Goal: Feedback & Contribution: Contribute content

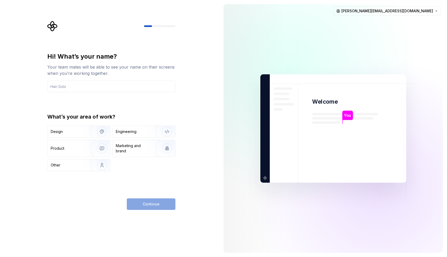
click at [64, 139] on div "Design Engineering Product Marketing and brand Other" at bounding box center [111, 149] width 128 height 46
click at [63, 134] on div "Design" at bounding box center [79, 132] width 63 height 12
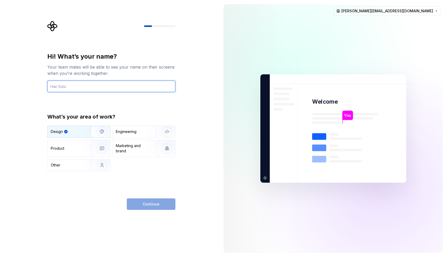
click at [61, 88] on input "text" at bounding box center [111, 87] width 128 height 12
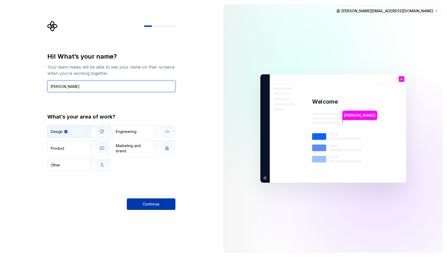
type input "[PERSON_NAME]"
click at [142, 201] on button "Continue" at bounding box center [151, 204] width 49 height 12
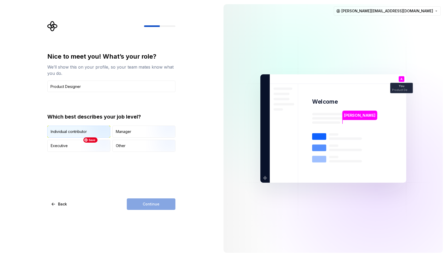
type input "Product Designer"
click at [81, 131] on img "button" at bounding box center [97, 138] width 33 height 35
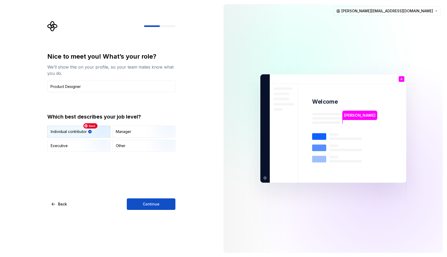
click at [81, 131] on img "button" at bounding box center [97, 138] width 33 height 35
click at [156, 204] on span "Continue" at bounding box center [151, 203] width 17 height 5
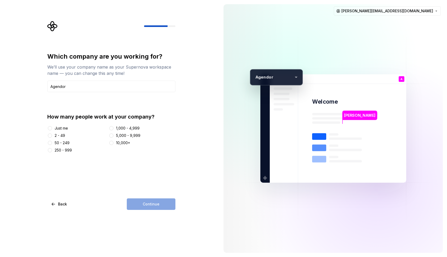
type input "Agendor"
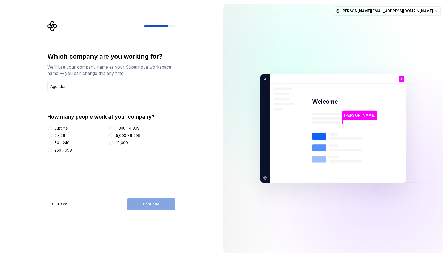
click at [52, 142] on div at bounding box center [49, 142] width 5 height 5
click at [51, 142] on button "50 - 249" at bounding box center [50, 143] width 4 height 4
click at [52, 128] on div at bounding box center [49, 128] width 5 height 5
click at [50, 127] on button "Just me" at bounding box center [50, 128] width 4 height 4
click at [142, 204] on button "Continue" at bounding box center [151, 204] width 49 height 12
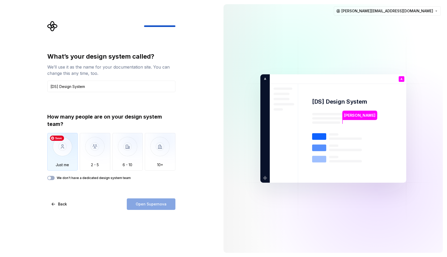
type input "[DS] Design System"
click at [58, 154] on img "button" at bounding box center [62, 150] width 31 height 35
click at [50, 179] on span "button" at bounding box center [49, 177] width 3 height 3
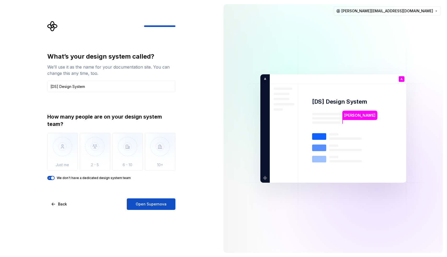
click at [50, 178] on icon "button" at bounding box center [49, 177] width 4 height 3
click at [53, 177] on button "We don't have a dedicated design system team" at bounding box center [50, 178] width 7 height 4
click at [134, 203] on button "Open Supernova" at bounding box center [151, 204] width 49 height 12
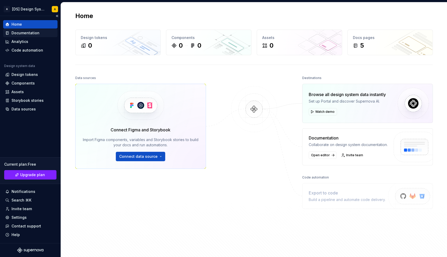
click at [24, 33] on div "Documentation" at bounding box center [26, 32] width 28 height 5
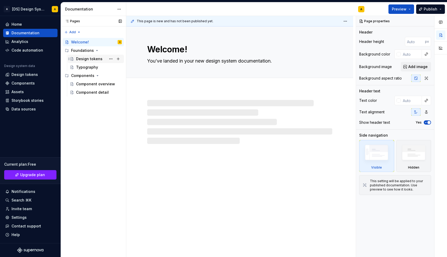
click at [84, 57] on div "Design tokens" at bounding box center [89, 58] width 26 height 5
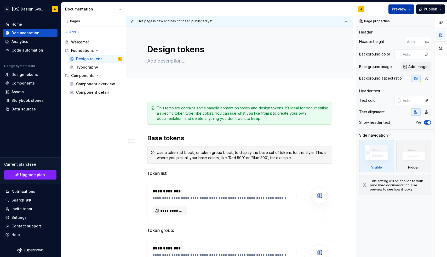
click at [410, 9] on button "Preview" at bounding box center [402, 8] width 26 height 9
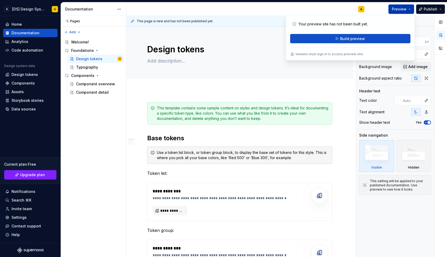
click at [410, 9] on button "Preview" at bounding box center [402, 8] width 26 height 9
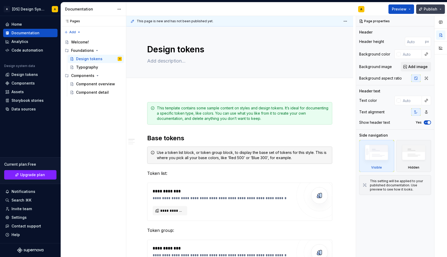
click at [440, 7] on button "Publish" at bounding box center [431, 8] width 29 height 9
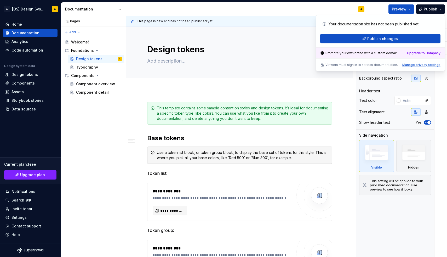
click at [417, 64] on div "Manage privacy settings" at bounding box center [422, 65] width 38 height 4
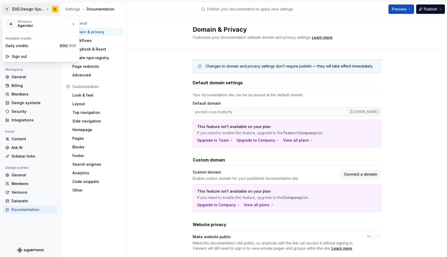
click at [21, 11] on html "A [DS] Design System A Back Account Profile Authentication Notifications Worksp…" at bounding box center [223, 128] width 447 height 257
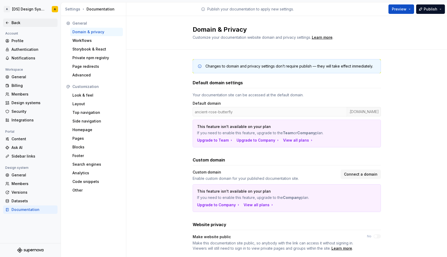
click at [7, 23] on icon at bounding box center [7, 23] width 4 height 4
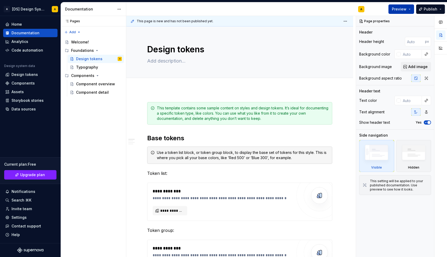
click at [403, 9] on span "Preview" at bounding box center [399, 9] width 15 height 5
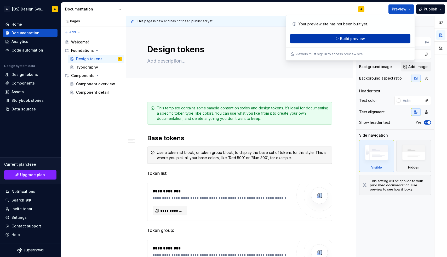
click at [356, 38] on span "Build preview" at bounding box center [352, 38] width 25 height 5
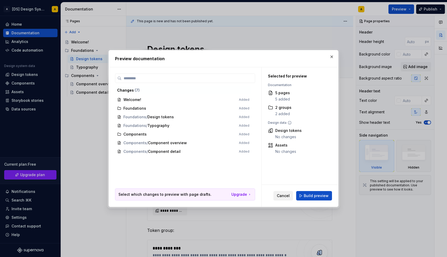
click at [283, 197] on span "Cancel" at bounding box center [283, 195] width 13 height 5
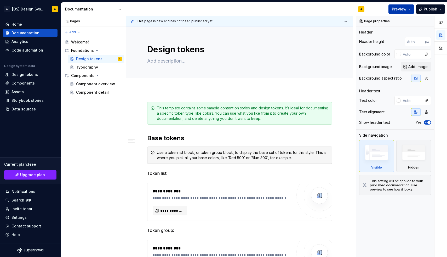
click at [402, 11] on span "Preview" at bounding box center [399, 9] width 15 height 5
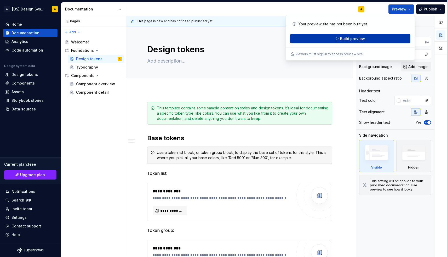
click at [369, 39] on button "Build preview" at bounding box center [350, 38] width 120 height 9
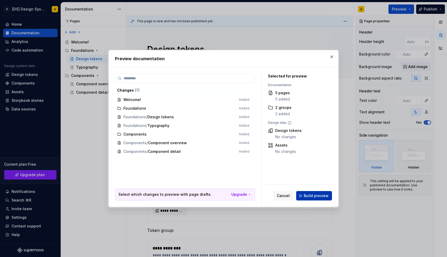
click at [315, 195] on span "Build preview" at bounding box center [316, 195] width 25 height 5
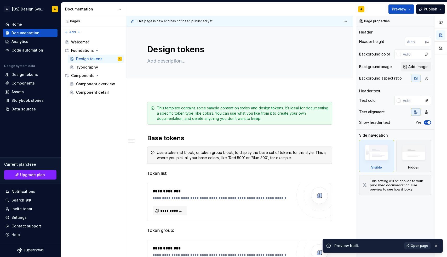
click at [416, 245] on span "Open page" at bounding box center [420, 246] width 18 height 4
click at [84, 83] on div "Component overview" at bounding box center [91, 83] width 30 height 5
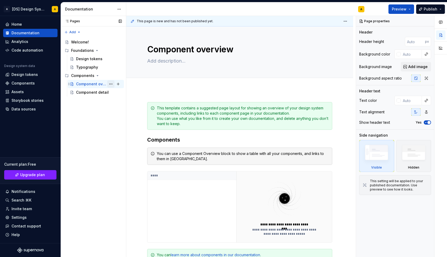
click at [111, 85] on button "Page tree" at bounding box center [110, 83] width 7 height 7
click at [111, 85] on div "Pages Pages Add Accessibility guide for tree Page tree. Navigate the tree with …" at bounding box center [93, 136] width 65 height 241
click at [137, 108] on button "button" at bounding box center [136, 107] width 7 height 7
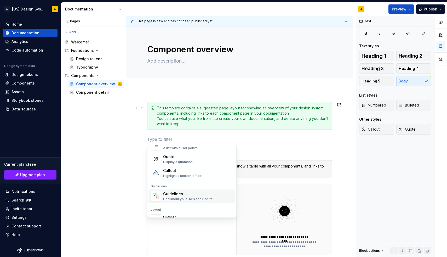
scroll to position [111, 0]
click at [178, 175] on div "Highlight a section of text" at bounding box center [183, 177] width 40 height 4
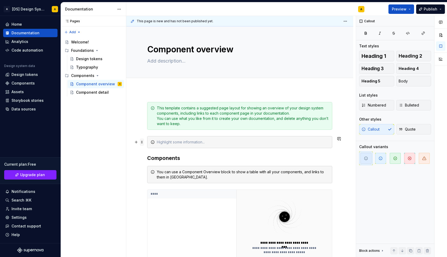
click at [143, 142] on span at bounding box center [142, 141] width 4 height 7
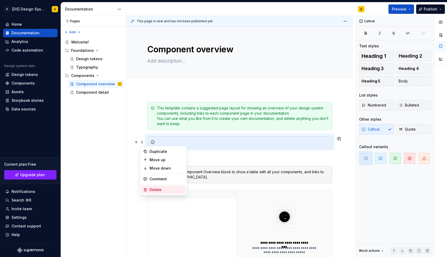
click at [162, 189] on div "Delete" at bounding box center [167, 189] width 34 height 5
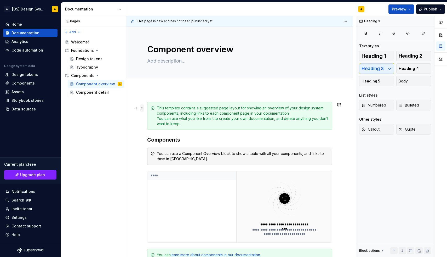
click at [143, 108] on span at bounding box center [142, 107] width 4 height 7
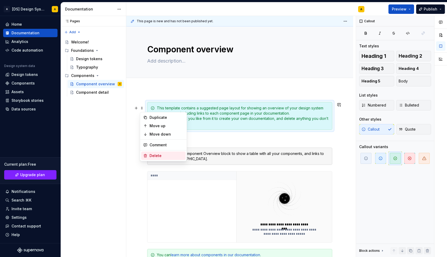
click at [155, 155] on div "Delete" at bounding box center [167, 155] width 34 height 5
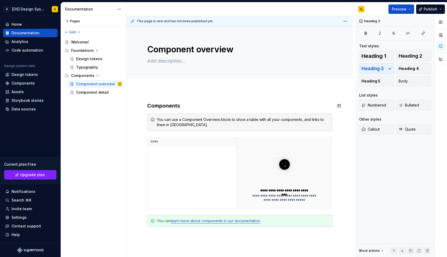
click at [157, 92] on div "**********" at bounding box center [239, 210] width 227 height 243
click at [165, 43] on div "Component overview" at bounding box center [239, 51] width 185 height 51
click at [167, 48] on textarea "Component overview" at bounding box center [238, 49] width 185 height 13
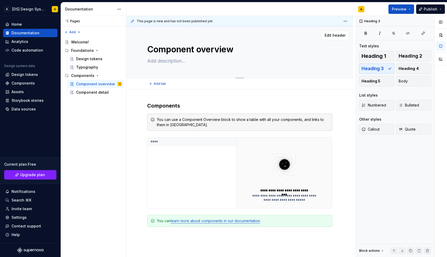
click at [167, 48] on textarea "Component overview" at bounding box center [238, 49] width 185 height 13
click at [372, 57] on span "Heading 1" at bounding box center [374, 55] width 25 height 5
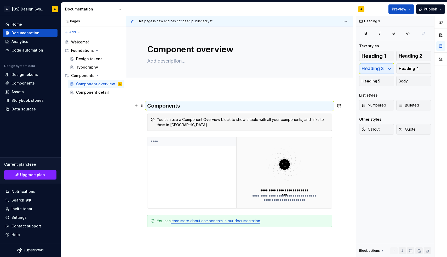
click at [181, 102] on h3 "Components" at bounding box center [239, 105] width 185 height 7
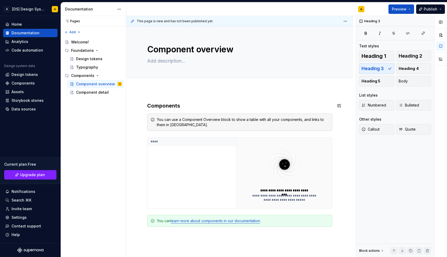
click at [179, 92] on div "**********" at bounding box center [239, 210] width 227 height 243
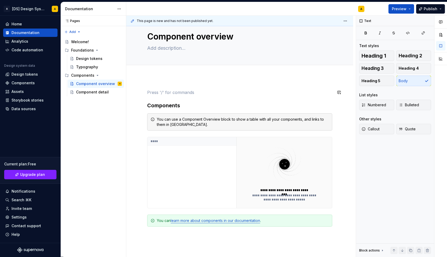
click at [170, 78] on div "**********" at bounding box center [239, 204] width 227 height 255
click at [142, 93] on span at bounding box center [142, 92] width 4 height 7
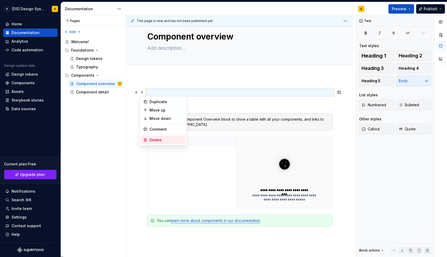
click at [155, 139] on div "Delete" at bounding box center [167, 139] width 34 height 5
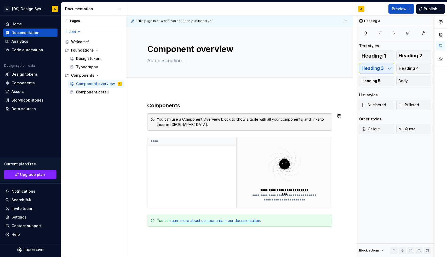
scroll to position [0, 0]
click at [165, 50] on textarea "Component overview" at bounding box center [238, 49] width 185 height 13
click at [171, 53] on textarea "Component overview" at bounding box center [238, 49] width 185 height 13
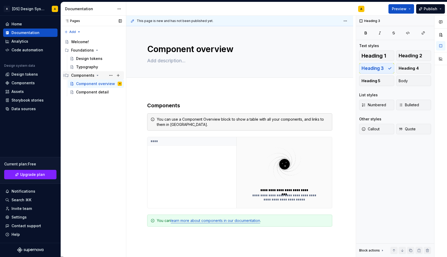
click at [82, 76] on div "Components" at bounding box center [82, 75] width 23 height 5
click at [87, 76] on div "Components" at bounding box center [82, 75] width 23 height 5
click at [88, 92] on div "Component detail" at bounding box center [91, 91] width 30 height 5
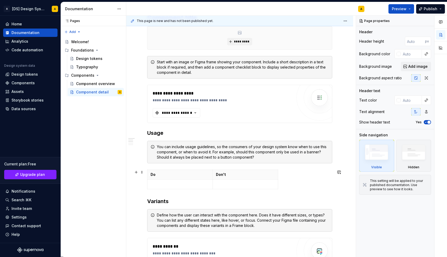
scroll to position [120, 0]
click at [196, 114] on icon "button" at bounding box center [195, 112] width 5 height 5
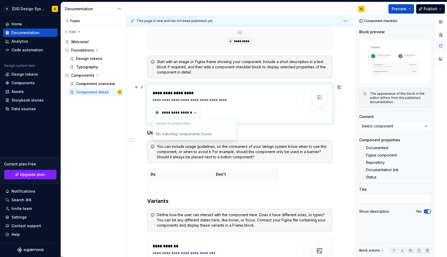
click at [196, 114] on icon "button" at bounding box center [195, 112] width 5 height 5
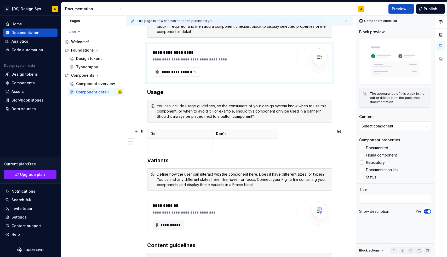
scroll to position [161, 0]
click at [194, 144] on p at bounding box center [180, 142] width 59 height 5
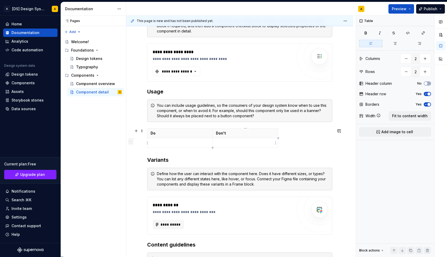
click at [236, 143] on p at bounding box center [245, 142] width 59 height 5
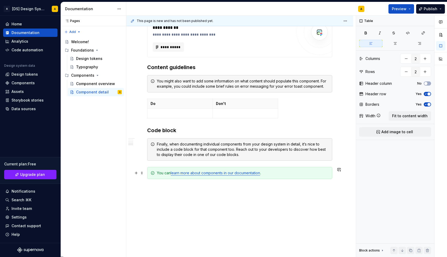
scroll to position [339, 0]
click at [143, 174] on span at bounding box center [142, 173] width 4 height 7
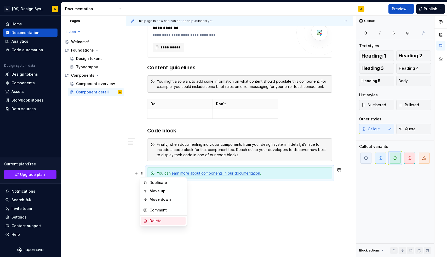
click at [151, 221] on div "Delete" at bounding box center [167, 220] width 34 height 5
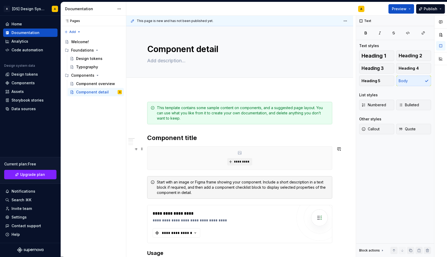
scroll to position [0, 0]
click at [77, 32] on div "Pages Pages Add Accessibility guide for tree Page tree. Navigate the tree with …" at bounding box center [93, 136] width 65 height 241
click at [77, 42] on div "Welcome!" at bounding box center [80, 41] width 18 height 5
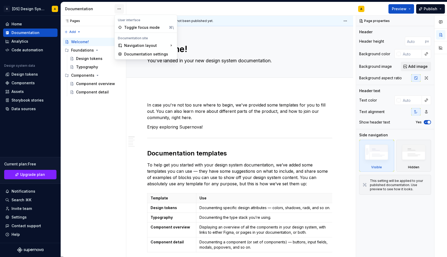
click at [119, 9] on html "A [DS] Design System A Home Documentation Analytics Code automation Design syst…" at bounding box center [223, 128] width 447 height 257
click at [131, 47] on div "Navigation layout" at bounding box center [146, 45] width 60 height 8
click at [152, 54] on div "Documentation settings" at bounding box center [149, 54] width 50 height 5
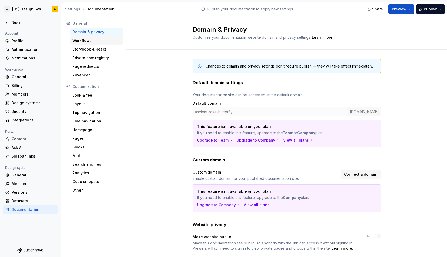
click at [78, 41] on div "Workflows" at bounding box center [96, 40] width 48 height 5
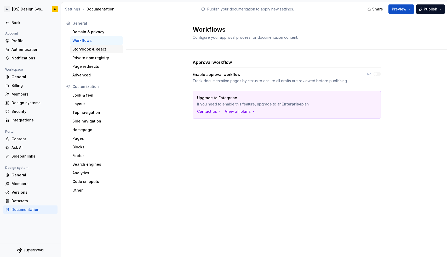
click at [81, 50] on div "Storybook & React" at bounding box center [96, 49] width 48 height 5
type textarea "*"
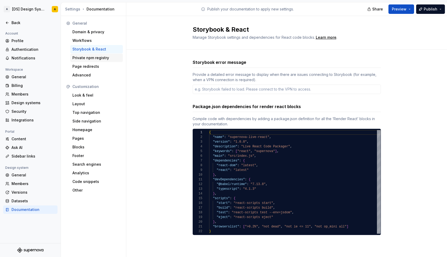
click at [82, 57] on div "Private npm registry" at bounding box center [96, 57] width 48 height 5
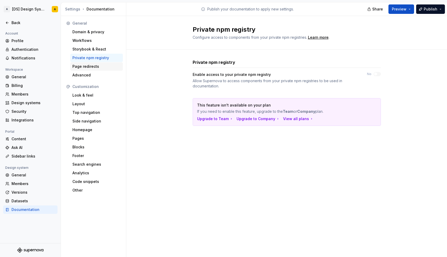
click at [81, 66] on div "Page redirects" at bounding box center [96, 66] width 48 height 5
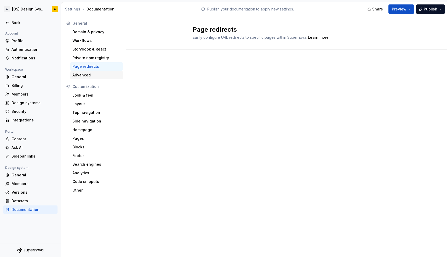
click at [80, 75] on div "Advanced" at bounding box center [96, 74] width 48 height 5
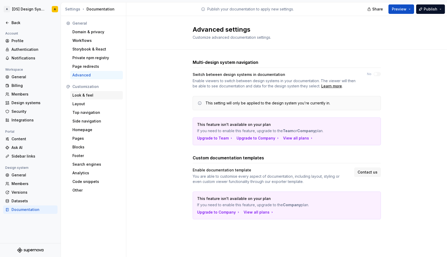
click at [80, 94] on div "Look & feel" at bounding box center [96, 95] width 48 height 5
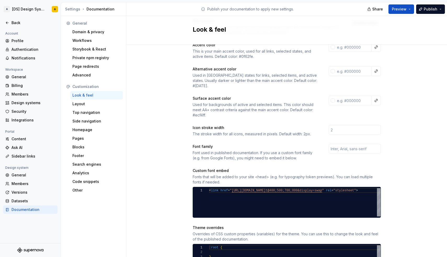
scroll to position [80, 0]
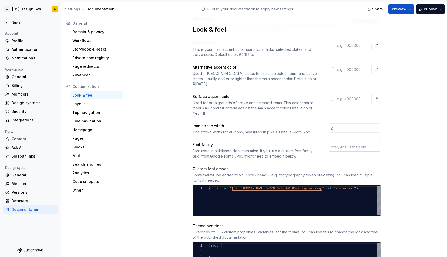
click at [332, 142] on input "text" at bounding box center [355, 146] width 52 height 9
type input "Inter"
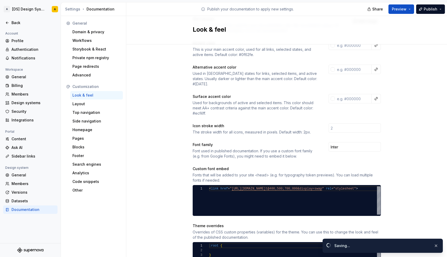
click at [175, 167] on div "Site logo A company logo that will be displayed on all pages on your documentat…" at bounding box center [286, 157] width 321 height 386
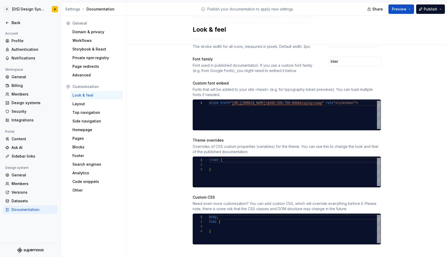
scroll to position [166, 0]
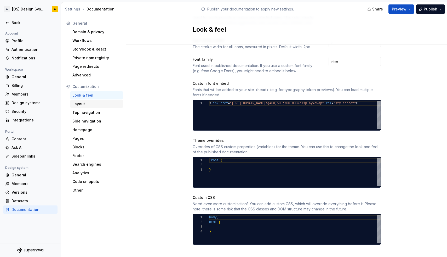
click at [84, 104] on div "Layout" at bounding box center [96, 103] width 48 height 5
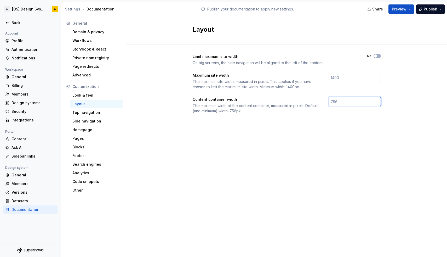
click at [343, 101] on input "number" at bounding box center [355, 101] width 52 height 9
type input "1260"
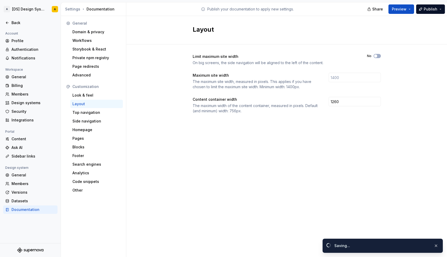
click at [228, 127] on div "Limit maximum site width On big screens, the side navigation will be aligned to…" at bounding box center [287, 88] width 188 height 89
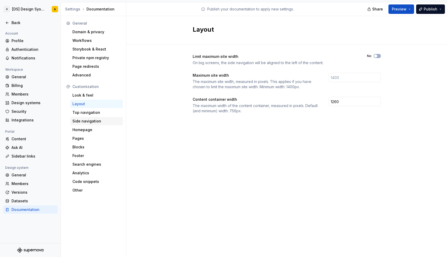
click at [109, 121] on div "Side navigation" at bounding box center [96, 121] width 48 height 5
click at [100, 113] on div "Top navigation" at bounding box center [96, 112] width 48 height 5
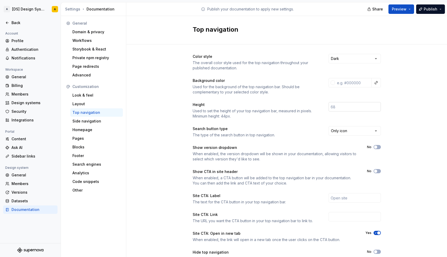
click at [337, 107] on input "number" at bounding box center [355, 106] width 52 height 9
type input "56"
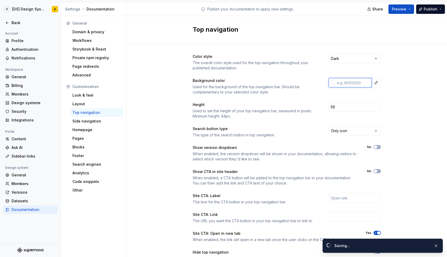
click at [342, 82] on input "text" at bounding box center [353, 82] width 37 height 9
click at [341, 59] on html "A [DS] Design System A Back Account Profile Authentication Notifications Worksp…" at bounding box center [223, 128] width 447 height 257
click at [400, 74] on div "Color style The overall color style used for the top navigation throughout your…" at bounding box center [286, 165] width 321 height 242
click at [341, 129] on html "A [DS] Design System A Back Account Profile Authentication Notifications Worksp…" at bounding box center [223, 128] width 447 height 257
click at [397, 136] on div "Color style The overall color style used for the top navigation throughout your…" at bounding box center [286, 165] width 321 height 242
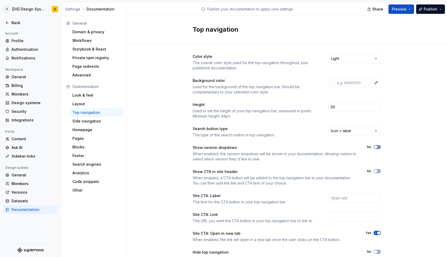
click at [377, 147] on span "button" at bounding box center [375, 146] width 3 height 3
click at [375, 171] on span "button" at bounding box center [375, 171] width 3 height 3
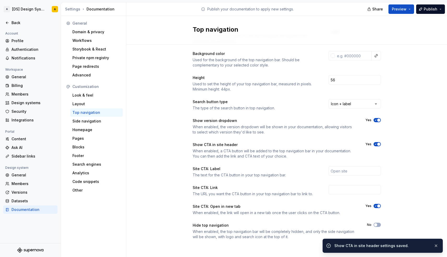
scroll to position [27, 0]
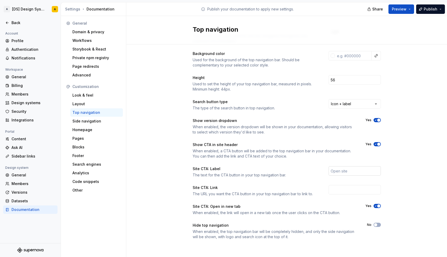
click at [338, 170] on input "text" at bounding box center [355, 170] width 52 height 9
click at [421, 168] on div "Color style The overall color style used for the top navigation throughout your…" at bounding box center [286, 139] width 321 height 242
click at [409, 8] on button "Preview" at bounding box center [402, 8] width 26 height 9
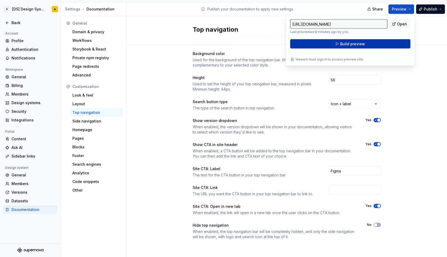
click at [366, 43] on button "Build preview" at bounding box center [350, 43] width 120 height 9
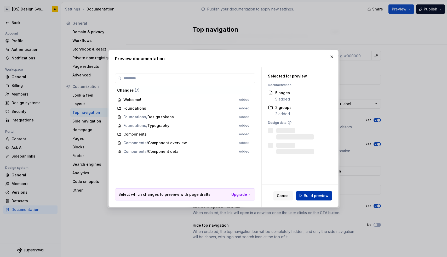
click at [306, 196] on span "Build preview" at bounding box center [316, 195] width 25 height 5
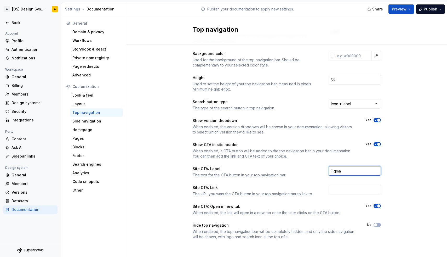
click at [353, 170] on input "Figma" at bounding box center [355, 170] width 52 height 9
type input "Open"
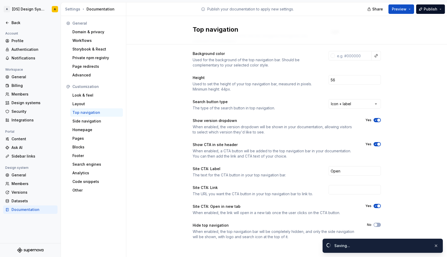
click at [377, 145] on icon "button" at bounding box center [376, 144] width 4 height 3
click at [339, 187] on input "text" at bounding box center [355, 189] width 52 height 9
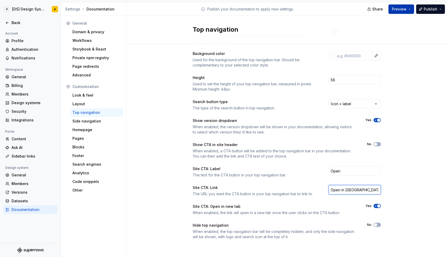
type input "Open in [GEOGRAPHIC_DATA] ↗"
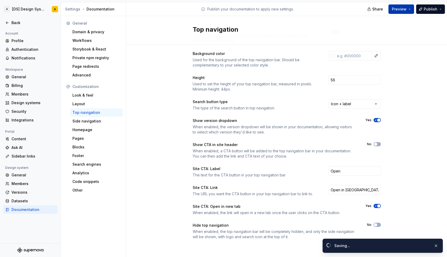
click at [410, 9] on button "Preview" at bounding box center [402, 8] width 26 height 9
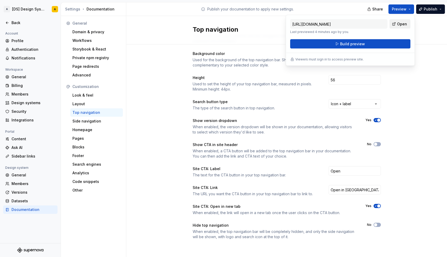
click at [397, 24] on link "Open" at bounding box center [400, 23] width 21 height 9
click at [380, 44] on button "Build preview" at bounding box center [350, 43] width 120 height 9
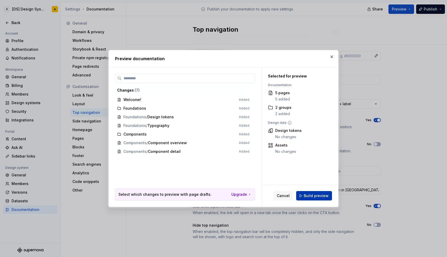
click at [303, 197] on button "Build preview" at bounding box center [314, 195] width 36 height 9
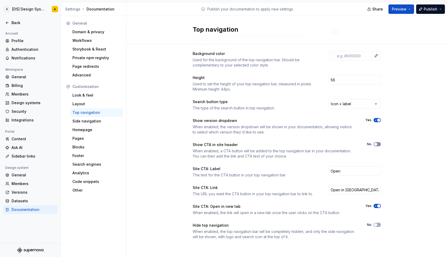
click at [375, 145] on span "button" at bounding box center [375, 144] width 3 height 3
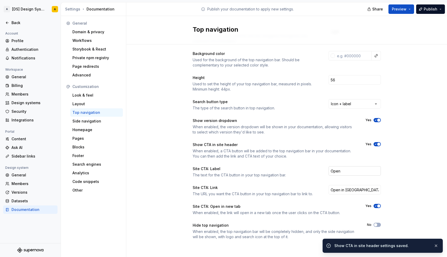
click at [354, 168] on input "Open" at bounding box center [355, 170] width 52 height 9
click at [407, 170] on div "Color style The overall color style used for the top navigation throughout your…" at bounding box center [286, 139] width 321 height 242
click at [409, 10] on button "Preview" at bounding box center [402, 8] width 26 height 9
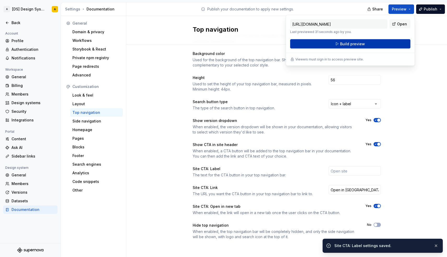
click at [376, 43] on button "Build preview" at bounding box center [350, 43] width 120 height 9
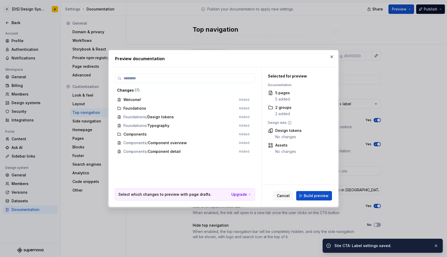
click at [311, 203] on div "Cancel Build preview" at bounding box center [300, 196] width 77 height 22
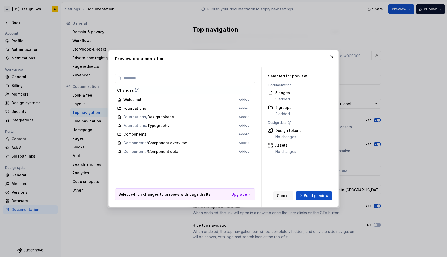
click at [315, 190] on div "Cancel Build preview" at bounding box center [300, 196] width 77 height 22
click at [319, 193] on span "Build preview" at bounding box center [316, 195] width 25 height 5
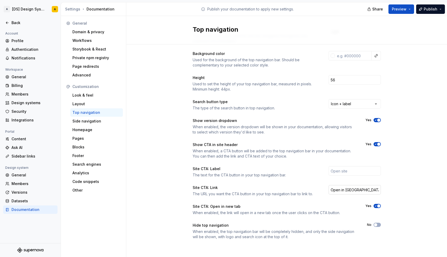
click at [363, 188] on input "Open in [GEOGRAPHIC_DATA] ↗" at bounding box center [355, 189] width 52 height 9
click at [375, 145] on icon "button" at bounding box center [376, 144] width 4 height 3
click at [376, 225] on span "button" at bounding box center [375, 224] width 3 height 3
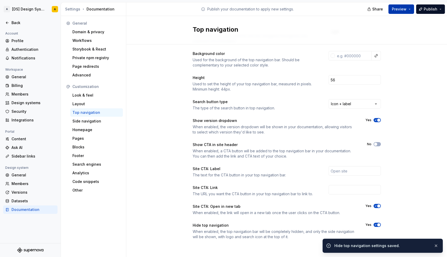
click at [411, 7] on button "Preview" at bounding box center [402, 8] width 26 height 9
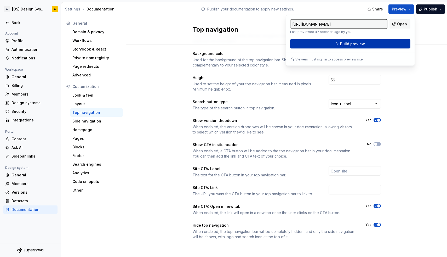
click at [368, 40] on button "Build preview" at bounding box center [350, 43] width 120 height 9
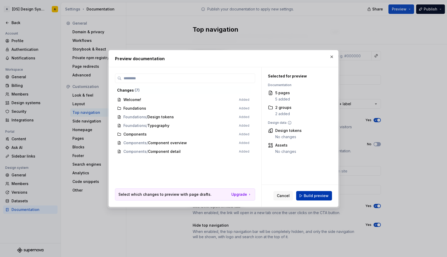
click at [306, 195] on span "Build preview" at bounding box center [316, 195] width 25 height 5
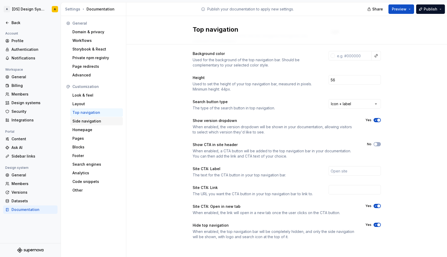
click at [93, 121] on div "Side navigation" at bounding box center [96, 121] width 48 height 5
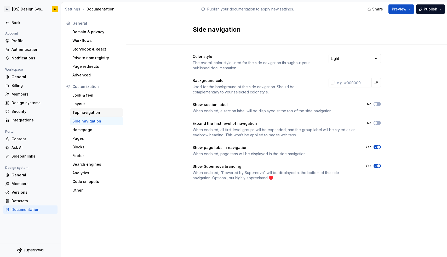
click at [88, 111] on div "Top navigation" at bounding box center [96, 112] width 48 height 5
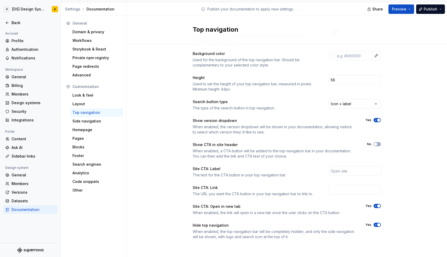
scroll to position [27, 0]
click at [376, 226] on icon "button" at bounding box center [376, 224] width 4 height 3
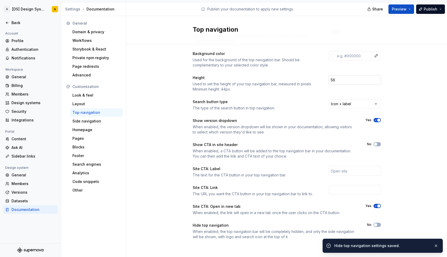
click at [343, 78] on input "56" at bounding box center [355, 79] width 52 height 9
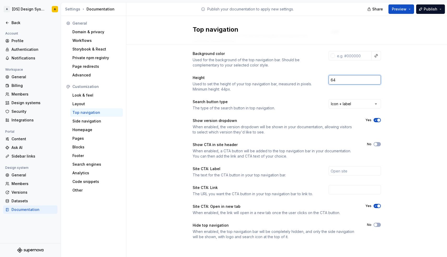
type input "64"
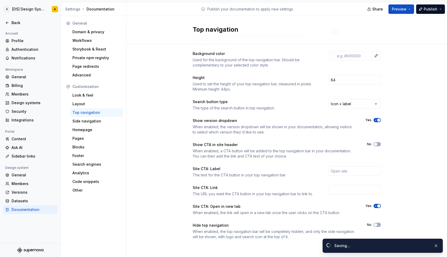
click at [402, 108] on div "Color style The overall color style used for the top navigation throughout your…" at bounding box center [286, 139] width 321 height 242
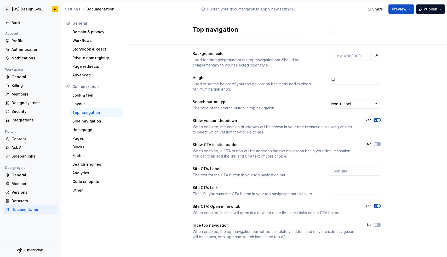
click at [375, 120] on icon "button" at bounding box center [376, 120] width 4 height 3
drag, startPoint x: 375, startPoint y: 144, endPoint x: 393, endPoint y: 159, distance: 22.3
click at [393, 159] on div "Color style The overall color style used for the top navigation throughout your…" at bounding box center [286, 139] width 321 height 242
click at [353, 169] on input "text" at bounding box center [355, 170] width 52 height 9
click at [404, 158] on div "Color style The overall color style used for the top navigation throughout your…" at bounding box center [286, 139] width 321 height 242
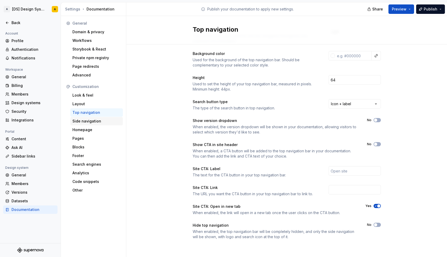
click at [93, 122] on div "Side navigation" at bounding box center [96, 121] width 48 height 5
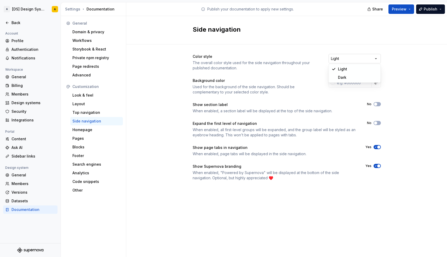
click at [346, 60] on html "A [DS] Design System A Back Account Profile Authentication Notifications Worksp…" at bounding box center [223, 128] width 447 height 257
click at [344, 83] on input "text" at bounding box center [353, 82] width 37 height 9
click at [333, 83] on div at bounding box center [333, 83] width 4 height 4
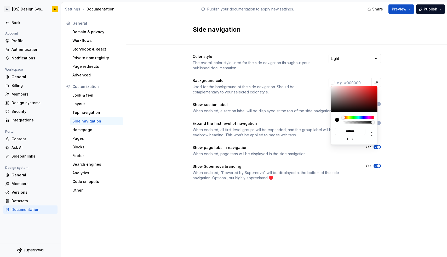
type input "#A09393"
type input "*******"
type input "#A59C9C"
type input "*******"
type input "#B4B4B4"
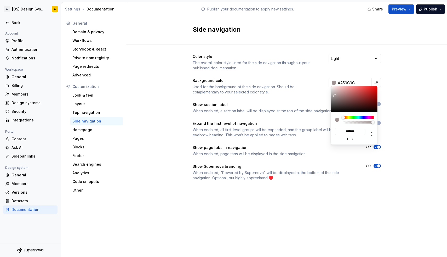
type input "*******"
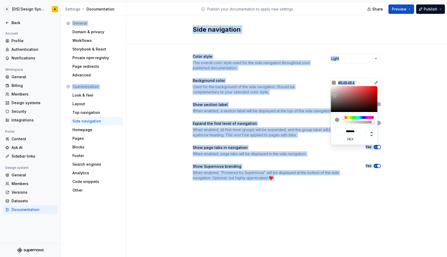
type input "#B7B7B7"
type input "*******"
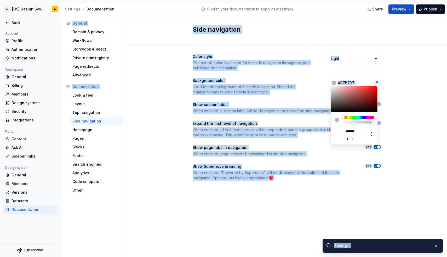
type input "#BCBCBC"
type input "*******"
type input "#BFBFBF"
type input "*******"
type input "#C1C1C1"
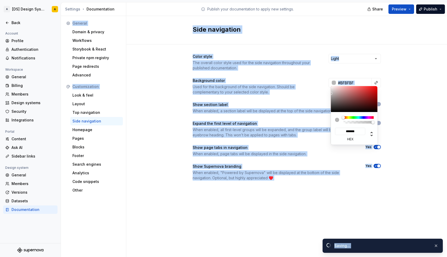
type input "*******"
type input "#C4C4C4"
type input "*******"
type input "#C6C6C6"
type input "*******"
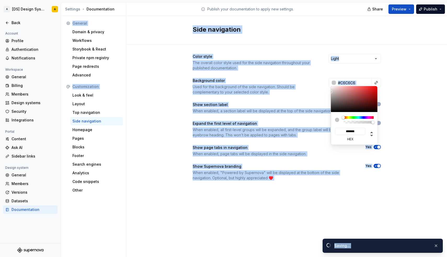
type input "#C9C9C9"
type input "*******"
type input "#CBCBCB"
type input "*******"
type input "#a09393ff"
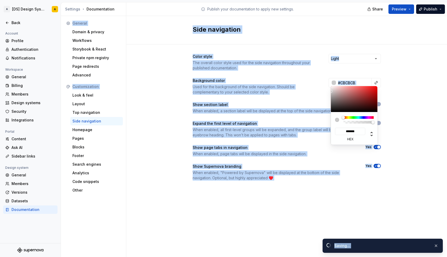
type input "*******"
type input "#D1D1D1"
type input "*******"
type input "#D3D3D3"
type input "*******"
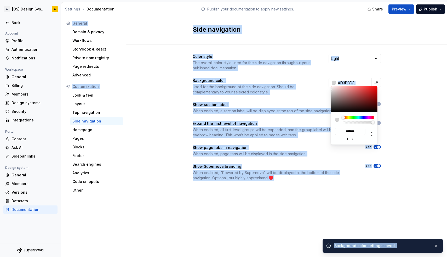
type input "#D6D6D6"
type input "*******"
type input "#DDDDDD"
type input "*******"
type input "#E3E3E3"
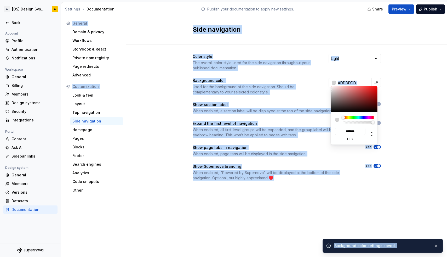
type input "*******"
type input "#E5E5E5"
type input "*******"
type input "#E8E8E8"
type input "*******"
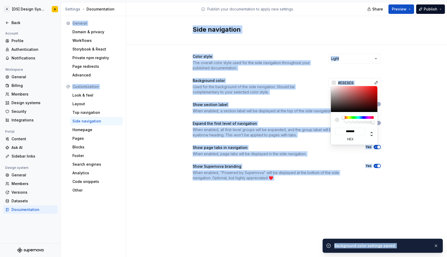
type input "#EAEAEA"
type input "*******"
type input "#EDEDED"
type input "*******"
type input "#F0F0F0"
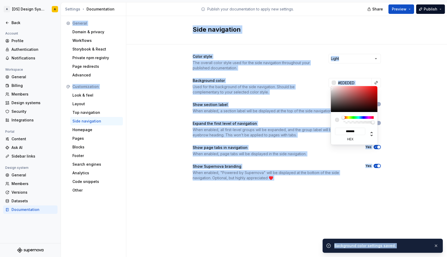
type input "*******"
type input "#F2F2F2"
type input "*******"
type input "#F5F5F5"
type input "*******"
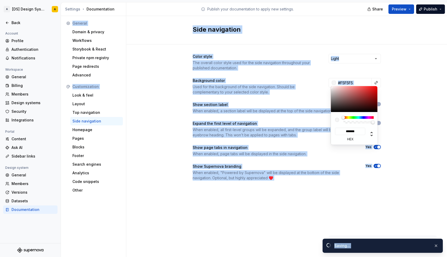
drag, startPoint x: 335, startPoint y: 96, endPoint x: 324, endPoint y: 87, distance: 14.2
click at [324, 87] on html "A [DS] Design System A Back Account Profile Authentication Notifications Worksp…" at bounding box center [223, 128] width 447 height 257
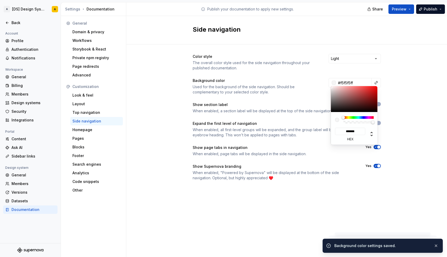
click at [401, 82] on html "A [DS] Design System A Back Account Profile Authentication Notifications Worksp…" at bounding box center [223, 128] width 447 height 257
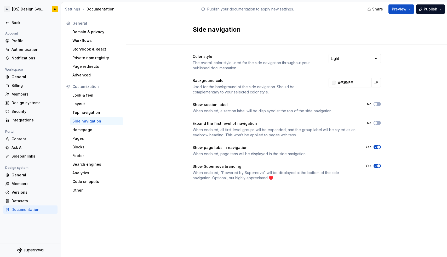
click at [398, 84] on html "A [DS] Design System A Back Account Profile Authentication Notifications Worksp…" at bounding box center [223, 128] width 447 height 257
click at [377, 82] on button "button" at bounding box center [376, 82] width 7 height 7
click at [402, 97] on html "A [DS] Design System A Back Account Profile Authentication Notifications Worksp…" at bounding box center [223, 128] width 447 height 257
click at [404, 91] on div "Color style The overall color style used for the side navigation throughout you…" at bounding box center [286, 122] width 321 height 156
click at [355, 83] on input "#f5f5f5ff" at bounding box center [354, 82] width 36 height 9
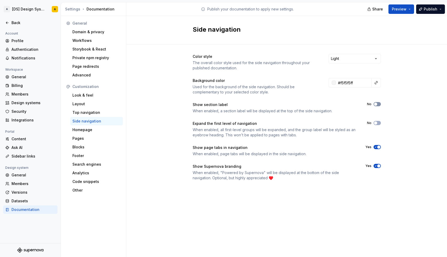
type input "#F5F5F5FF"
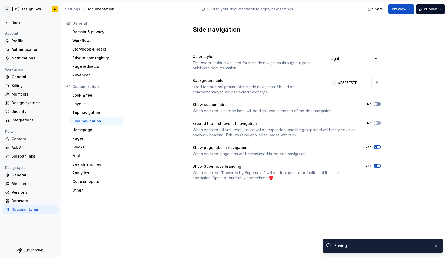
click at [376, 104] on span "button" at bounding box center [375, 104] width 3 height 3
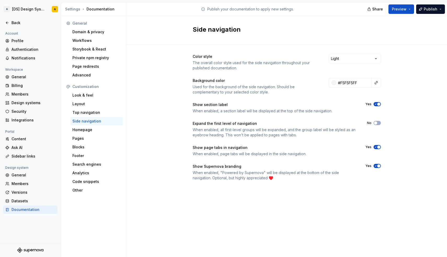
click at [377, 165] on icon "button" at bounding box center [376, 165] width 4 height 3
click at [95, 131] on div "Homepage" at bounding box center [96, 129] width 48 height 5
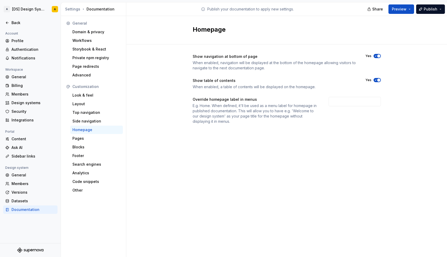
click at [379, 55] on span "button" at bounding box center [379, 55] width 3 height 3
click at [101, 140] on div "Pages" at bounding box center [96, 138] width 48 height 5
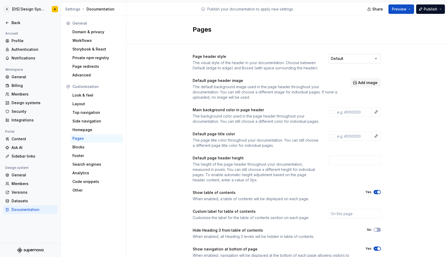
click at [339, 59] on html "A [DS] Design System A Back Account Profile Authentication Notifications Worksp…" at bounding box center [223, 128] width 447 height 257
click at [337, 59] on html "A [DS] Design System A Back Account Profile Authentication Notifications Worksp…" at bounding box center [223, 128] width 447 height 257
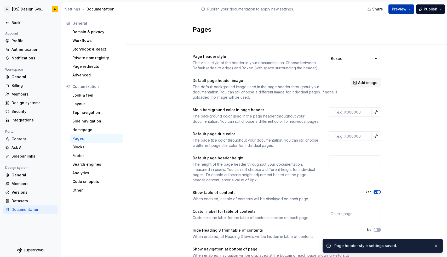
click at [410, 12] on button "Preview" at bounding box center [402, 8] width 26 height 9
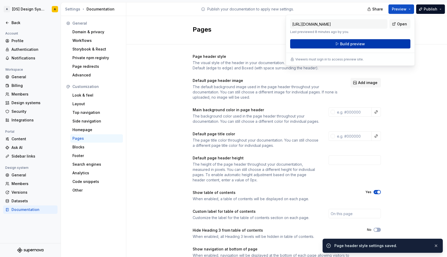
click at [372, 46] on button "Build preview" at bounding box center [350, 43] width 120 height 9
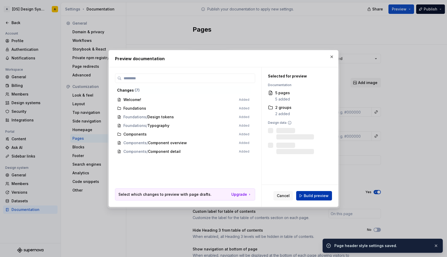
click at [310, 196] on span "Build preview" at bounding box center [316, 195] width 25 height 5
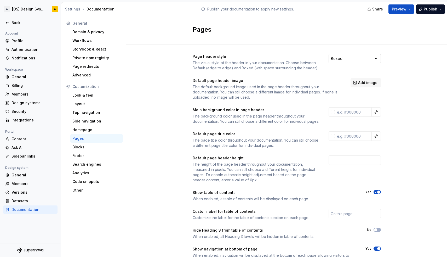
click at [343, 57] on html "A [DS] Design System A Back Account Profile Authentication Notifications Worksp…" at bounding box center [223, 128] width 447 height 257
click at [98, 130] on div "Homepage" at bounding box center [96, 129] width 48 height 5
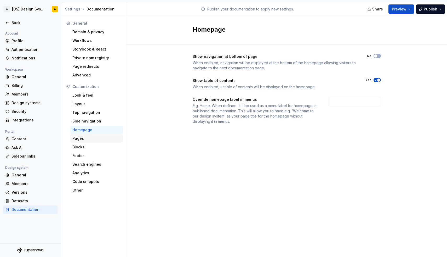
click at [93, 138] on div "Pages" at bounding box center [96, 138] width 48 height 5
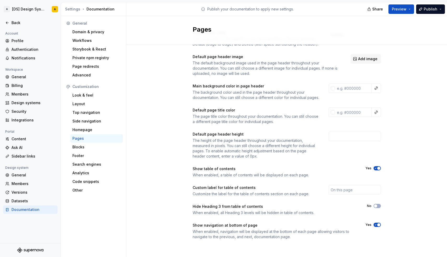
scroll to position [29, 0]
click at [355, 134] on input "number" at bounding box center [355, 136] width 52 height 9
click at [346, 112] on input "text" at bounding box center [353, 112] width 37 height 9
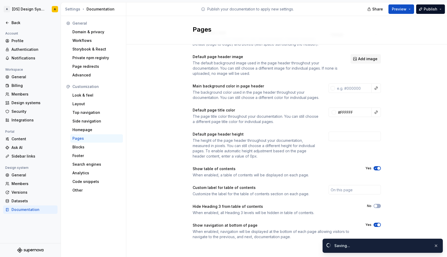
click at [405, 114] on div "Page header style The visual style of the header in your documentation. Choose …" at bounding box center [286, 140] width 321 height 239
click at [352, 84] on input "text" at bounding box center [353, 87] width 37 height 9
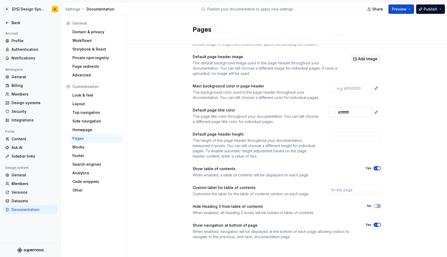
click at [352, 114] on input "#ffffffff" at bounding box center [354, 112] width 36 height 9
type input "#"
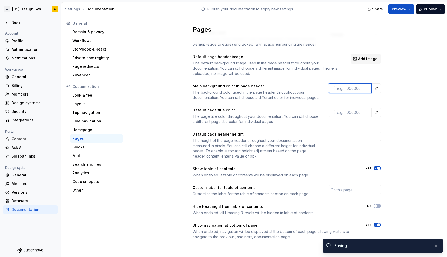
click at [355, 84] on input "text" at bounding box center [353, 87] width 37 height 9
click at [425, 95] on div "Page header style The visual style of the header in your documentation. Choose …" at bounding box center [286, 140] width 321 height 239
type input "#ffffffff"
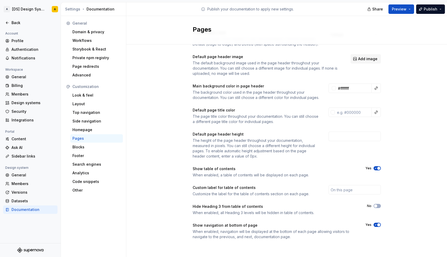
click at [379, 224] on span "button" at bounding box center [379, 224] width 3 height 3
click at [86, 96] on div "Look & feel" at bounding box center [96, 95] width 48 height 5
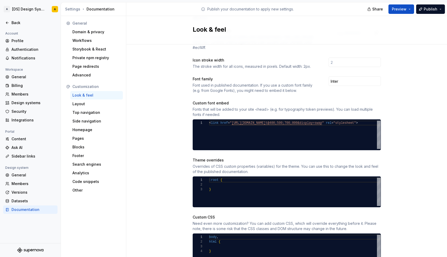
scroll to position [144, 0]
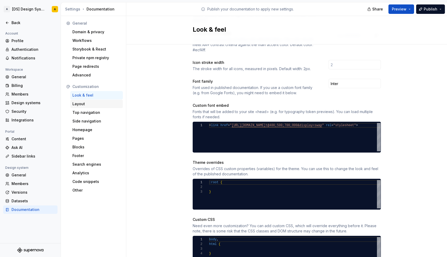
click at [80, 104] on div "Layout" at bounding box center [96, 103] width 48 height 5
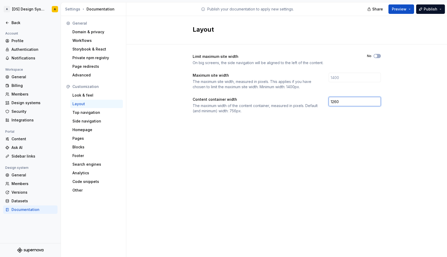
click at [347, 102] on input "1260" at bounding box center [355, 101] width 52 height 9
type input "1140"
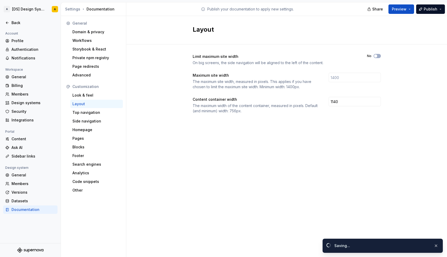
click at [319, 126] on div "Limit maximum site width On big screens, the side navigation will be aligned to…" at bounding box center [287, 88] width 188 height 89
click at [84, 114] on div "Top navigation" at bounding box center [96, 112] width 48 height 5
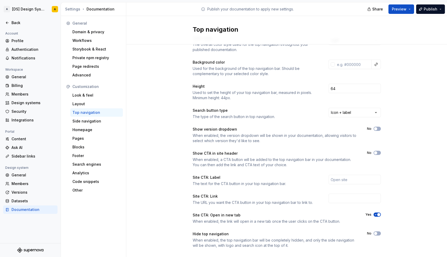
scroll to position [27, 0]
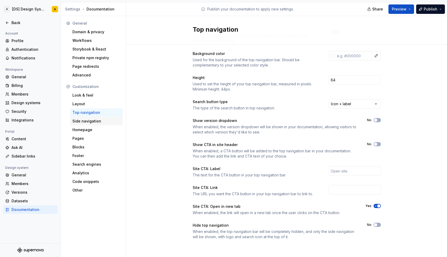
click at [94, 119] on div "Side navigation" at bounding box center [96, 121] width 48 height 5
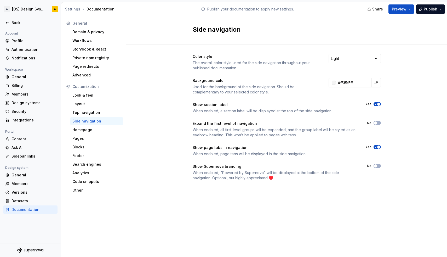
click at [377, 103] on icon "button" at bounding box center [376, 104] width 4 height 3
click at [88, 139] on div "Pages" at bounding box center [96, 138] width 48 height 5
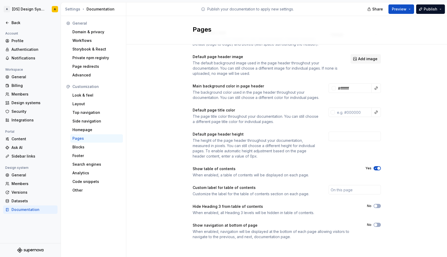
scroll to position [29, 0]
click at [83, 148] on div "Blocks" at bounding box center [96, 146] width 48 height 5
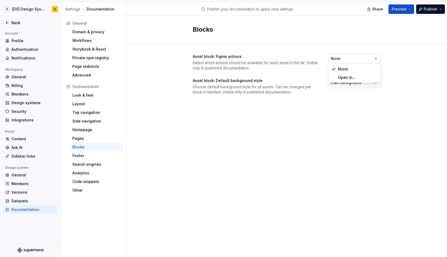
click at [342, 61] on html "A [DS] Design System A Back Account Profile Authentication Notifications Worksp…" at bounding box center [223, 128] width 447 height 257
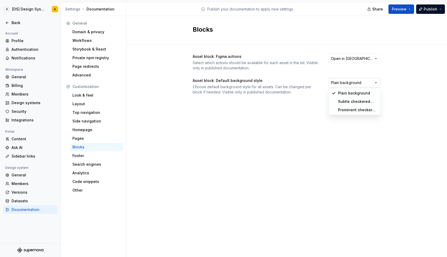
click at [339, 81] on html "A [DS] Design System A Back Account Profile Authentication Notifications Worksp…" at bounding box center [223, 128] width 447 height 257
click at [96, 154] on div "Footer" at bounding box center [96, 155] width 48 height 5
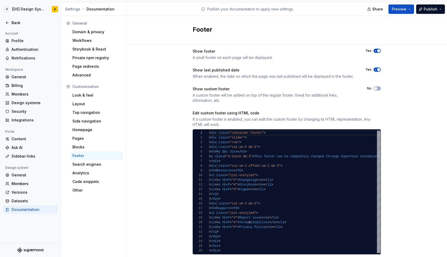
scroll to position [5, 0]
click at [373, 70] on div "Yes" at bounding box center [373, 69] width 15 height 4
click at [376, 69] on icon "button" at bounding box center [376, 69] width 4 height 3
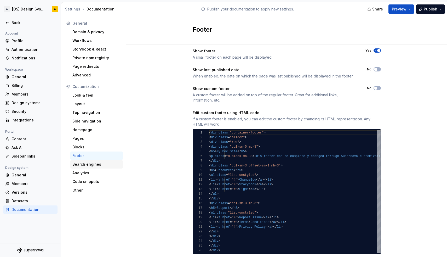
click at [97, 164] on div "Search engines" at bounding box center [96, 164] width 48 height 5
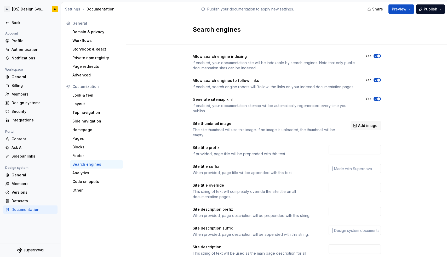
click at [378, 55] on span "button" at bounding box center [379, 55] width 3 height 3
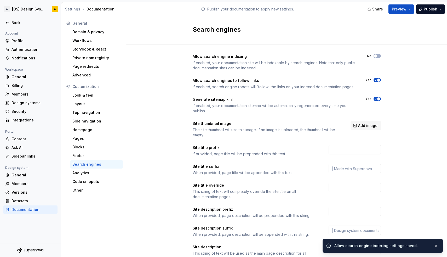
click at [378, 80] on span "button" at bounding box center [379, 79] width 3 height 3
click at [376, 100] on icon "button" at bounding box center [376, 98] width 4 height 3
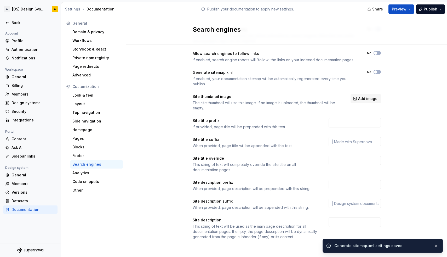
scroll to position [27, 0]
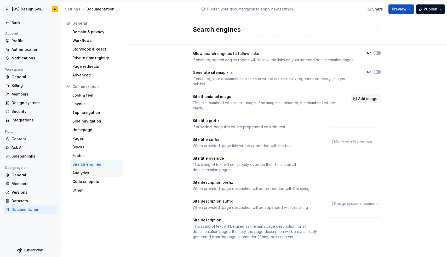
click at [83, 173] on div "Analytics" at bounding box center [96, 172] width 48 height 5
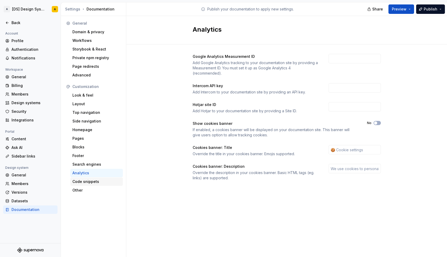
click at [88, 183] on div "Code snippets" at bounding box center [96, 181] width 48 height 5
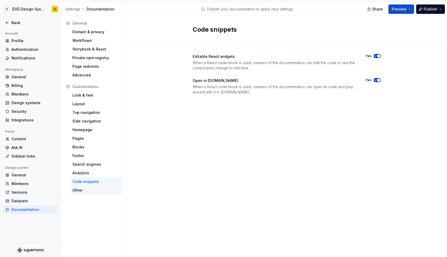
click at [83, 189] on div "Other" at bounding box center [96, 190] width 48 height 5
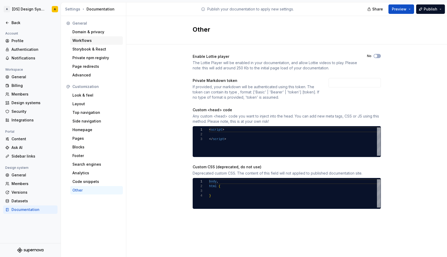
click at [85, 41] on div "Workflows" at bounding box center [96, 40] width 48 height 5
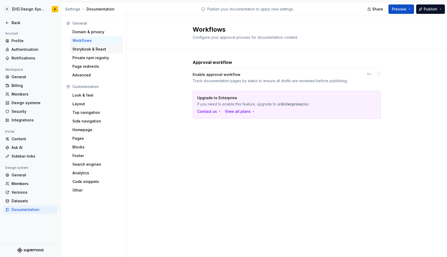
click at [82, 49] on div "Storybook & React" at bounding box center [96, 49] width 48 height 5
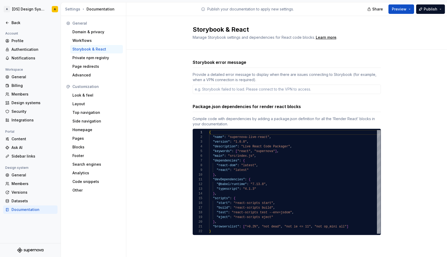
type textarea "*"
click at [85, 57] on div "Private npm registry" at bounding box center [96, 57] width 48 height 5
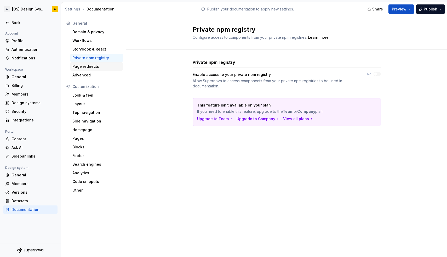
click at [93, 67] on div "Page redirects" at bounding box center [96, 66] width 48 height 5
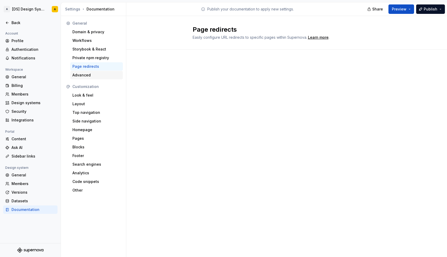
click at [83, 75] on div "Advanced" at bounding box center [96, 74] width 48 height 5
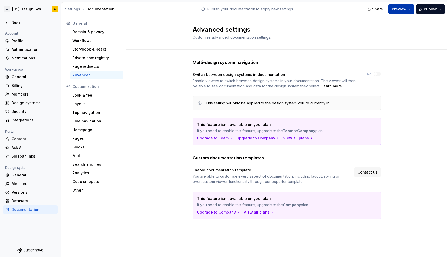
click at [409, 11] on button "Preview" at bounding box center [402, 8] width 26 height 9
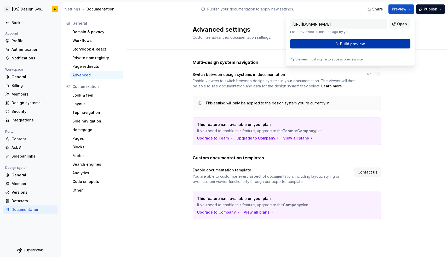
click at [361, 43] on span "Build preview" at bounding box center [352, 43] width 25 height 5
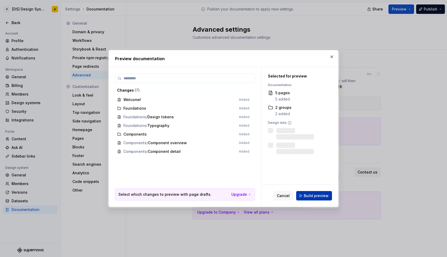
click at [320, 192] on button "Build preview" at bounding box center [314, 195] width 36 height 9
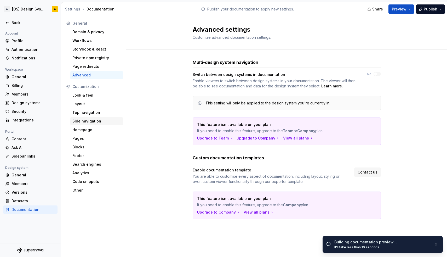
click at [84, 122] on div "Side navigation" at bounding box center [96, 121] width 48 height 5
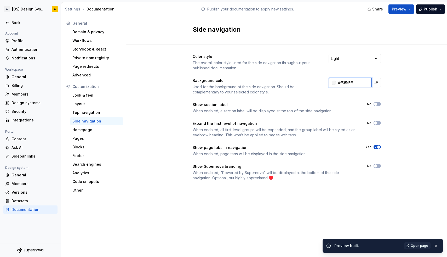
click at [347, 82] on input "#f5f5f5ff" at bounding box center [354, 82] width 36 height 9
type input "#fafafaff"
click at [412, 12] on button "Preview" at bounding box center [402, 8] width 26 height 9
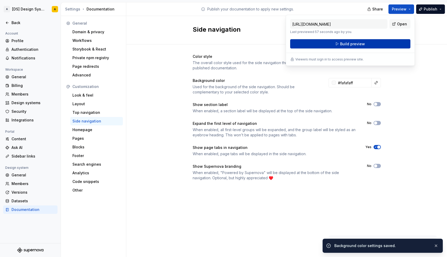
click at [386, 48] on button "Build preview" at bounding box center [350, 43] width 120 height 9
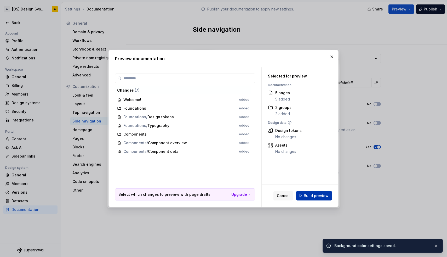
click at [324, 196] on span "Build preview" at bounding box center [316, 195] width 25 height 5
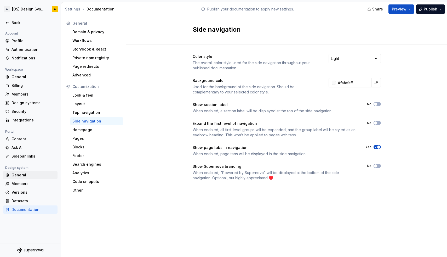
click at [20, 177] on div "General" at bounding box center [34, 174] width 44 height 5
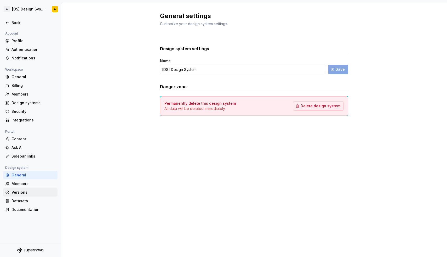
click at [22, 192] on div "Versions" at bounding box center [34, 192] width 44 height 5
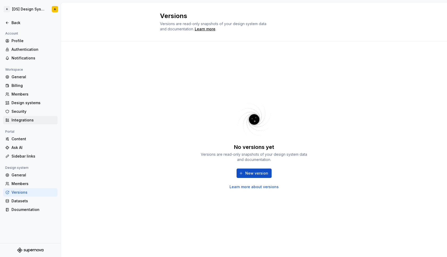
click at [27, 119] on div "Integrations" at bounding box center [34, 119] width 44 height 5
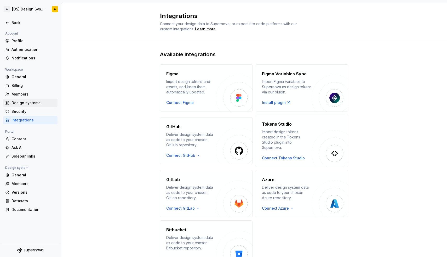
click at [24, 104] on div "Design systems" at bounding box center [34, 102] width 44 height 5
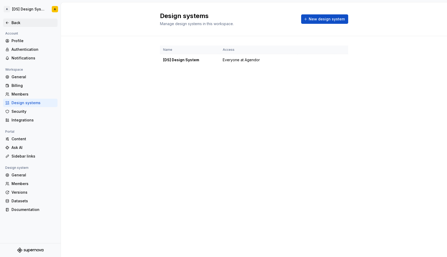
click at [14, 19] on div "Back" at bounding box center [30, 23] width 54 height 8
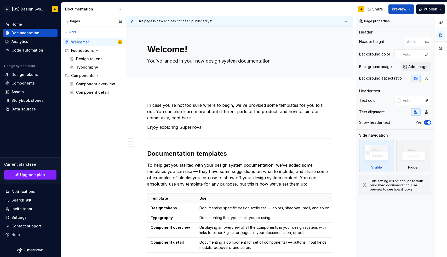
click at [72, 21] on div "Pages" at bounding box center [71, 21] width 17 height 4
click at [90, 66] on div "Typography" at bounding box center [87, 67] width 22 height 5
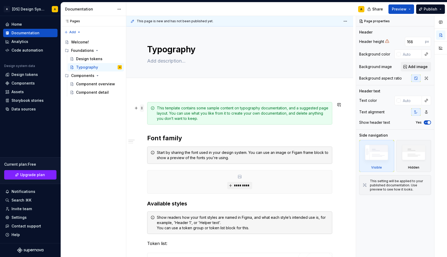
click at [143, 108] on span at bounding box center [142, 107] width 4 height 7
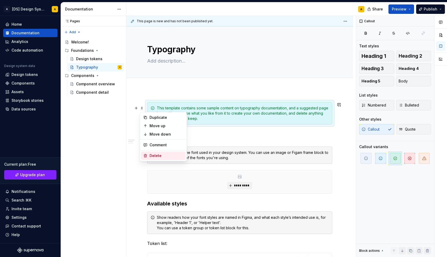
click at [160, 153] on div "Delete" at bounding box center [167, 155] width 34 height 5
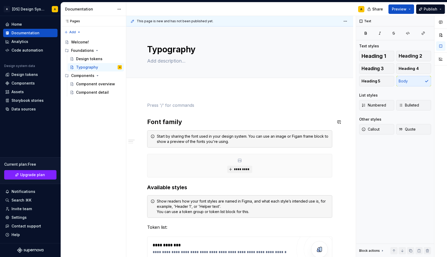
scroll to position [0, 0]
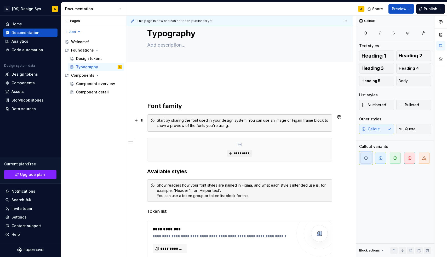
click at [156, 120] on div "Start by sharing the font used in your design system. You can use an image or F…" at bounding box center [239, 122] width 185 height 17
click at [141, 121] on span at bounding box center [142, 120] width 4 height 7
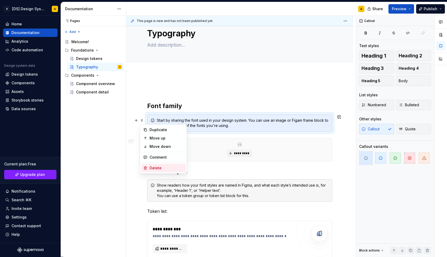
click at [158, 167] on div "Delete" at bounding box center [167, 167] width 34 height 5
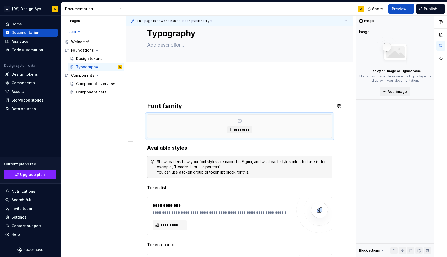
click at [189, 107] on h2 "Font family" at bounding box center [239, 106] width 185 height 8
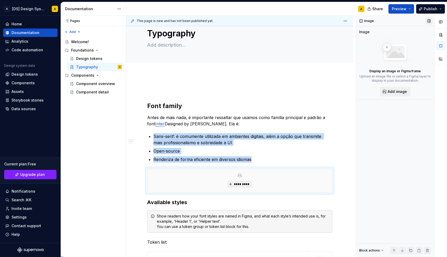
click at [429, 21] on button "button" at bounding box center [429, 20] width 7 height 7
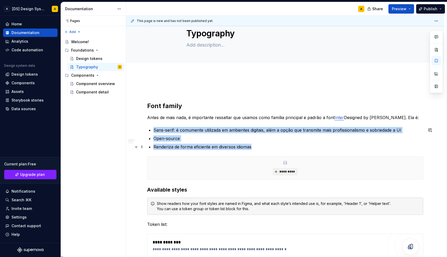
click at [261, 145] on p "Renderiza de forma eficiente em diversos idiomas" at bounding box center [289, 147] width 270 height 6
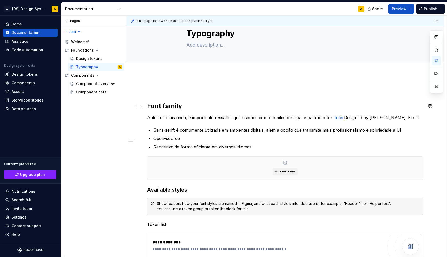
click at [187, 104] on h2 "Font family" at bounding box center [285, 106] width 276 height 8
click at [262, 146] on p "Renderiza de forma eficiente em diversos idiomas" at bounding box center [289, 147] width 270 height 6
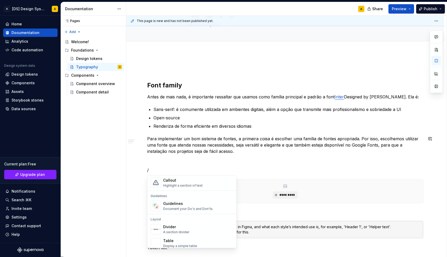
scroll to position [134, 0]
click at [179, 206] on div "Document your Do's and Don'ts." at bounding box center [188, 208] width 50 height 4
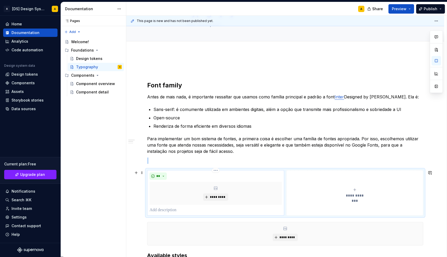
type textarea "*"
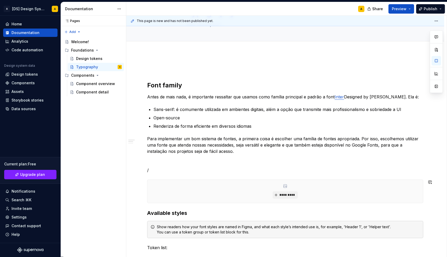
click at [162, 169] on p "/" at bounding box center [285, 170] width 276 height 6
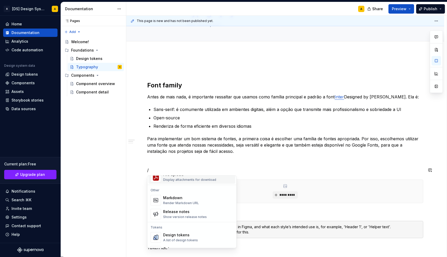
scroll to position [342, 0]
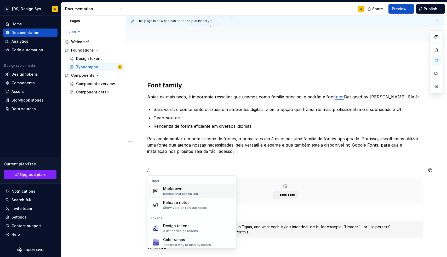
click at [181, 192] on div "Render Markdown URL" at bounding box center [181, 194] width 36 height 4
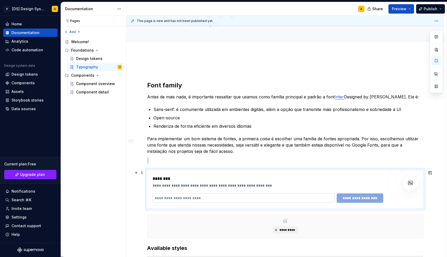
click at [202, 198] on input "text" at bounding box center [244, 197] width 182 height 9
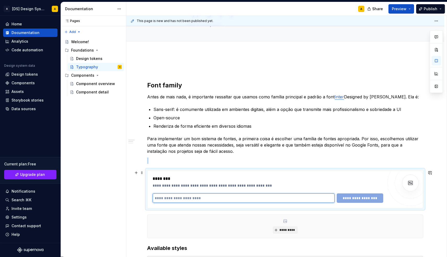
click at [202, 198] on input "text" at bounding box center [244, 197] width 182 height 9
click at [173, 198] on input "text" at bounding box center [244, 197] width 182 height 9
paste input "**********"
type input "**********"
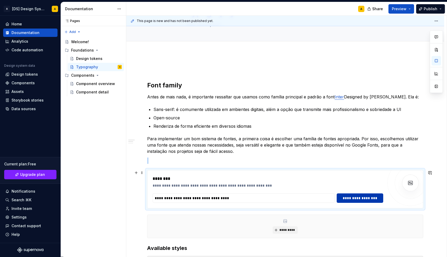
click at [352, 198] on span "**********" at bounding box center [360, 197] width 40 height 5
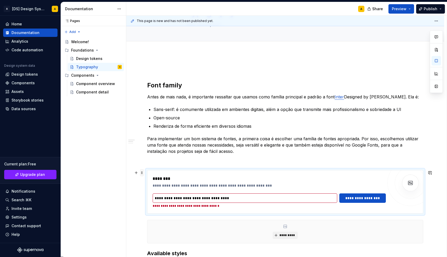
click at [143, 171] on span at bounding box center [142, 172] width 4 height 7
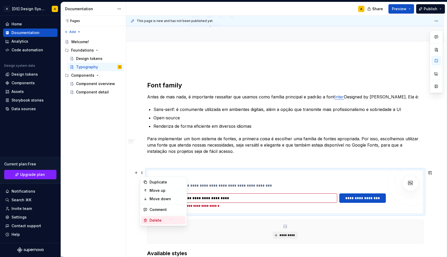
click at [156, 219] on div "Delete" at bounding box center [167, 220] width 34 height 5
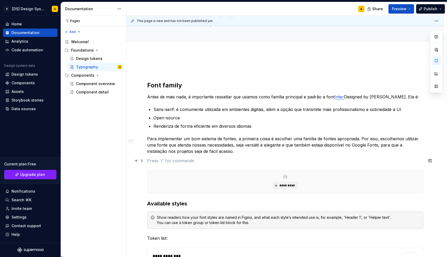
click at [160, 159] on p at bounding box center [285, 161] width 276 height 6
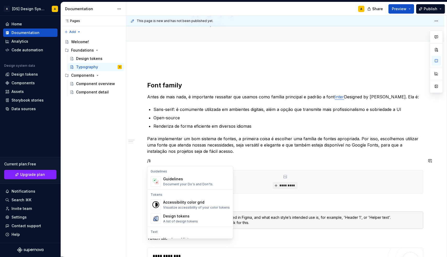
scroll to position [0, 0]
click at [188, 184] on div "Link to a page or external URL" at bounding box center [186, 184] width 47 height 4
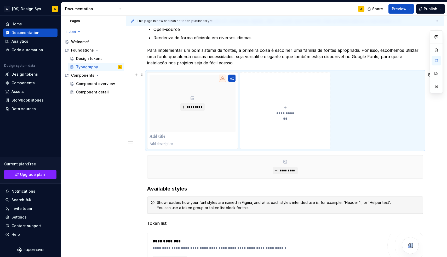
scroll to position [125, 0]
click at [193, 71] on html "A [DS] Design System A Home Documentation Analytics Code automation Design syst…" at bounding box center [223, 128] width 447 height 257
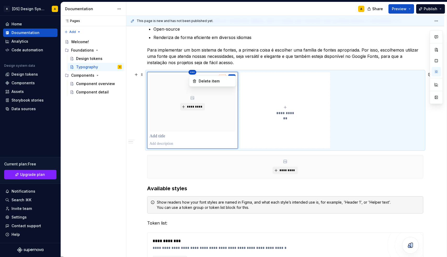
click at [193, 71] on html "A [DS] Design System A Home Documentation Analytics Code automation Design syst…" at bounding box center [223, 128] width 447 height 257
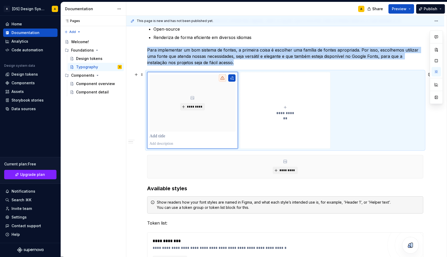
click at [284, 123] on button "**********" at bounding box center [285, 110] width 91 height 77
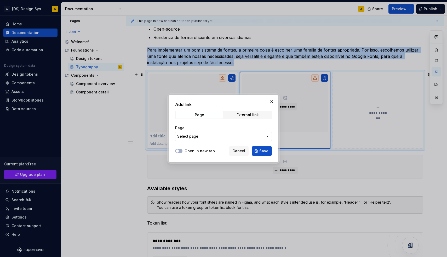
type textarea "*"
click at [244, 116] on div "External link" at bounding box center [248, 115] width 22 height 4
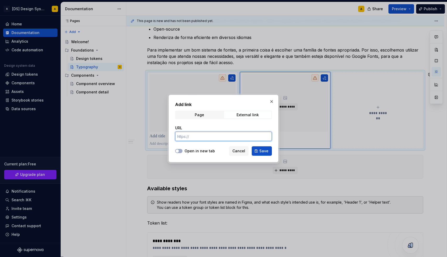
click at [212, 137] on input "URL" at bounding box center [223, 136] width 97 height 9
paste input "[URL][DOMAIN_NAME]"
type input "[URL][DOMAIN_NAME]"
click at [190, 151] on label "Open in new tab" at bounding box center [200, 150] width 30 height 5
click at [183, 151] on button "Open in new tab" at bounding box center [178, 151] width 7 height 4
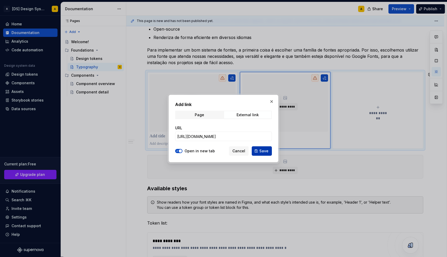
click at [267, 151] on span "Save" at bounding box center [264, 150] width 9 height 5
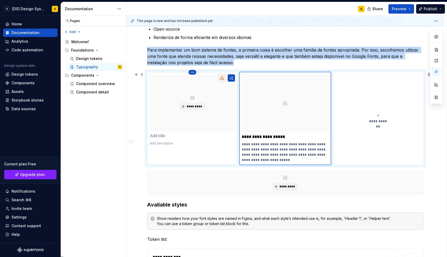
click at [194, 72] on html "A [DS] Design System A Home Documentation Analytics Code automation Design syst…" at bounding box center [223, 128] width 447 height 257
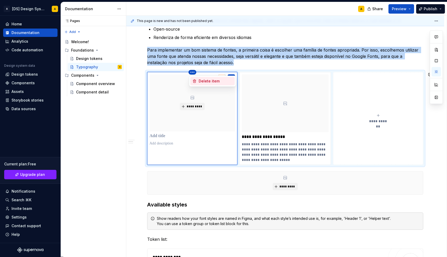
click at [202, 80] on div "Delete item" at bounding box center [216, 80] width 34 height 5
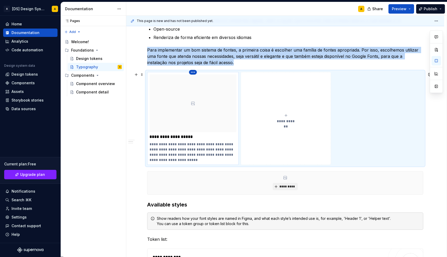
click at [193, 72] on html "A [DS] Design System A Home Documentation Analytics Code automation Design syst…" at bounding box center [223, 128] width 447 height 257
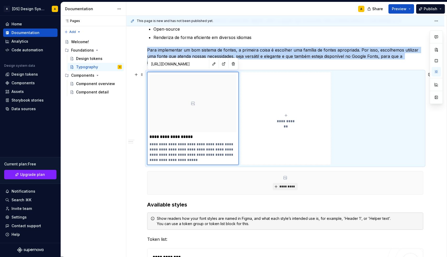
click at [193, 72] on html "A [DS] Design System A Home Documentation Analytics Code automation Design syst…" at bounding box center [223, 128] width 447 height 257
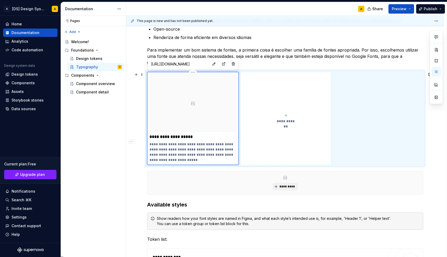
click at [175, 155] on p "**********" at bounding box center [193, 152] width 87 height 21
drag, startPoint x: 176, startPoint y: 162, endPoint x: 206, endPoint y: 150, distance: 32.1
click at [206, 150] on p "**********" at bounding box center [193, 152] width 87 height 21
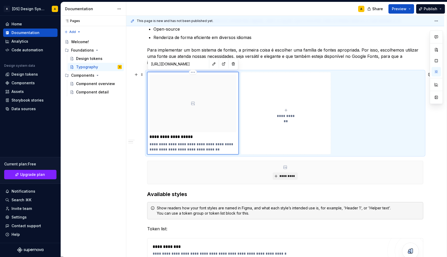
type textarea "*"
click at [137, 167] on button "button" at bounding box center [136, 163] width 7 height 7
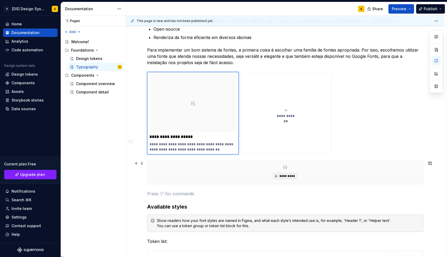
click at [313, 54] on p "Para implementar um bom sistema de fontes, a primeira coisa é escolher uma famí…" at bounding box center [285, 56] width 276 height 19
click at [439, 21] on html "A [DS] Design System A Home Documentation Analytics Code automation Design syst…" at bounding box center [223, 128] width 447 height 257
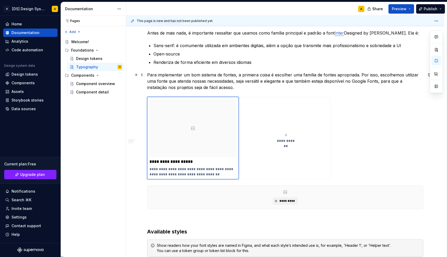
click at [301, 80] on p "Para implementar um bom sistema de fontes, a primeira coisa é escolher uma famí…" at bounding box center [285, 81] width 276 height 19
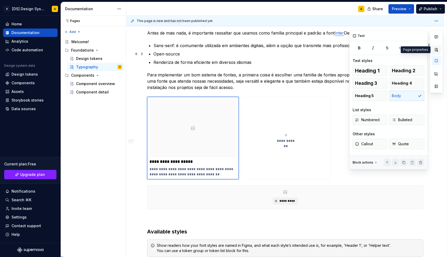
click at [438, 50] on button "button" at bounding box center [436, 49] width 9 height 9
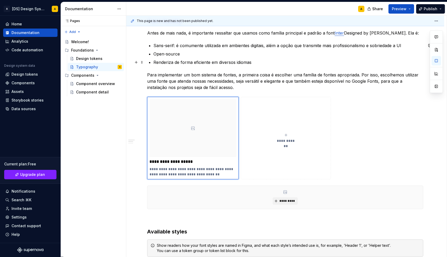
click at [254, 61] on p "Renderiza de forma eficiente em diversos idiomas" at bounding box center [289, 62] width 270 height 6
click at [94, 40] on div "Welcome!" at bounding box center [96, 41] width 51 height 7
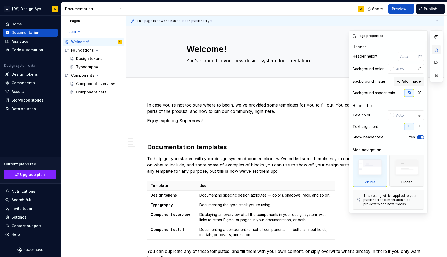
click at [435, 50] on button "button" at bounding box center [436, 49] width 9 height 9
click at [419, 137] on icon "button" at bounding box center [419, 137] width 4 height 3
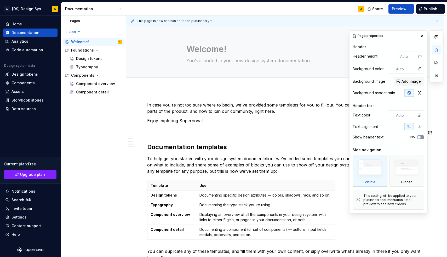
click at [419, 137] on span "button" at bounding box center [419, 137] width 3 height 3
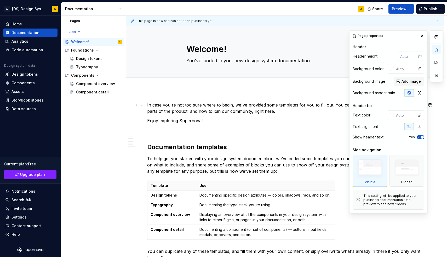
click at [198, 109] on p "In case you're not too sure where to begin, we've provided some templates for y…" at bounding box center [285, 108] width 276 height 13
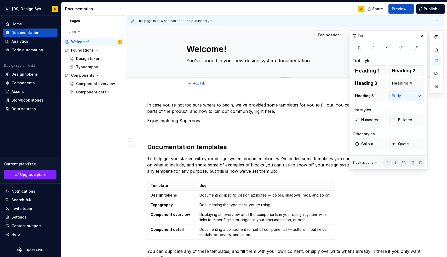
click at [179, 64] on div "Welcome! You’ve landed in your new design system documentation." at bounding box center [285, 51] width 276 height 51
click at [339, 35] on span "Edit header" at bounding box center [328, 34] width 21 height 5
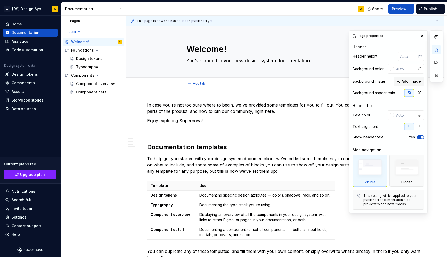
type textarea "*"
click at [403, 57] on input "number" at bounding box center [408, 56] width 20 height 9
type input "0"
click at [370, 59] on div "Header height 0 px" at bounding box center [389, 56] width 72 height 9
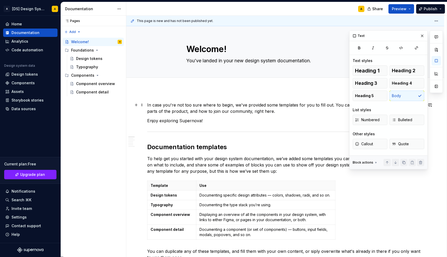
click at [298, 104] on p "In case you're not too sure where to begin, we've provided some templates for y…" at bounding box center [285, 108] width 276 height 13
click at [436, 86] on button "button" at bounding box center [436, 86] width 9 height 9
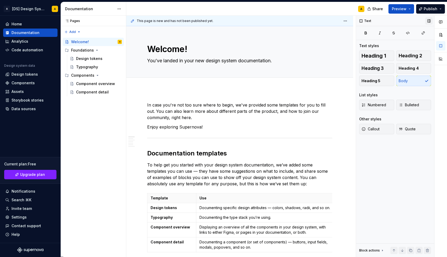
click at [429, 22] on button "button" at bounding box center [429, 20] width 7 height 7
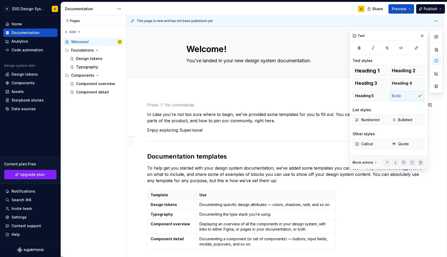
click at [110, 41] on button "Page tree" at bounding box center [110, 41] width 7 height 7
click at [110, 41] on div "Pages Pages Add Accessibility guide for tree Page tree. Navigate the tree with …" at bounding box center [93, 136] width 65 height 241
click at [196, 50] on textarea "Welcome!" at bounding box center [284, 49] width 198 height 13
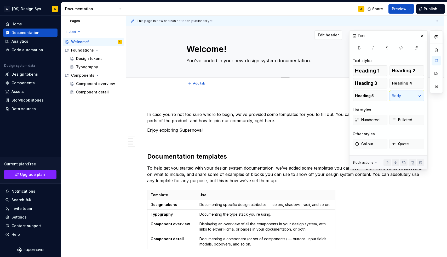
click at [171, 55] on div "Welcome! You’ve landed in your new design system documentation." at bounding box center [285, 51] width 276 height 51
click at [422, 37] on button "button" at bounding box center [422, 35] width 7 height 7
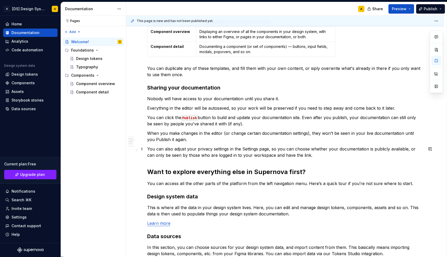
scroll to position [193, 0]
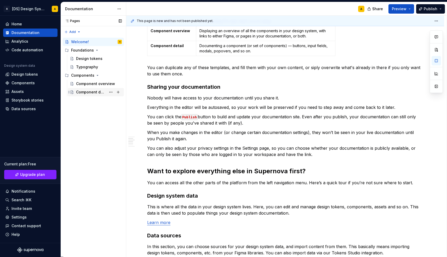
click at [85, 92] on div "Component detail" at bounding box center [91, 91] width 30 height 5
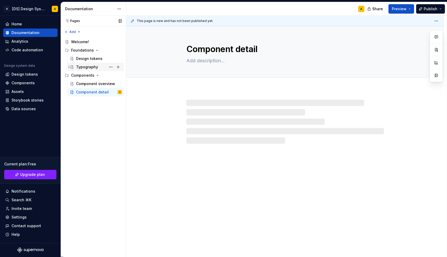
click at [88, 65] on div "Typography" at bounding box center [87, 66] width 22 height 5
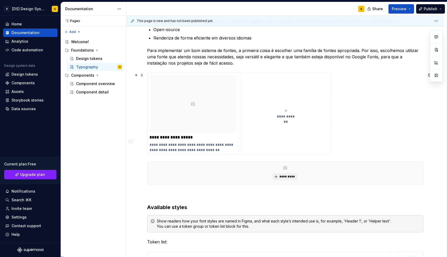
scroll to position [131, 0]
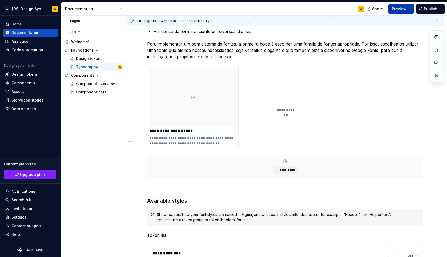
click at [413, 9] on button "Preview" at bounding box center [402, 8] width 26 height 9
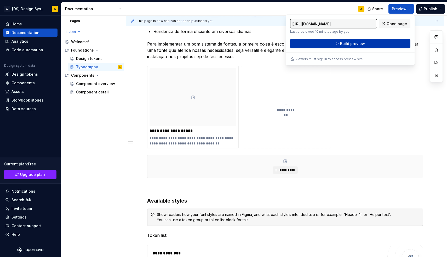
click at [370, 44] on button "Build preview" at bounding box center [350, 43] width 120 height 9
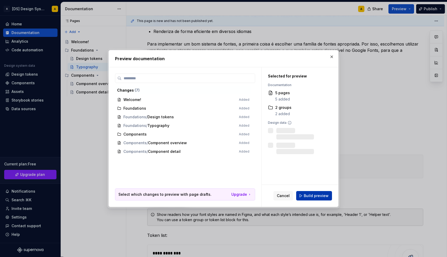
click at [323, 194] on span "Build preview" at bounding box center [316, 195] width 25 height 5
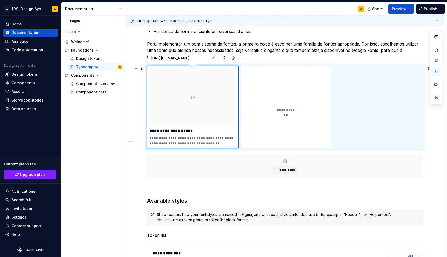
click at [204, 110] on div at bounding box center [193, 97] width 87 height 58
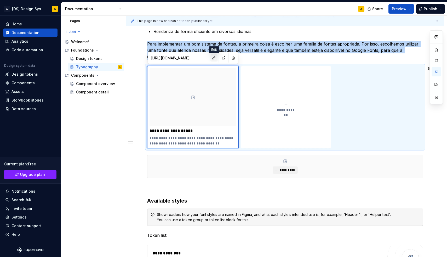
click at [213, 60] on button "button" at bounding box center [214, 57] width 7 height 7
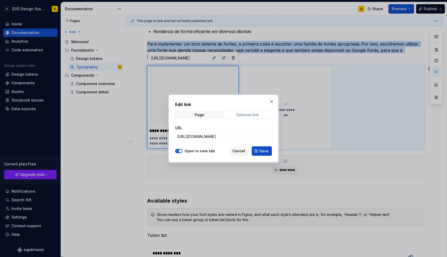
click at [235, 113] on span "External link" at bounding box center [247, 114] width 47 height 7
click at [271, 101] on button "button" at bounding box center [271, 101] width 7 height 7
type textarea "*"
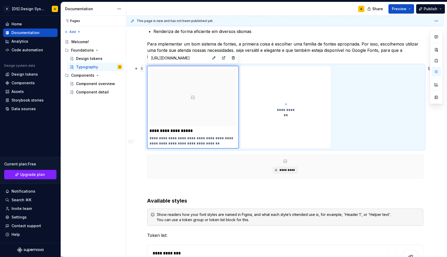
click at [142, 69] on span at bounding box center [142, 68] width 4 height 7
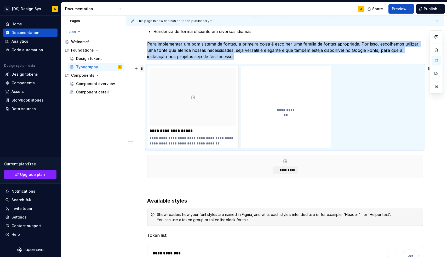
click at [142, 69] on span at bounding box center [142, 68] width 4 height 7
click at [370, 100] on div "**********" at bounding box center [285, 107] width 276 height 82
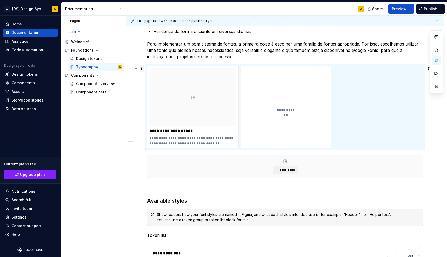
click at [142, 69] on span at bounding box center [142, 68] width 4 height 7
click at [156, 115] on div "Delete" at bounding box center [167, 116] width 34 height 5
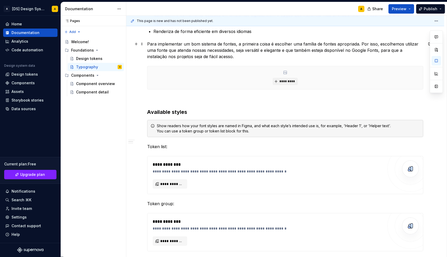
click at [219, 59] on p "Para implementar um bom sistema de fontes, a primeira coisa é escolher uma famí…" at bounding box center [285, 50] width 276 height 19
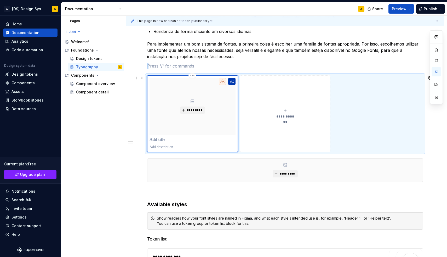
click at [233, 81] on button "button" at bounding box center [231, 81] width 7 height 7
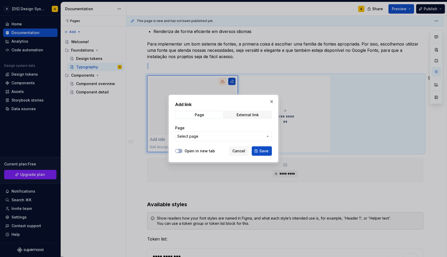
click at [238, 139] on span "Select page" at bounding box center [220, 136] width 86 height 5
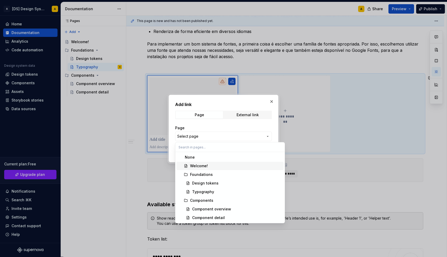
click at [217, 166] on div "Welcome!" at bounding box center [236, 165] width 92 height 5
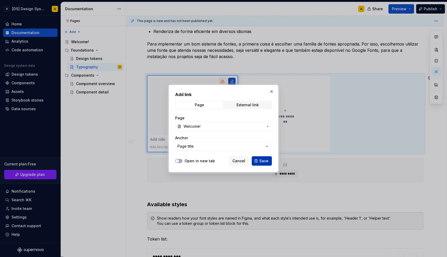
click at [259, 160] on button "Save" at bounding box center [262, 160] width 20 height 9
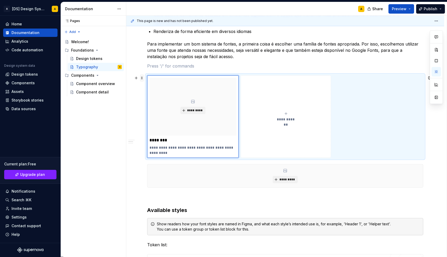
click at [142, 77] on span at bounding box center [142, 77] width 4 height 7
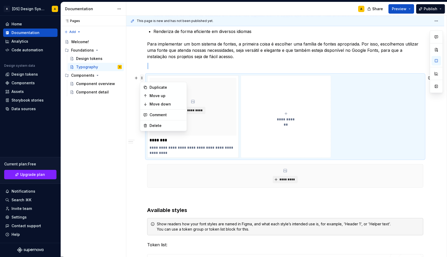
click at [142, 77] on span at bounding box center [142, 77] width 4 height 7
click at [155, 122] on div "Delete" at bounding box center [163, 125] width 44 height 8
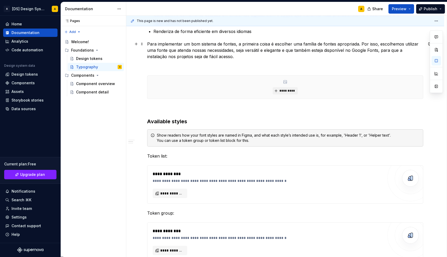
click at [220, 57] on p "Para implementar um bom sistema de fontes, a primeira coisa é escolher uma famí…" at bounding box center [285, 50] width 276 height 19
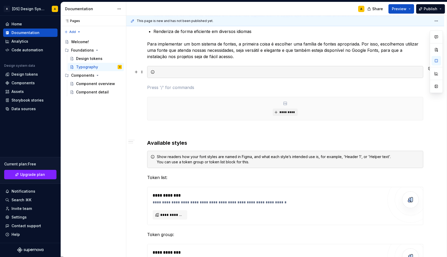
click at [169, 72] on div at bounding box center [288, 71] width 263 height 5
click at [154, 72] on icon at bounding box center [153, 72] width 4 height 4
click at [144, 72] on div "**********" at bounding box center [285, 243] width 318 height 571
click at [168, 71] on div at bounding box center [288, 71] width 263 height 5
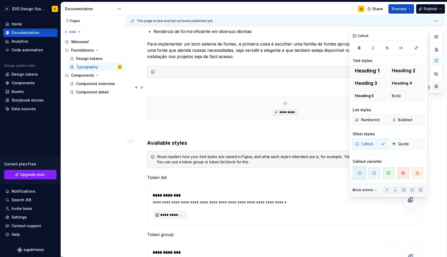
click at [437, 87] on button "button" at bounding box center [436, 86] width 9 height 9
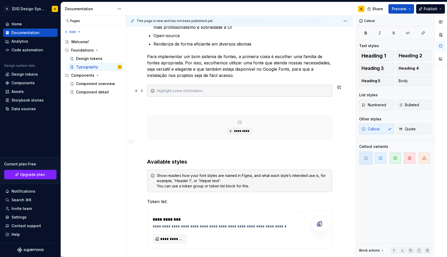
click at [230, 89] on div at bounding box center [243, 90] width 172 height 5
click at [225, 90] on div at bounding box center [243, 90] width 172 height 5
click at [251, 80] on div "**********" at bounding box center [239, 223] width 185 height 505
click at [248, 79] on div "**********" at bounding box center [239, 223] width 185 height 505
click at [243, 76] on p "Para implementar um bom sistema de fontes, a primeira coisa é escolher uma famí…" at bounding box center [239, 65] width 185 height 25
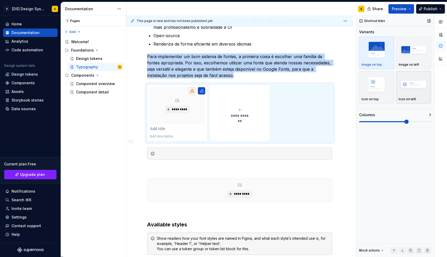
click at [410, 93] on img "button" at bounding box center [414, 84] width 30 height 19
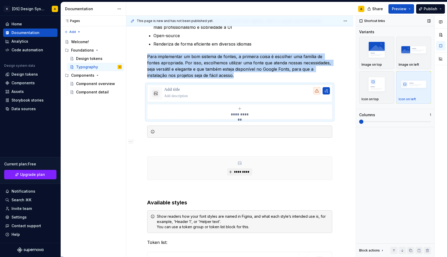
click at [377, 121] on span at bounding box center [395, 122] width 72 height 4
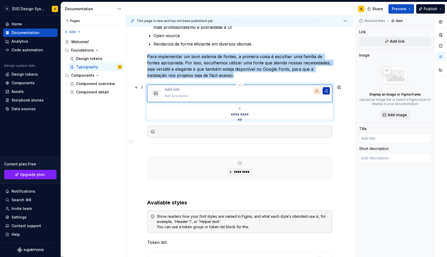
click at [330, 88] on button "button" at bounding box center [326, 90] width 7 height 7
type textarea "*"
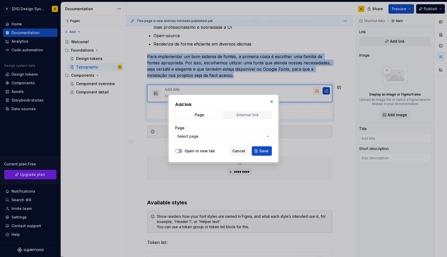
click at [255, 115] on div "External link" at bounding box center [248, 115] width 22 height 4
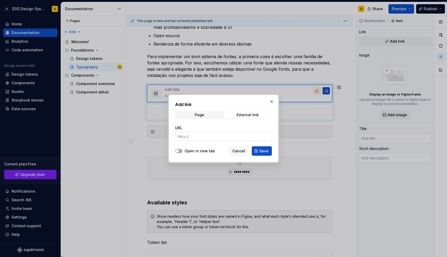
click at [213, 134] on input "URL" at bounding box center [223, 136] width 97 height 9
paste input "[URL][DOMAIN_NAME]"
type input "[URL][DOMAIN_NAME]"
click at [178, 150] on span "button" at bounding box center [177, 150] width 3 height 3
click at [257, 151] on button "Save" at bounding box center [262, 150] width 20 height 9
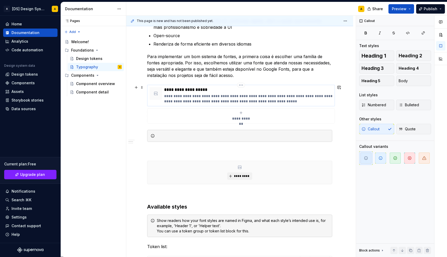
click at [184, 90] on p "**********" at bounding box center [248, 89] width 168 height 5
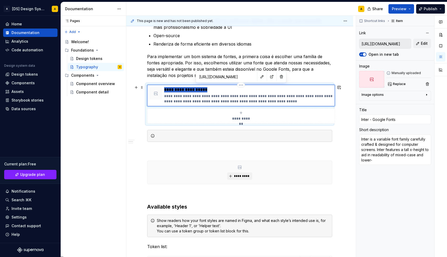
click at [184, 90] on p "**********" at bounding box center [248, 89] width 168 height 5
paste div
type textarea "*"
type input "→ Instale em seu projeto através do Google Fonts:"
drag, startPoint x: 170, startPoint y: 90, endPoint x: 166, endPoint y: 90, distance: 3.9
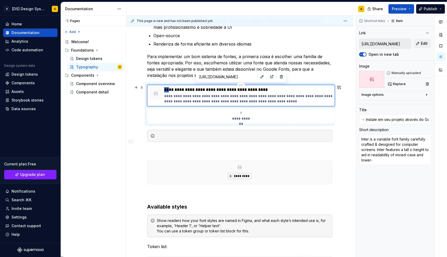
click at [166, 90] on p "**********" at bounding box center [248, 89] width 168 height 5
type textarea "*"
type input "=Instale em seu projeto através do Google Fonts:"
type textarea "*"
type input "Instale em seu projeto através do Google Fonts:"
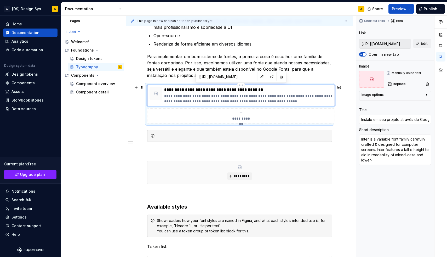
type textarea "*"
type input "=Instale em seu projeto através do Google Fonts:"
type textarea "*"
type input "→ Instale em seu projeto através do Google Fonts:"
type textarea "*"
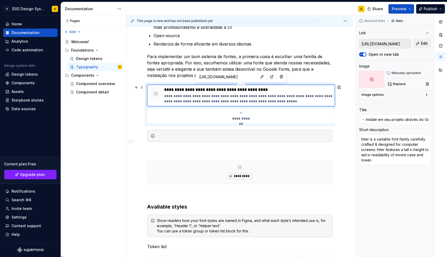
type input "I"
type textarea "*"
type input "In"
type textarea "*"
type input "Int"
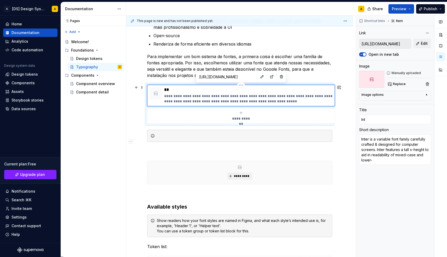
type textarea "*"
type input "Inte"
type textarea "*"
type input "Inter"
type textarea "*"
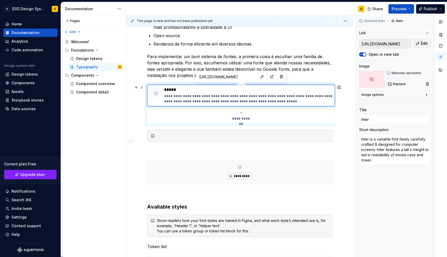
type input "Inter"
type textarea "*"
type input "Inter F"
type textarea "*"
type input "Inter Fo"
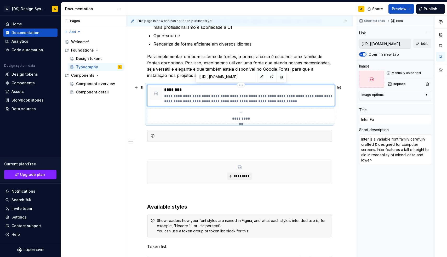
type textarea "*"
type input "Inter Fon"
type textarea "*"
type input "Inter Font"
type textarea "*"
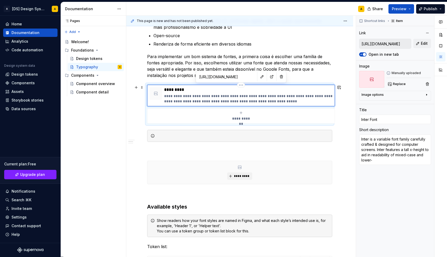
type input "Inter Font"
type textarea "*"
type input "Inter Font F"
type textarea "*"
type input "Inter Font Fa"
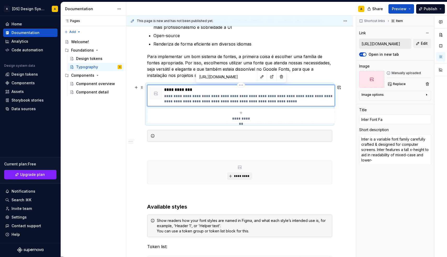
type textarea "*"
type input "Inter Font Fam"
type textarea "*"
type input "Inter Font Fami"
type textarea "*"
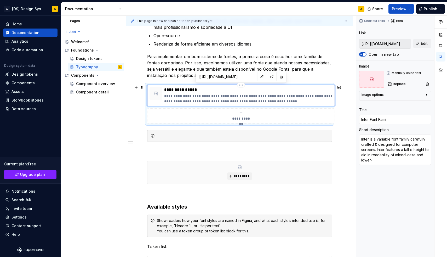
type input "Inter Font Famil"
type textarea "*"
type input "Inter Font Family"
click at [175, 90] on p "**********" at bounding box center [248, 89] width 168 height 5
type textarea "*"
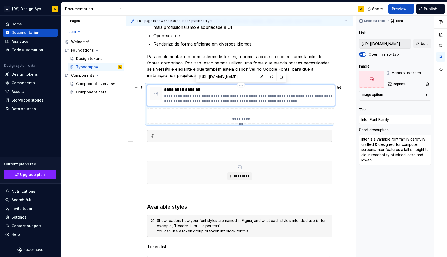
type input "Inter -Font Family"
type textarea "*"
type input "Inter - Font Family"
type textarea "*"
type input "Inter: Font Family"
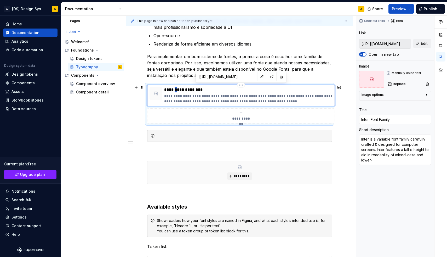
type textarea "*"
type input "Inter Font Family"
type textarea "*"
type input "Inter - Font Family"
click at [206, 89] on p "**********" at bounding box center [248, 89] width 168 height 5
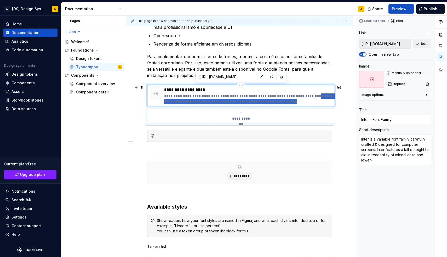
drag, startPoint x: 274, startPoint y: 101, endPoint x: 303, endPoint y: 96, distance: 29.7
click at [303, 96] on p "**********" at bounding box center [248, 98] width 168 height 10
type textarea "*"
type textarea "Inter is a variable font family carefully crafted & designed for computer scree…"
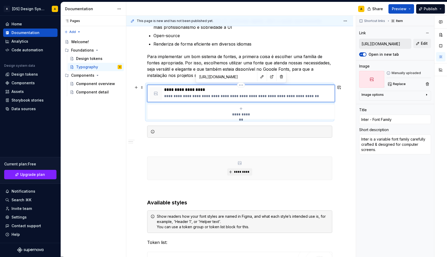
type textarea "*"
type textarea "Inter is a variable font family carefully crafted & designed for computer scree…"
click at [165, 89] on p "**********" at bounding box center [248, 89] width 168 height 5
type textarea "*"
type input "DInter - Font Family"
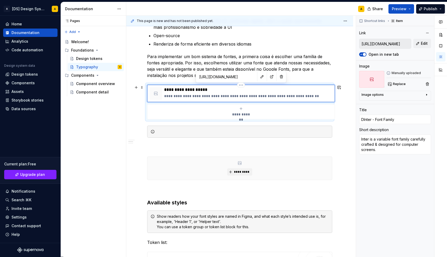
type textarea "*"
type input "DoInter - Font Family"
type textarea "*"
type input "DowInter - Font Family"
type textarea "*"
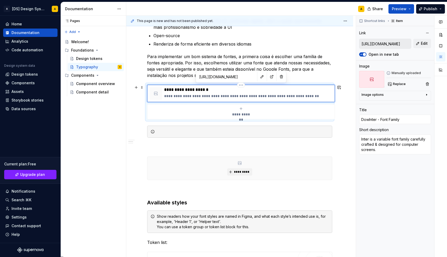
type input "DownInter - Font Family"
type textarea "*"
type input "DownlInter - Font Family"
type textarea "*"
type input "DownloInter - Font Family"
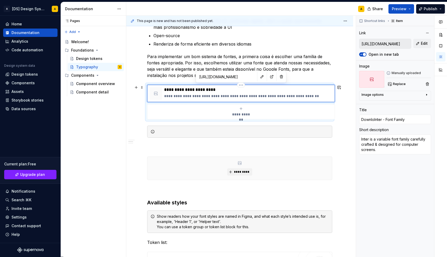
type textarea "*"
type input "DownloaInter - Font Family"
type textarea "*"
type input "DownloadInter - Font Family"
type textarea "*"
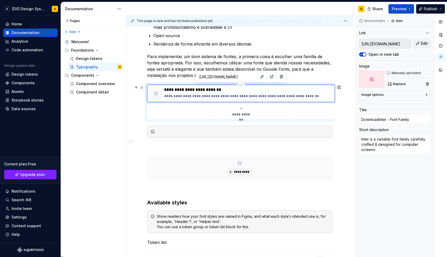
type input "Download Inter - Font Family"
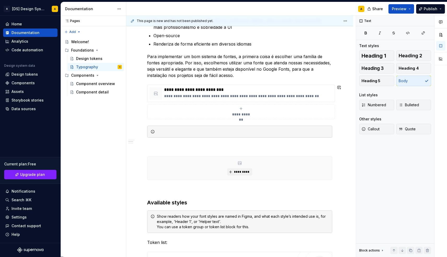
click at [167, 76] on p "Para implementar um bom sistema de fontes, a primeira coisa é escolher uma famí…" at bounding box center [239, 65] width 185 height 25
click at [246, 76] on p "Para implementar um bom sistema de fontes, a primeira coisa é escolher uma famí…" at bounding box center [239, 65] width 185 height 25
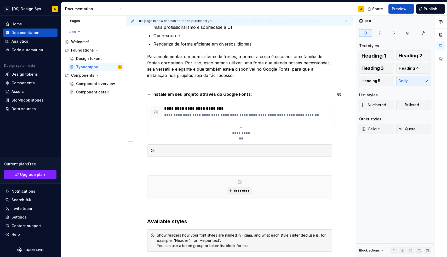
click at [156, 100] on div "**********" at bounding box center [239, 253] width 185 height 564
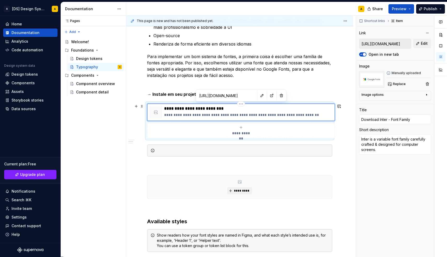
click at [156, 115] on div at bounding box center [156, 112] width 13 height 13
click at [371, 79] on icon at bounding box center [372, 79] width 4 height 4
click at [379, 95] on div "Image options" at bounding box center [373, 95] width 22 height 4
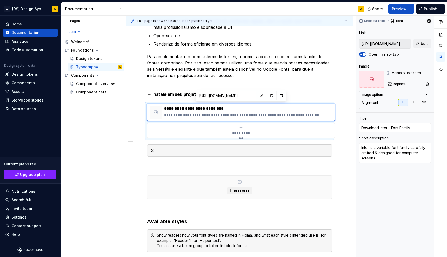
click at [379, 95] on div "Image options" at bounding box center [373, 95] width 22 height 4
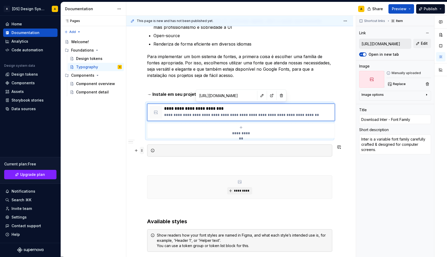
click at [143, 151] on span at bounding box center [142, 150] width 4 height 7
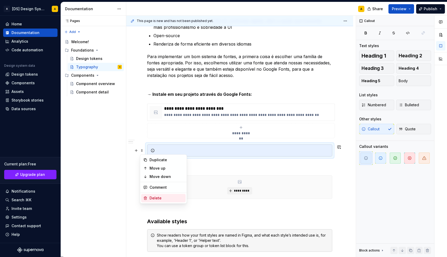
click at [160, 196] on div "Delete" at bounding box center [167, 197] width 34 height 5
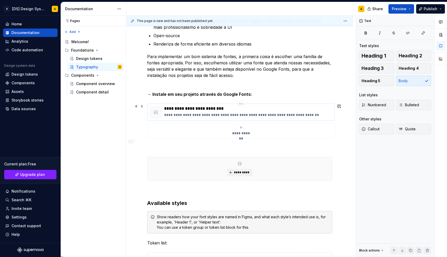
click at [187, 109] on p "**********" at bounding box center [248, 108] width 168 height 5
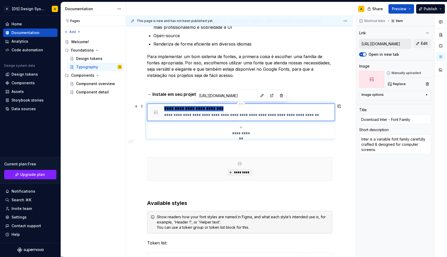
click at [187, 109] on p "**********" at bounding box center [248, 108] width 168 height 5
click at [186, 109] on p "**********" at bounding box center [248, 108] width 168 height 5
click at [198, 109] on p "**********" at bounding box center [248, 108] width 168 height 5
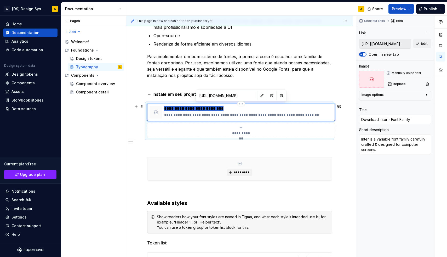
type textarea "*"
type input "I"
type textarea "*"
type input "In"
type textarea "*"
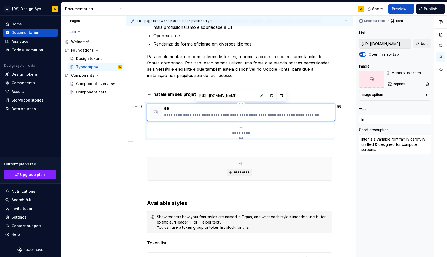
type input "Int"
type textarea "*"
type input "Inte"
type textarea "*"
type input "Inter"
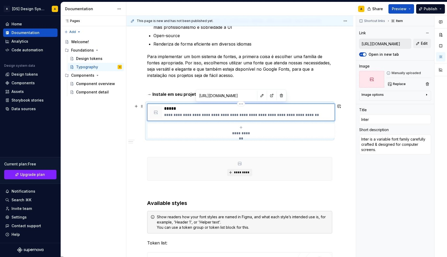
type textarea "*"
type input "Inter"
type textarea "*"
type input "Inter f"
type textarea "*"
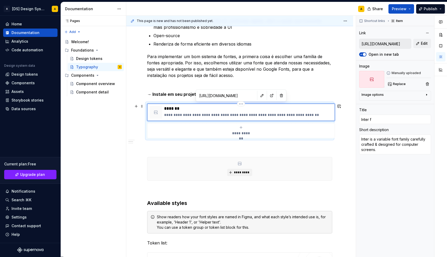
type input "Inter fo"
type textarea "*"
type input "Inter fon"
type textarea "*"
type input "Inter font"
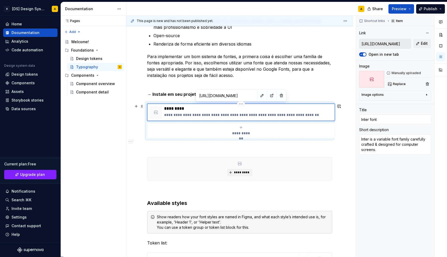
type textarea "*"
type input "Inter font"
type textarea "*"
type input "Inter font f"
type textarea "*"
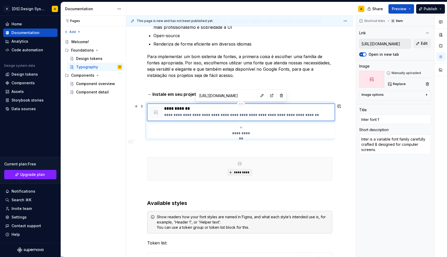
type input "Inter font fa"
type textarea "*"
type input "Inter font fam"
type textarea "*"
type input "Inter font fami"
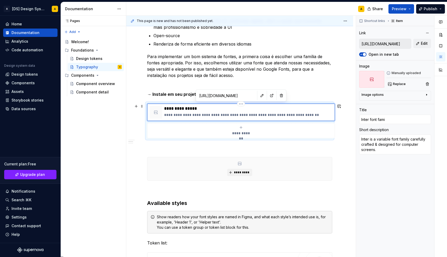
type textarea "*"
type input "Inter font famil"
type textarea "*"
type input "Inter font family"
type textarea "*"
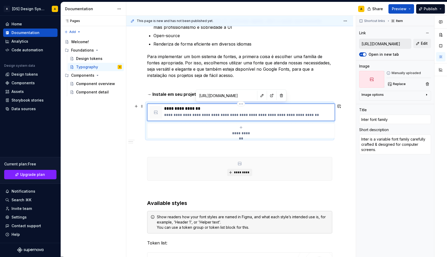
type input "Inter font family"
type textarea "*"
type input "Inter font family -"
type textarea "*"
type input "Inter font family -"
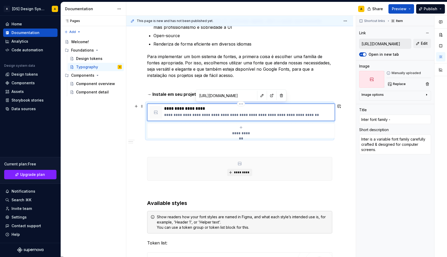
type textarea "*"
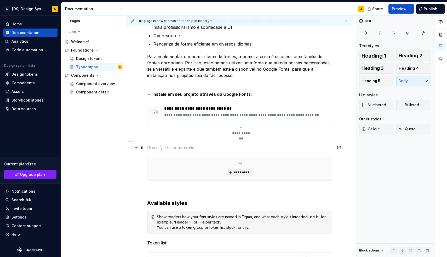
click at [158, 150] on p at bounding box center [239, 147] width 185 height 6
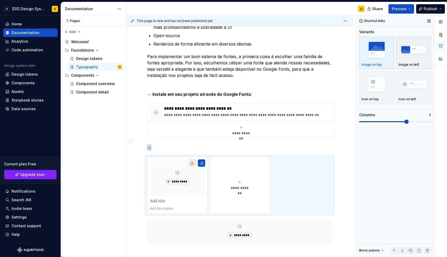
click at [405, 57] on img "button" at bounding box center [414, 49] width 30 height 19
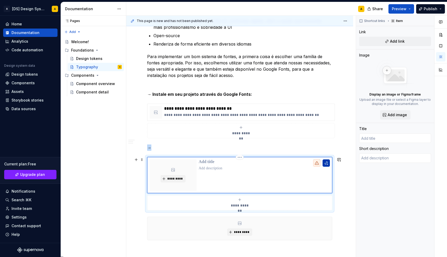
click at [330, 161] on button "button" at bounding box center [326, 162] width 7 height 7
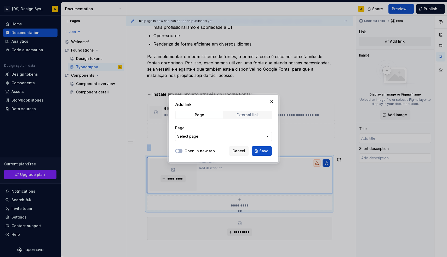
click at [243, 112] on span "External link" at bounding box center [247, 114] width 47 height 7
click at [216, 131] on div "URL" at bounding box center [223, 133] width 97 height 16
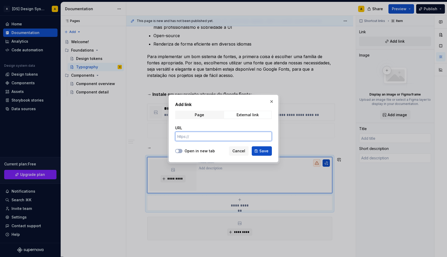
click at [213, 134] on input "URL" at bounding box center [223, 136] width 97 height 9
paste input "[URL][DOMAIN_NAME]"
click at [177, 151] on span "button" at bounding box center [177, 150] width 3 height 3
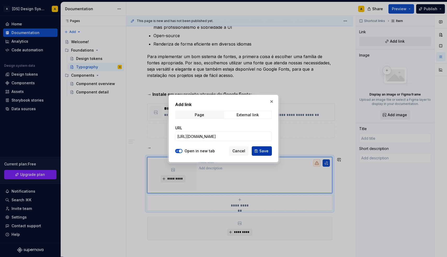
click at [265, 151] on span "Save" at bounding box center [264, 150] width 9 height 5
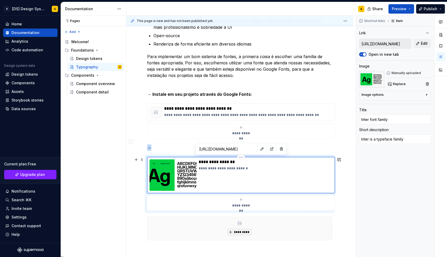
click at [215, 181] on div "**********" at bounding box center [266, 174] width 134 height 31
click at [192, 92] on strong "→ Instale em seu projeto através do Google Fonts:" at bounding box center [199, 94] width 105 height 5
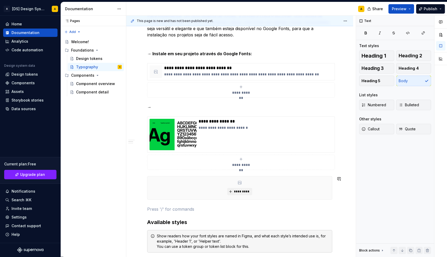
scroll to position [181, 0]
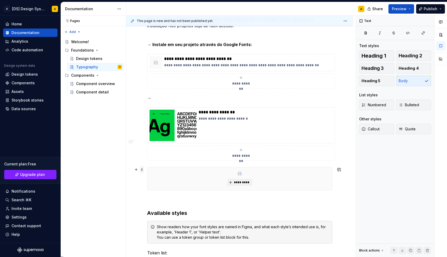
click at [143, 170] on span at bounding box center [142, 169] width 4 height 7
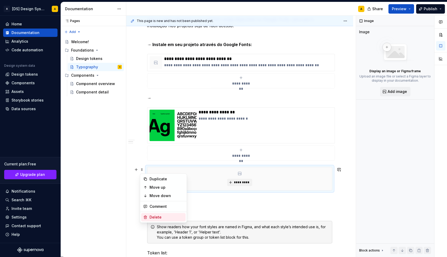
click at [157, 217] on div "Delete" at bounding box center [167, 217] width 34 height 5
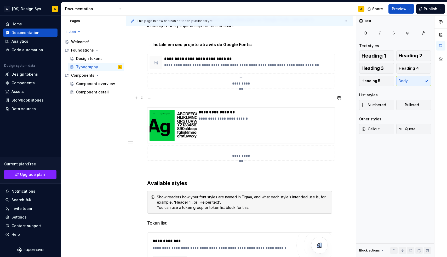
click at [160, 100] on p "→" at bounding box center [239, 98] width 185 height 6
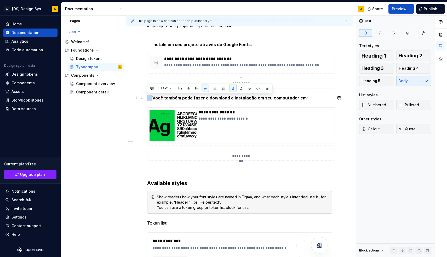
drag, startPoint x: 154, startPoint y: 98, endPoint x: 147, endPoint y: 98, distance: 7.1
click at [147, 98] on div "**********" at bounding box center [239, 244] width 227 height 672
click at [153, 47] on p "→ Instale em seu projeto através do Google Fonts:" at bounding box center [239, 44] width 185 height 6
click at [153, 45] on strong "→ Instale em seu projeto através do Google Fonts:" at bounding box center [199, 44] width 105 height 5
click at [162, 95] on strong "Você também pode fazer o download e instalação em seu computador em:" at bounding box center [225, 97] width 156 height 5
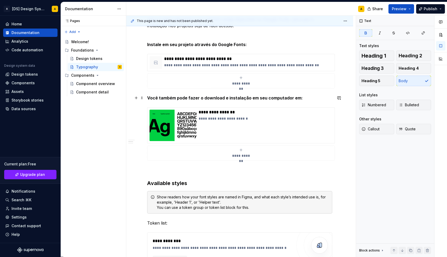
click at [147, 98] on div "**********" at bounding box center [239, 244] width 227 height 672
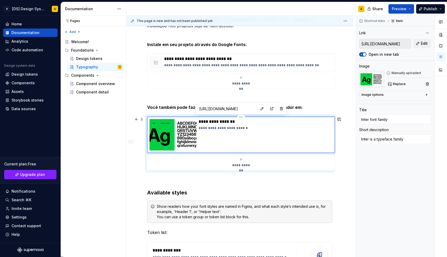
click at [215, 139] on div "**********" at bounding box center [266, 134] width 134 height 31
click at [380, 21] on span "Shortcut links" at bounding box center [374, 21] width 21 height 4
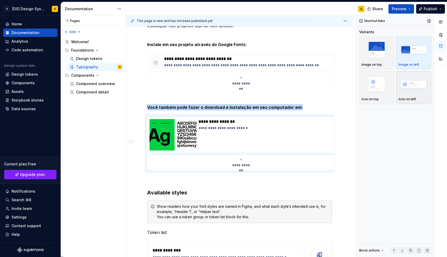
click at [408, 92] on img "button" at bounding box center [414, 84] width 30 height 19
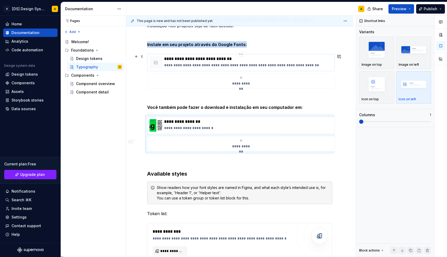
click at [166, 62] on div "**********" at bounding box center [248, 62] width 168 height 13
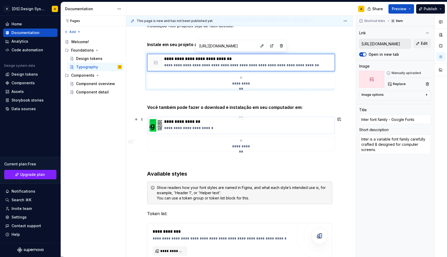
click at [181, 127] on p "**********" at bounding box center [248, 127] width 168 height 5
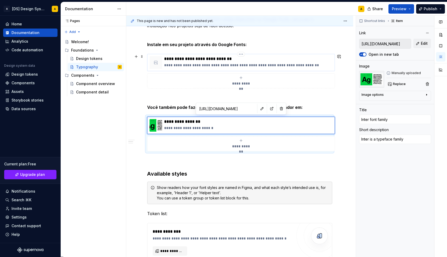
click at [235, 61] on p "**********" at bounding box center [248, 58] width 168 height 5
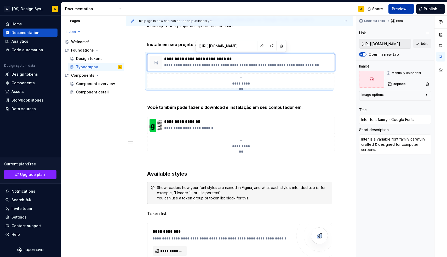
click at [411, 9] on button "Preview" at bounding box center [402, 8] width 26 height 9
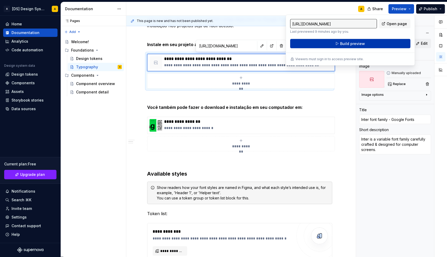
click at [370, 42] on button "Build preview" at bounding box center [350, 43] width 120 height 9
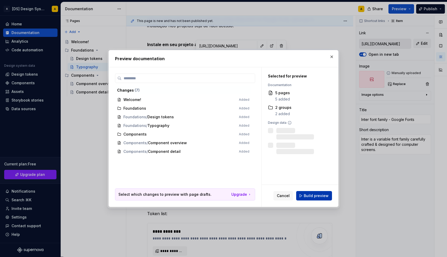
click at [317, 192] on button "Build preview" at bounding box center [314, 195] width 36 height 9
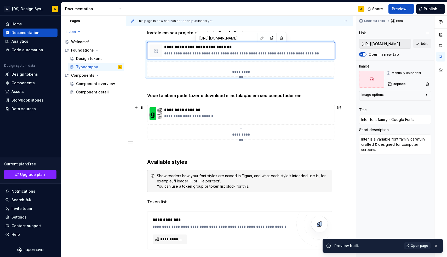
scroll to position [189, 0]
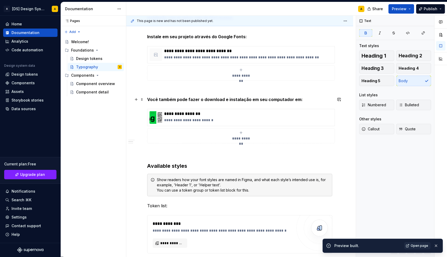
click at [166, 99] on strong "Você também pode fazer o download e instalação em seu computador em:" at bounding box center [225, 99] width 156 height 5
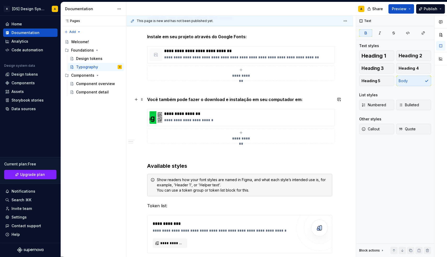
click at [154, 99] on strong "Você também pode fazer o download e instalação em seu computador em:" at bounding box center [225, 99] width 156 height 5
click at [142, 100] on span at bounding box center [142, 99] width 4 height 7
click at [156, 87] on p at bounding box center [239, 90] width 185 height 6
click at [177, 101] on strong "Você também pode fazer o download e instalação em seu computador em:" at bounding box center [225, 99] width 156 height 5
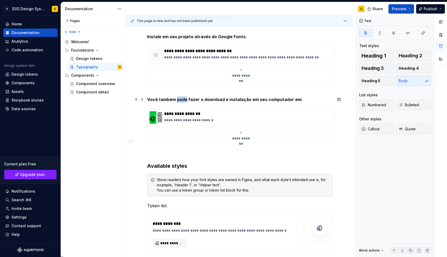
click at [177, 101] on strong "Você também pode fazer o download e instalação em seu computador em:" at bounding box center [225, 99] width 156 height 5
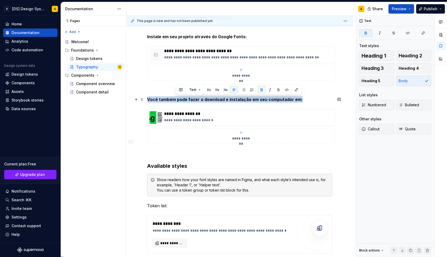
click at [177, 101] on strong "Você também pode fazer o download e instalação em seu computador em:" at bounding box center [225, 99] width 156 height 5
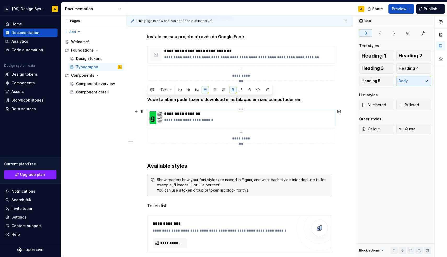
click at [238, 119] on p "**********" at bounding box center [248, 119] width 168 height 5
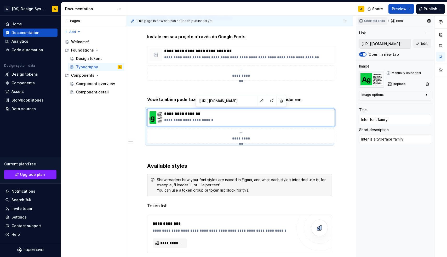
click at [379, 22] on span "Shortcut links" at bounding box center [374, 21] width 21 height 4
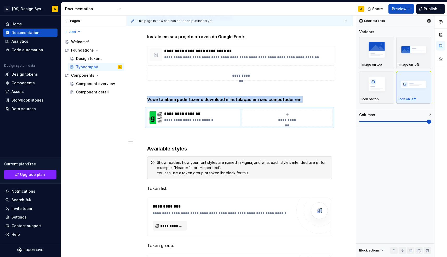
click at [417, 120] on span at bounding box center [395, 122] width 72 height 4
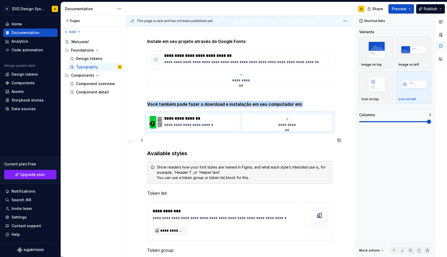
scroll to position [181, 0]
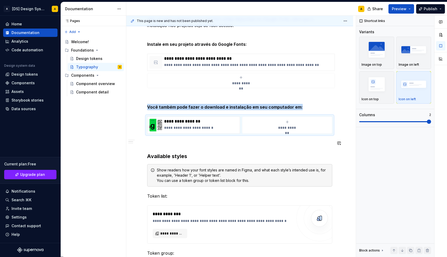
drag, startPoint x: 253, startPoint y: 125, endPoint x: 202, endPoint y: 151, distance: 57.3
click at [202, 151] on div "**********" at bounding box center [239, 195] width 185 height 549
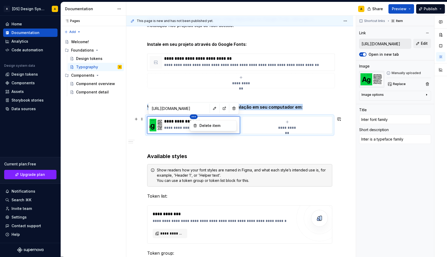
click at [247, 121] on html "A [DS] Design System A Home Documentation Analytics Code automation Design syst…" at bounding box center [223, 128] width 447 height 257
click at [266, 125] on html "A [DS] Design System A Home Documentation Analytics Code automation Design syst…" at bounding box center [223, 128] width 447 height 257
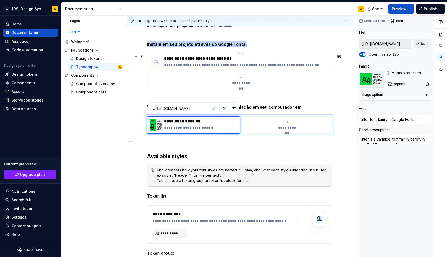
click at [223, 61] on div "**********" at bounding box center [248, 62] width 168 height 13
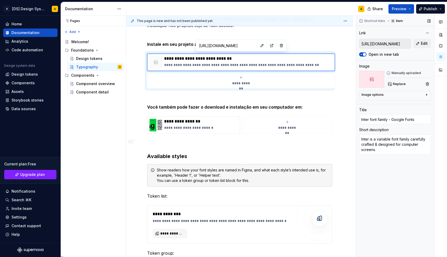
click at [386, 45] on input "[URL][DOMAIN_NAME]" at bounding box center [386, 43] width 52 height 9
click at [274, 122] on div "**********" at bounding box center [288, 125] width 86 height 10
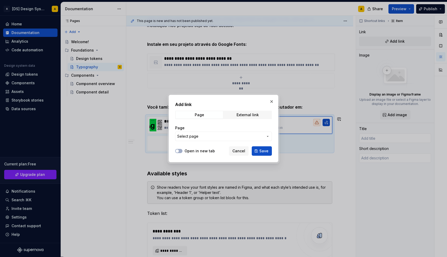
click at [252, 122] on div "Page Select page" at bounding box center [223, 133] width 97 height 22
click at [249, 114] on div "External link" at bounding box center [248, 115] width 22 height 4
click at [227, 137] on input "URL" at bounding box center [223, 136] width 97 height 9
paste input "[URL][DOMAIN_NAME]"
click at [180, 151] on button "Open in new tab" at bounding box center [178, 151] width 7 height 4
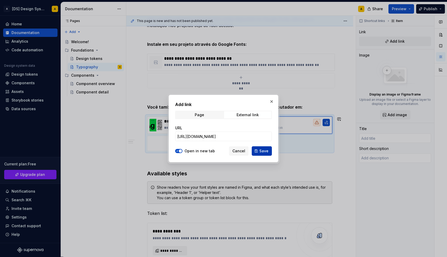
click at [262, 147] on button "Save" at bounding box center [262, 150] width 20 height 9
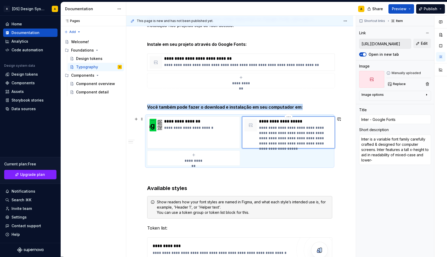
click at [317, 141] on p "**********" at bounding box center [296, 135] width 74 height 21
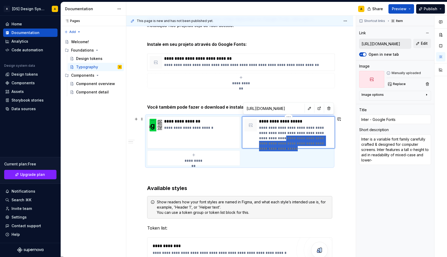
drag, startPoint x: 327, startPoint y: 143, endPoint x: 260, endPoint y: 137, distance: 68.0
click at [260, 137] on p "**********" at bounding box center [296, 135] width 74 height 21
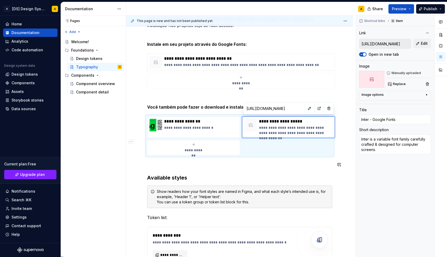
click at [231, 169] on div "**********" at bounding box center [239, 206] width 185 height 571
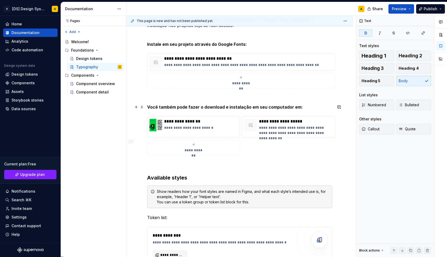
click at [197, 107] on strong "Você também pode fazer o download e instalação em seu computador em:" at bounding box center [225, 106] width 156 height 5
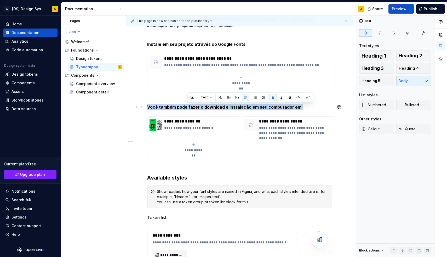
click at [197, 107] on strong "Você também pode fazer o download e instalação em seu computador em:" at bounding box center [225, 106] width 156 height 5
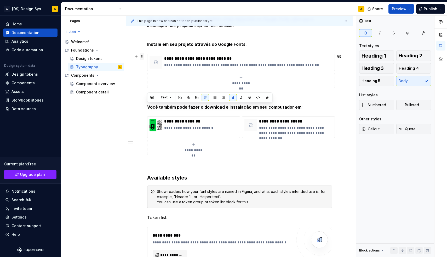
click at [142, 58] on span at bounding box center [142, 56] width 4 height 7
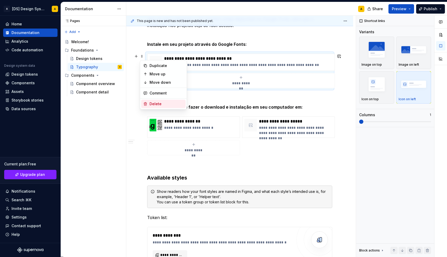
click at [153, 102] on div "Delete" at bounding box center [167, 103] width 34 height 5
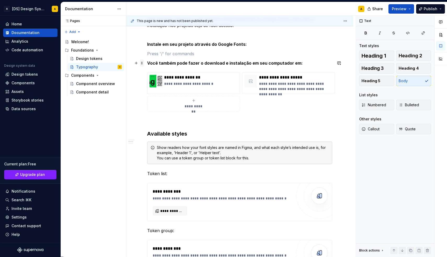
click at [142, 63] on span at bounding box center [142, 62] width 4 height 7
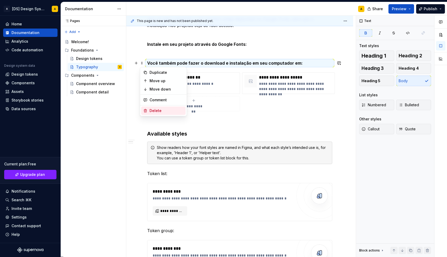
click at [150, 109] on div "Delete" at bounding box center [167, 110] width 34 height 5
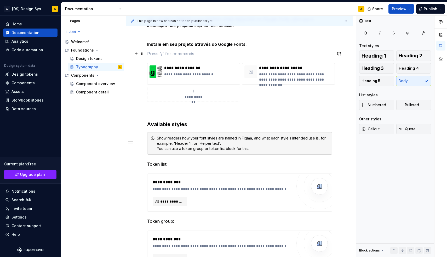
click at [151, 52] on p at bounding box center [239, 53] width 185 height 6
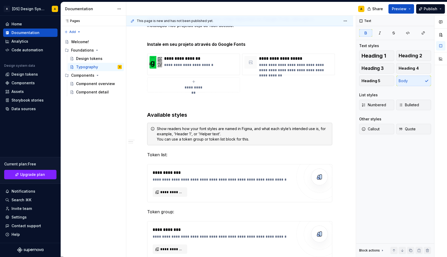
scroll to position [181, 0]
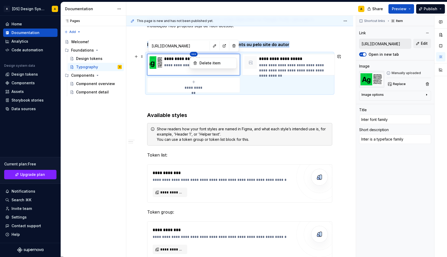
click at [285, 61] on html "A [DS] Design System A Home Documentation Analytics Code automation Design syst…" at bounding box center [223, 128] width 447 height 257
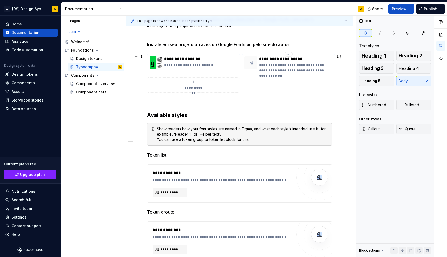
drag, startPoint x: 193, startPoint y: 55, endPoint x: 282, endPoint y: 60, distance: 88.6
click at [282, 60] on html "A [DS] Design System A Home Documentation Analytics Code automation Design syst…" at bounding box center [223, 128] width 447 height 257
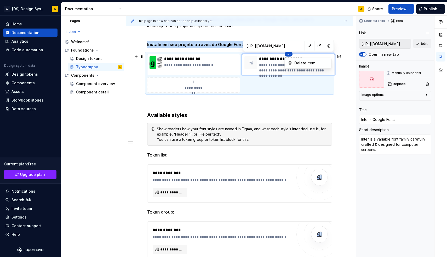
click at [195, 59] on html "A [DS] Design System A Home Documentation Analytics Code automation Design syst…" at bounding box center [223, 128] width 447 height 257
drag, startPoint x: 250, startPoint y: 63, endPoint x: 211, endPoint y: 72, distance: 39.8
click at [211, 72] on html "A [DS] Design System A Home Documentation Analytics Code automation Design syst…" at bounding box center [223, 128] width 447 height 257
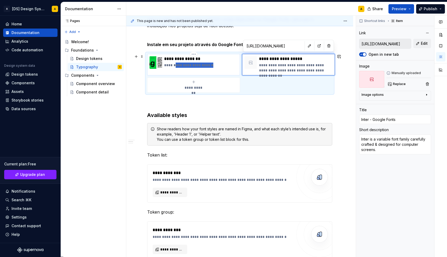
drag, startPoint x: 173, startPoint y: 66, endPoint x: 212, endPoint y: 65, distance: 39.0
click at [212, 65] on p "**********" at bounding box center [201, 65] width 74 height 5
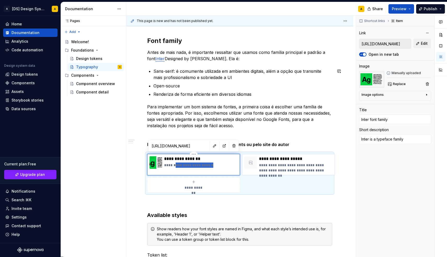
scroll to position [80, 0]
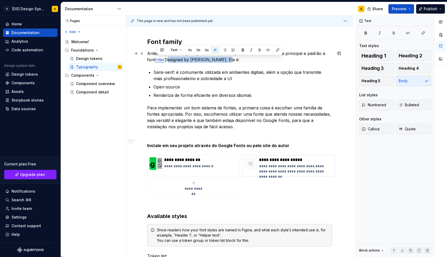
drag, startPoint x: 221, startPoint y: 59, endPoint x: 159, endPoint y: 60, distance: 62.5
click at [159, 60] on p "Antes de mais nada, é importante ressaltar que usamos como família principal e …" at bounding box center [239, 56] width 185 height 13
copy p "Designed by [PERSON_NAME]"
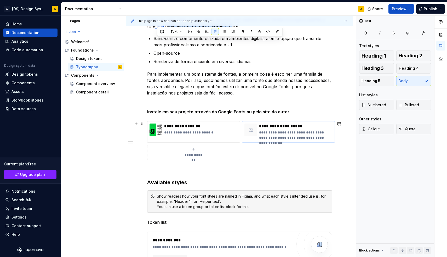
scroll to position [117, 0]
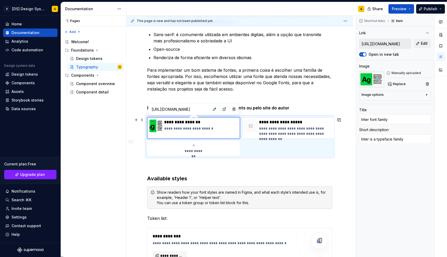
click at [181, 131] on div "**********" at bounding box center [201, 126] width 74 height 13
click at [182, 127] on p "**********" at bounding box center [201, 128] width 74 height 5
click at [188, 131] on p "**********" at bounding box center [201, 128] width 74 height 5
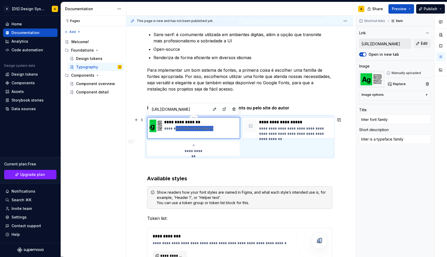
drag, startPoint x: 173, startPoint y: 129, endPoint x: 216, endPoint y: 128, distance: 42.7
click at [216, 128] on p "**********" at bounding box center [201, 128] width 74 height 5
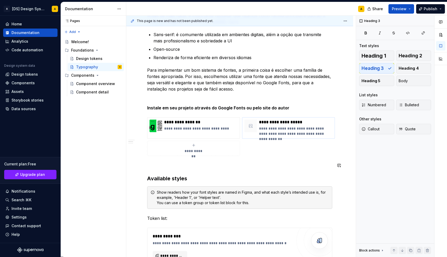
click at [270, 171] on div "**********" at bounding box center [239, 238] width 185 height 508
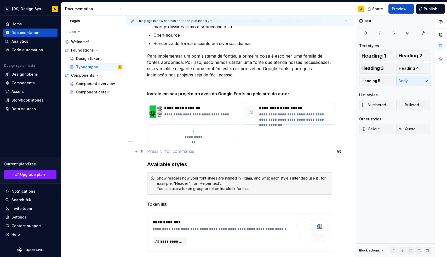
click at [162, 148] on p at bounding box center [239, 151] width 185 height 6
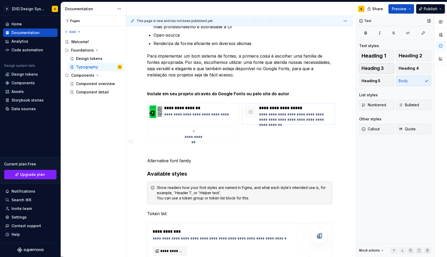
click at [385, 65] on button "Heading 3" at bounding box center [376, 68] width 35 height 10
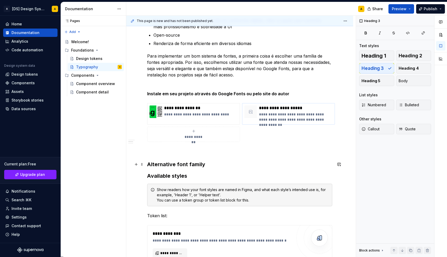
click at [217, 165] on h3 "Alternative font family" at bounding box center [239, 164] width 185 height 7
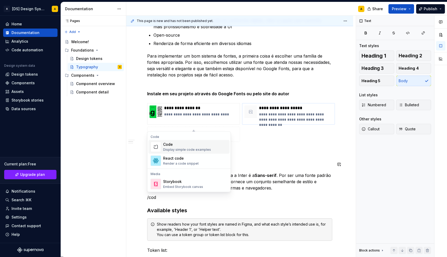
click at [174, 147] on div "Code" at bounding box center [187, 144] width 48 height 5
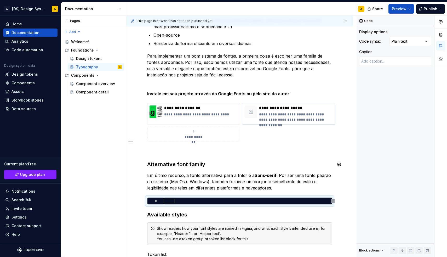
scroll to position [0, 0]
click at [196, 197] on div "*" at bounding box center [239, 200] width 185 height 7
click at [198, 200] on div at bounding box center [249, 201] width 171 height 5
click at [414, 38] on div "Comments Open comments No comments yet Select ‘Comment’ from the block context …" at bounding box center [401, 136] width 91 height 241
click at [167, 201] on div at bounding box center [249, 201] width 171 height 5
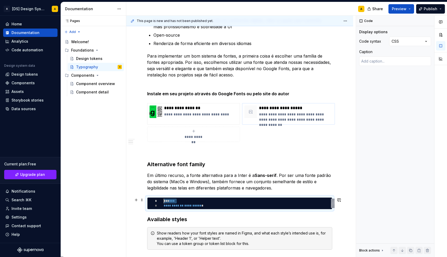
drag, startPoint x: 164, startPoint y: 206, endPoint x: 161, endPoint y: 199, distance: 7.9
click at [161, 199] on div "**********" at bounding box center [241, 203] width 187 height 9
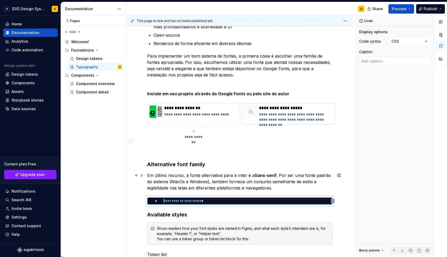
click at [174, 181] on p "Em último recurso, a fonte alternativa para a Inter é a Sans-serif . Por ser um…" at bounding box center [239, 181] width 185 height 19
click at [179, 199] on span "**********" at bounding box center [174, 200] width 20 height 3
click at [374, 61] on textarea at bounding box center [395, 61] width 72 height 9
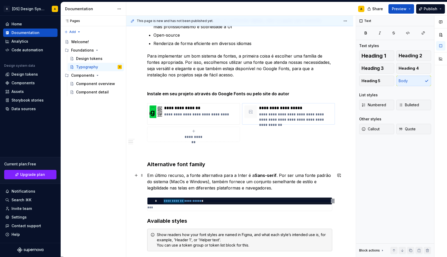
click at [239, 176] on p "Em último recurso, a fonte alternativa para a Inter é a Sans-serif . Por ser um…" at bounding box center [239, 181] width 185 height 19
click at [181, 199] on span "**********" at bounding box center [184, 201] width 40 height 5
click at [255, 186] on p "Em último recurso, a fonte alternativa para a Inter é a Sans-serif . Por ser um…" at bounding box center [239, 181] width 185 height 19
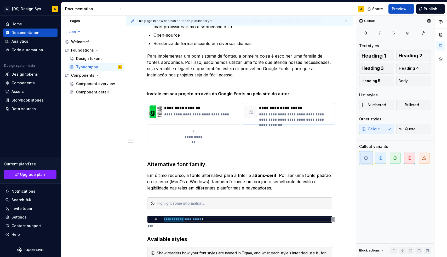
click at [366, 156] on icon "button" at bounding box center [366, 157] width 3 height 3
click at [366, 179] on div "Callout Text styles Heading 1 Heading 2 Heading 3 Heading 4 Heading 5 Body List…" at bounding box center [395, 136] width 78 height 241
click at [365, 155] on span "button" at bounding box center [366, 158] width 11 height 11
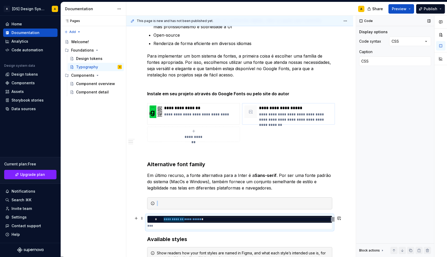
click at [173, 222] on div "**********" at bounding box center [240, 219] width 185 height 7
click at [175, 216] on div "**********" at bounding box center [239, 223] width 185 height 14
click at [178, 219] on span "**********" at bounding box center [174, 219] width 20 height 3
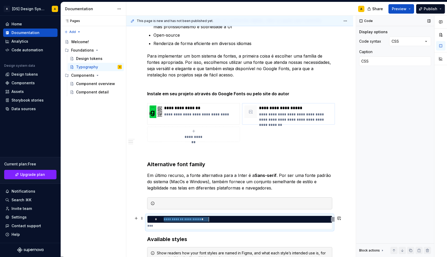
click at [178, 219] on span "**********" at bounding box center [174, 219] width 20 height 3
click at [172, 205] on div at bounding box center [243, 203] width 172 height 5
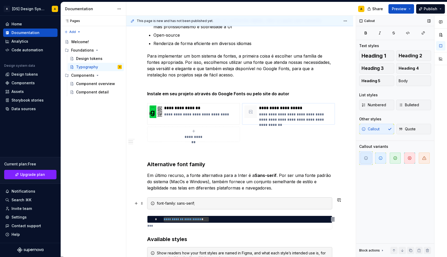
click at [156, 204] on div "font-family: sans-serif;" at bounding box center [239, 203] width 185 height 12
click at [269, 195] on button "button" at bounding box center [271, 193] width 7 height 7
click at [211, 204] on div "font-family: sans-serif;" at bounding box center [243, 203] width 172 height 5
drag, startPoint x: 209, startPoint y: 204, endPoint x: 158, endPoint y: 205, distance: 51.8
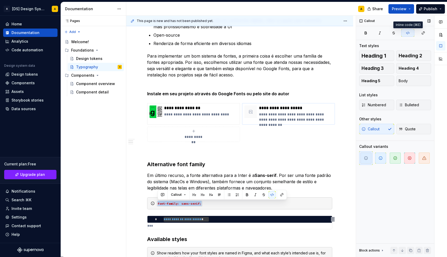
click at [408, 34] on icon "button" at bounding box center [408, 33] width 4 height 4
click at [211, 205] on div "font-family: sans-serif;" at bounding box center [243, 203] width 172 height 5
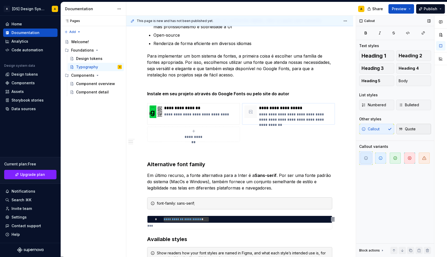
click at [406, 128] on span "Quote" at bounding box center [407, 128] width 17 height 5
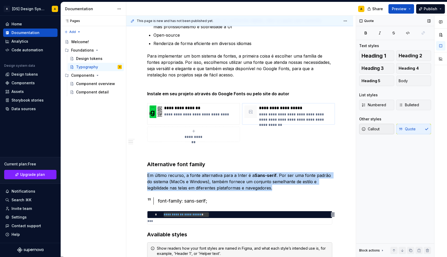
click at [379, 128] on span "Callout" at bounding box center [371, 128] width 18 height 5
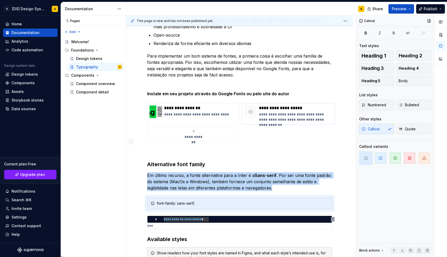
scroll to position [90, 0]
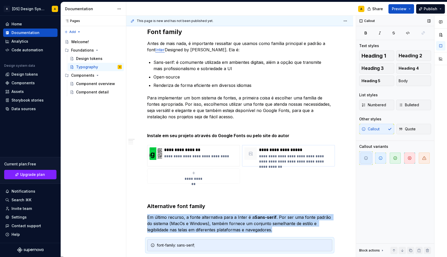
click at [365, 159] on icon "button" at bounding box center [366, 157] width 3 height 3
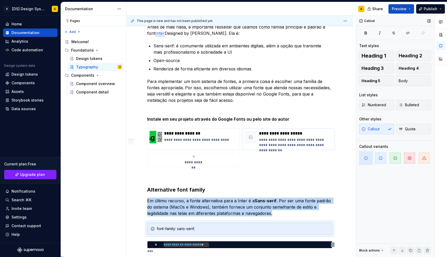
click at [368, 160] on span "button" at bounding box center [366, 158] width 11 height 11
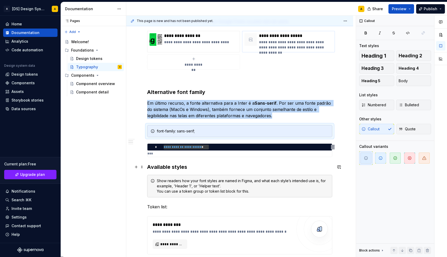
scroll to position [210, 0]
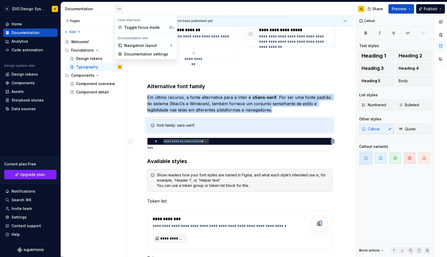
click at [120, 8] on html "A [DS] Design System A Home Documentation Analytics Code automation Design syst…" at bounding box center [223, 128] width 447 height 257
click at [133, 54] on div "Documentation settings" at bounding box center [150, 53] width 50 height 5
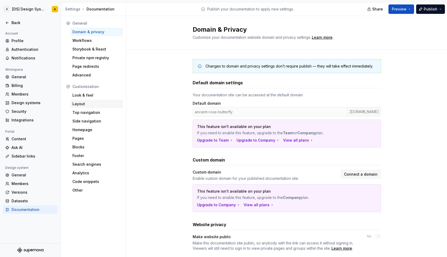
click at [83, 105] on div "Layout" at bounding box center [96, 103] width 48 height 5
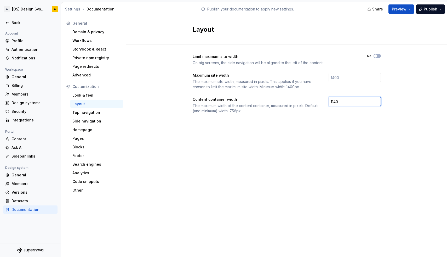
drag, startPoint x: 342, startPoint y: 100, endPoint x: 327, endPoint y: 100, distance: 14.4
click at [327, 100] on div "Content container width The maximum width of the content container, measured in…" at bounding box center [287, 105] width 188 height 17
click at [313, 130] on div "Limit maximum site width On big screens, the side navigation will be aligned to…" at bounding box center [287, 88] width 188 height 89
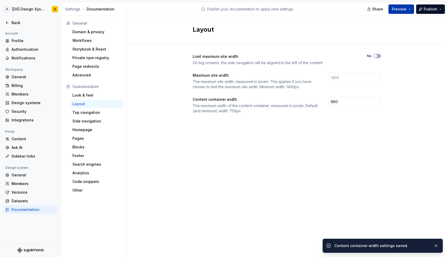
click at [410, 10] on button "Preview" at bounding box center [402, 8] width 26 height 9
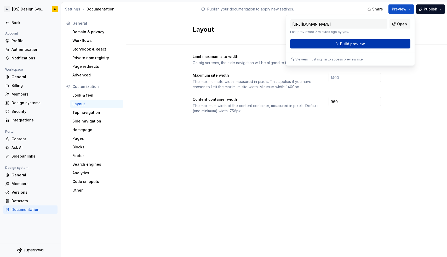
click at [348, 45] on span "Build preview" at bounding box center [352, 43] width 25 height 5
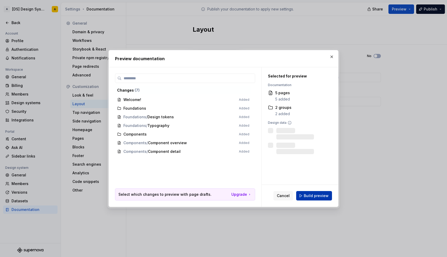
click at [306, 195] on span "Build preview" at bounding box center [316, 195] width 25 height 5
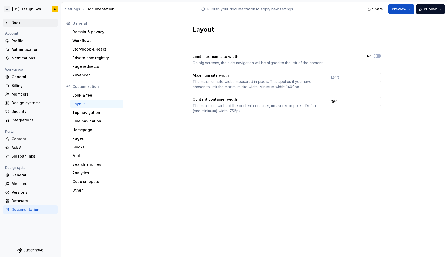
click at [7, 24] on icon at bounding box center [7, 23] width 4 height 4
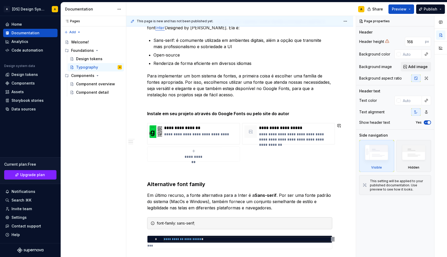
scroll to position [112, 0]
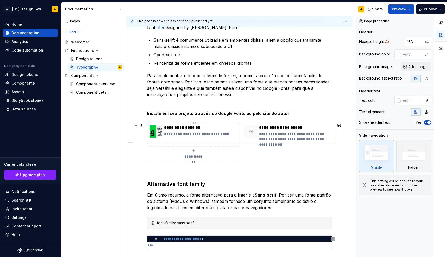
click at [185, 134] on p "**********" at bounding box center [201, 133] width 74 height 5
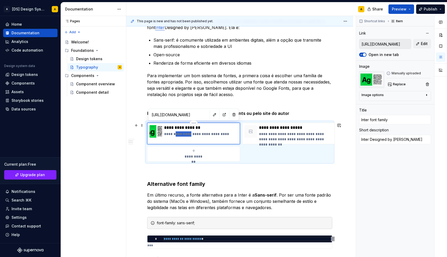
click at [185, 134] on p "**********" at bounding box center [201, 133] width 74 height 5
click at [275, 135] on p "**********" at bounding box center [296, 136] width 74 height 10
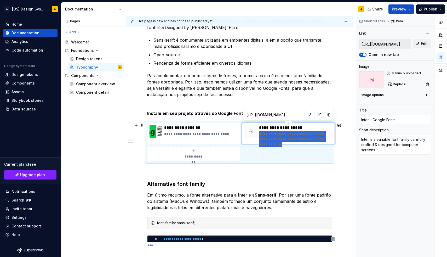
click at [275, 135] on p "**********" at bounding box center [296, 136] width 74 height 10
click at [202, 128] on p "**********" at bounding box center [201, 127] width 74 height 5
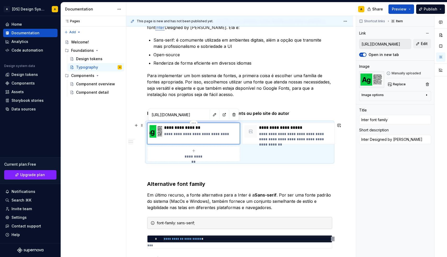
click at [175, 128] on p "**********" at bounding box center [201, 127] width 74 height 5
click at [188, 134] on p "**********" at bounding box center [201, 133] width 74 height 5
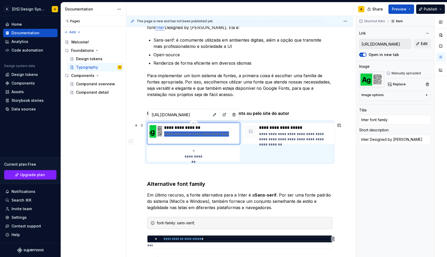
click at [188, 134] on p "**********" at bounding box center [201, 133] width 74 height 5
click at [267, 136] on p "**********" at bounding box center [296, 136] width 74 height 10
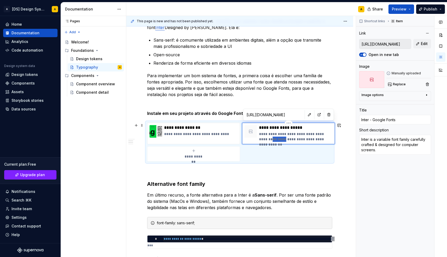
click at [267, 136] on p "**********" at bounding box center [296, 136] width 74 height 10
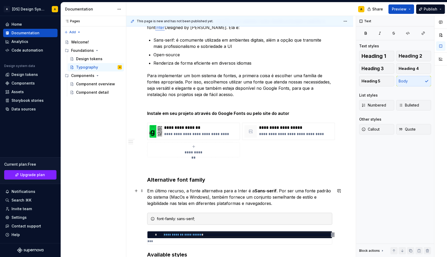
click at [151, 194] on p "Em último recurso, a fonte alternativa para a Inter é a Sans-serif . Por ser um…" at bounding box center [239, 197] width 185 height 19
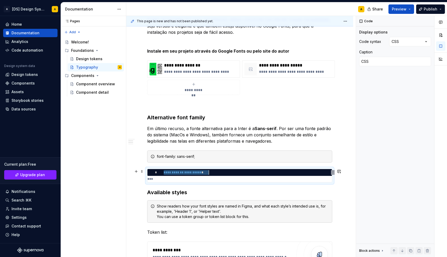
scroll to position [0, 45]
click at [386, 63] on textarea "CSS" at bounding box center [395, 61] width 72 height 9
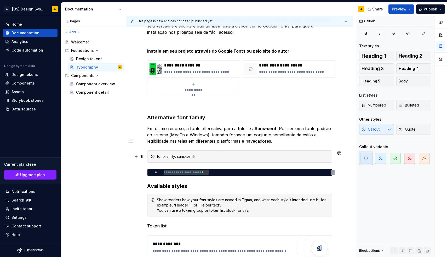
click at [196, 153] on div "font-family: sans-serif;" at bounding box center [239, 156] width 185 height 12
click at [141, 155] on span at bounding box center [142, 156] width 4 height 7
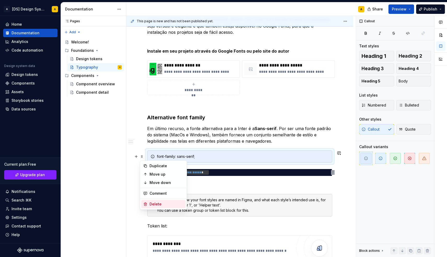
click at [154, 201] on div "Delete" at bounding box center [167, 203] width 34 height 5
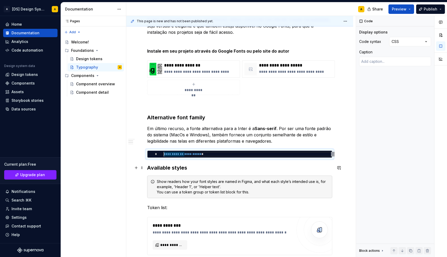
click at [147, 168] on h3 "Available styles" at bounding box center [239, 167] width 185 height 7
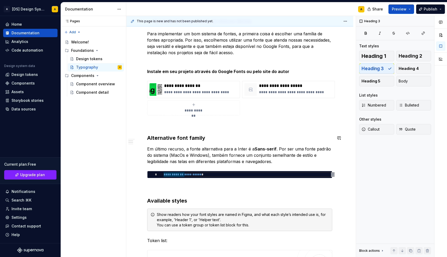
scroll to position [160, 0]
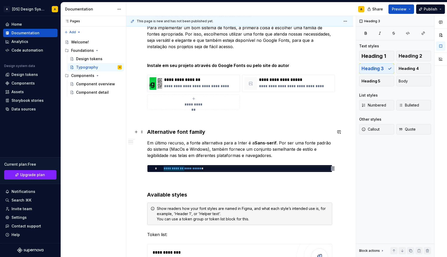
click at [207, 133] on h3 "Alternative font family" at bounding box center [239, 131] width 185 height 7
click at [162, 183] on p at bounding box center [239, 181] width 185 height 6
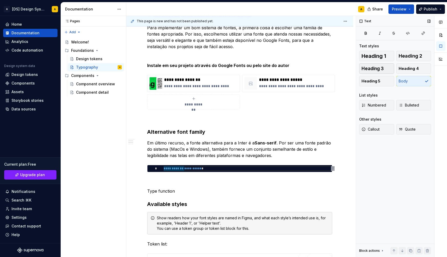
click at [383, 71] on span "Heading 3" at bounding box center [373, 68] width 22 height 5
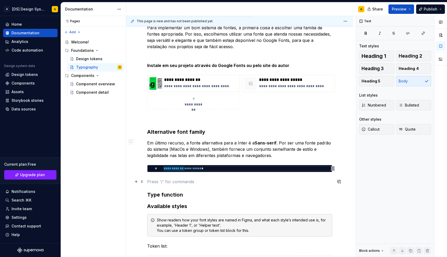
click at [181, 181] on p at bounding box center [239, 181] width 185 height 6
click at [186, 198] on h3 "Type function" at bounding box center [239, 194] width 185 height 7
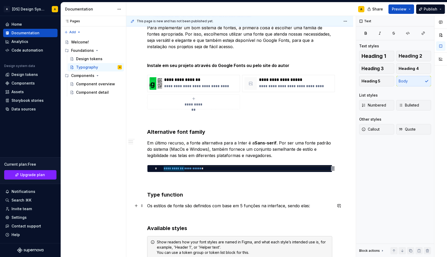
click at [188, 207] on p "Os estilos de fonte são definidos com base em 5 funções na interface, sendo ela…" at bounding box center [239, 206] width 185 height 6
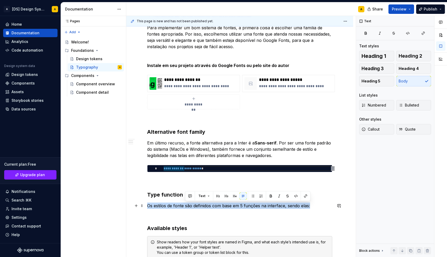
click at [188, 207] on p "Os estilos de fonte são definidos com base em 5 funções na interface, sendo ela…" at bounding box center [239, 206] width 185 height 6
click at [168, 197] on button "Text" at bounding box center [166, 195] width 16 height 7
click at [174, 207] on p "Os estilos de fonte são definidos com base em 5 funções na interface, sendo ela…" at bounding box center [239, 206] width 185 height 6
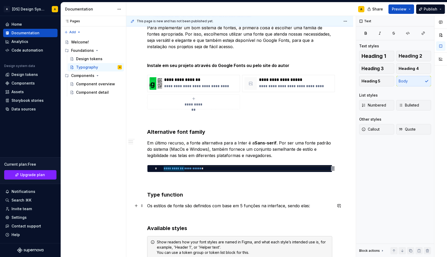
click at [174, 207] on p "Os estilos de fonte são definidos com base em 5 funções na interface, sendo ela…" at bounding box center [239, 206] width 185 height 6
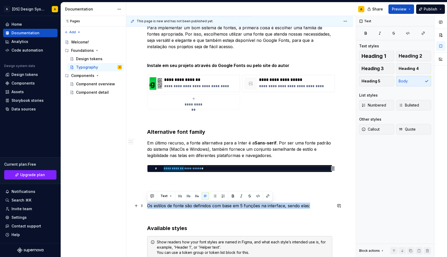
click at [174, 207] on p "Os estilos de fonte são definidos com base em 5 funções na interface, sendo ela…" at bounding box center [239, 206] width 185 height 6
click at [257, 208] on p "Os estilos de fonte são definidos com base em 5 funções na interface, sendo ela…" at bounding box center [239, 206] width 185 height 6
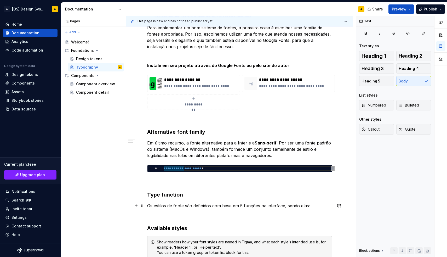
click at [316, 208] on p "Os estilos de fonte são definidos com base em 5 funções na interface, sendo ela…" at bounding box center [239, 206] width 185 height 6
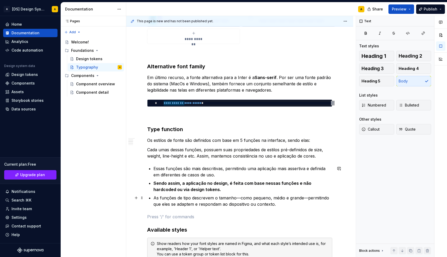
scroll to position [227, 0]
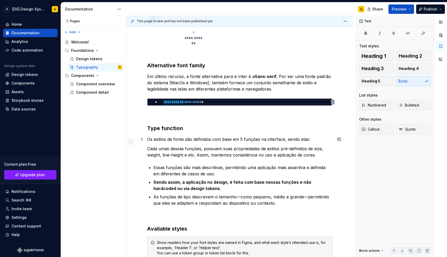
click at [323, 136] on p "Os estilos de fonte são definidos com base em 5 funções na interface, sendo ela…" at bounding box center [239, 139] width 185 height 6
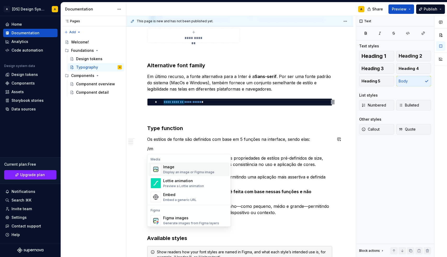
click at [176, 171] on div "Display an image or Figma image" at bounding box center [188, 172] width 51 height 4
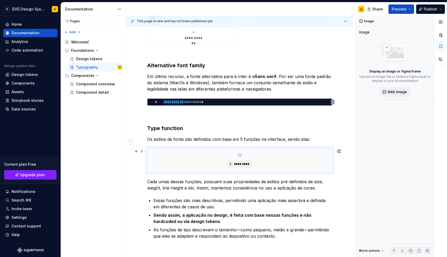
click at [310, 166] on div "*********" at bounding box center [240, 160] width 185 height 23
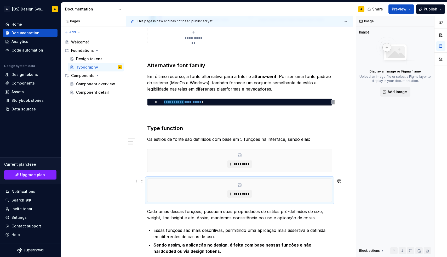
click at [153, 189] on div "*********" at bounding box center [240, 190] width 185 height 23
click at [142, 181] on span at bounding box center [142, 180] width 4 height 7
click at [149, 228] on div "Delete" at bounding box center [163, 228] width 44 height 8
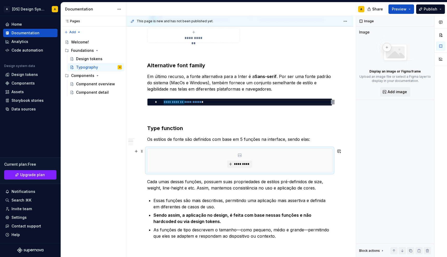
click at [181, 160] on div "*********" at bounding box center [240, 160] width 185 height 23
click at [144, 150] on span at bounding box center [142, 151] width 4 height 7
click at [143, 151] on span at bounding box center [142, 151] width 4 height 7
click at [142, 153] on span at bounding box center [142, 151] width 4 height 7
click at [153, 198] on div "Delete" at bounding box center [167, 198] width 34 height 5
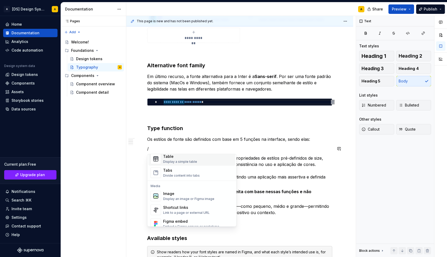
scroll to position [196, 0]
click at [174, 172] on div "Tabs" at bounding box center [181, 169] width 37 height 5
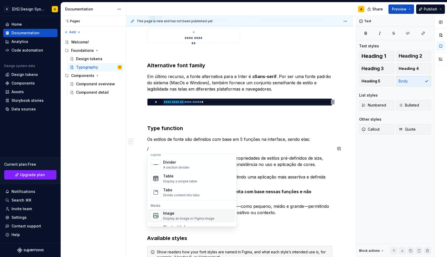
scroll to position [164, 0]
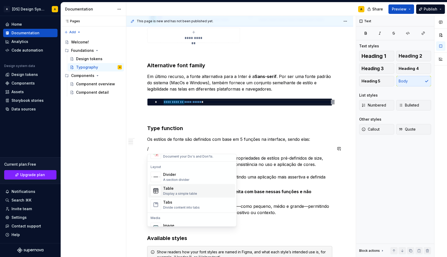
click at [177, 193] on div "Display a simple table" at bounding box center [180, 194] width 34 height 4
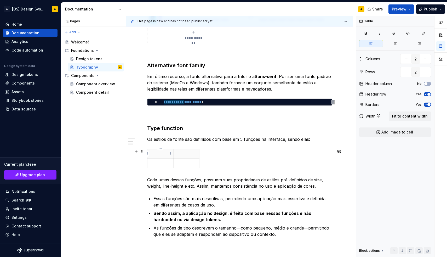
click at [159, 153] on p at bounding box center [161, 153] width 20 height 5
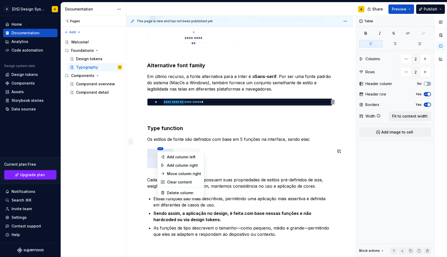
click at [160, 148] on html "A [DS] Design System A Home Documentation Analytics Code automation Design syst…" at bounding box center [223, 128] width 447 height 257
click at [233, 155] on html "A [DS] Design System A Home Documentation Analytics Code automation Design syst…" at bounding box center [223, 128] width 447 height 257
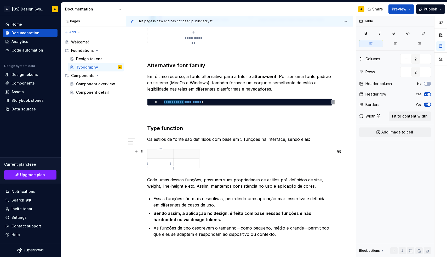
click at [200, 165] on div at bounding box center [239, 160] width 185 height 22
click at [143, 149] on span at bounding box center [142, 151] width 4 height 7
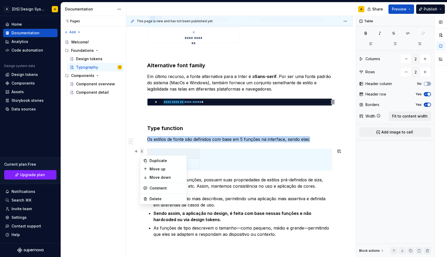
click at [143, 149] on span at bounding box center [142, 151] width 4 height 7
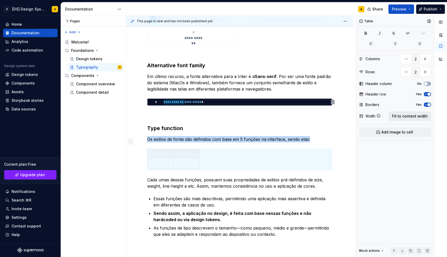
click at [399, 113] on button "Fit to content width" at bounding box center [410, 115] width 42 height 9
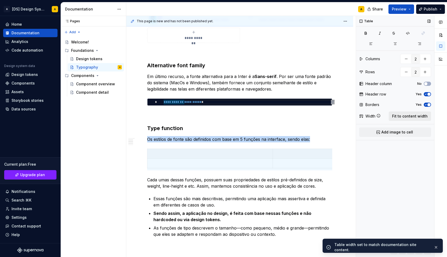
scroll to position [0, 0]
click at [289, 155] on p at bounding box center [335, 153] width 119 height 5
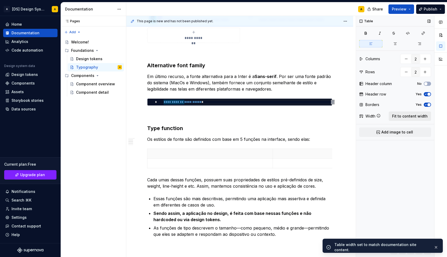
click at [415, 117] on span "Fit to content width" at bounding box center [410, 116] width 36 height 5
click at [244, 165] on p at bounding box center [210, 163] width 119 height 5
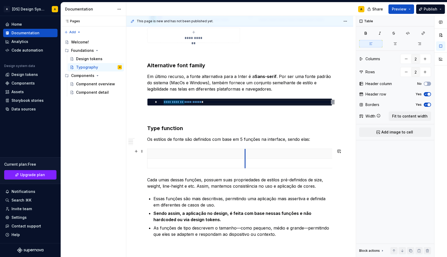
drag, startPoint x: 273, startPoint y: 155, endPoint x: 246, endPoint y: 155, distance: 26.9
click at [246, 155] on th at bounding box center [307, 154] width 125 height 10
click at [224, 164] on p at bounding box center [197, 163] width 92 height 5
click at [222, 153] on p at bounding box center [197, 153] width 92 height 5
click at [295, 163] on p at bounding box center [308, 163] width 119 height 5
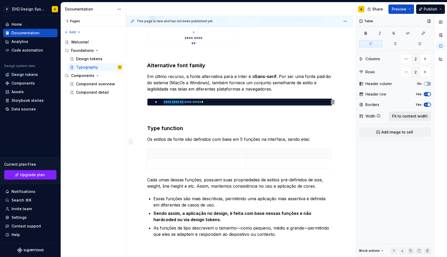
click at [405, 116] on span "Fit to content width" at bounding box center [410, 116] width 36 height 5
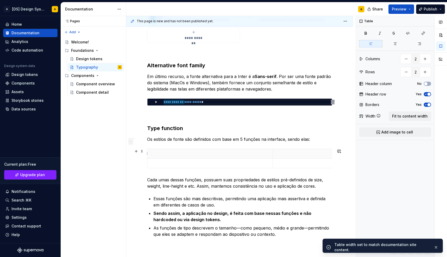
click at [290, 156] on th at bounding box center [336, 154] width 126 height 10
click at [252, 159] on td at bounding box center [211, 164] width 126 height 10
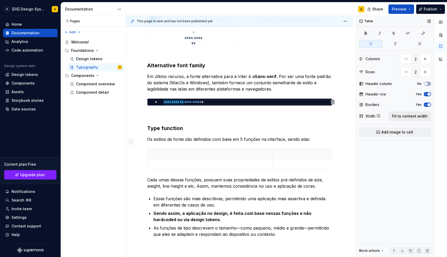
click at [421, 116] on span "Fit to content width" at bounding box center [410, 116] width 36 height 5
click at [318, 154] on p at bounding box center [335, 153] width 119 height 5
click at [397, 112] on button "Fit to content width" at bounding box center [410, 115] width 42 height 9
click at [426, 93] on icon "button" at bounding box center [426, 94] width 4 height 3
click at [406, 74] on button "button" at bounding box center [406, 71] width 9 height 9
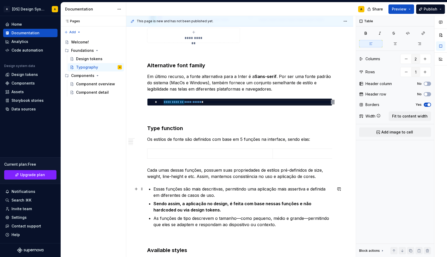
click at [222, 190] on p "Essas funções são mais descritivas, permitindo uma aplicação mais assertiva e d…" at bounding box center [243, 192] width 179 height 13
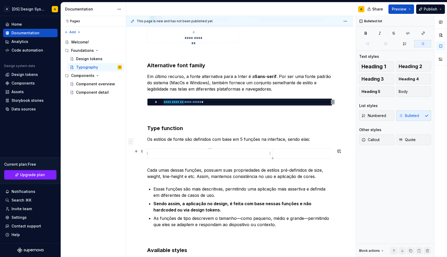
click at [213, 151] on p at bounding box center [210, 153] width 119 height 5
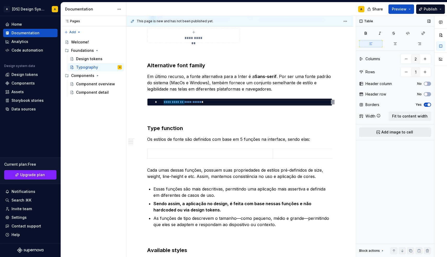
click at [387, 134] on span "Add image to cell" at bounding box center [398, 132] width 32 height 5
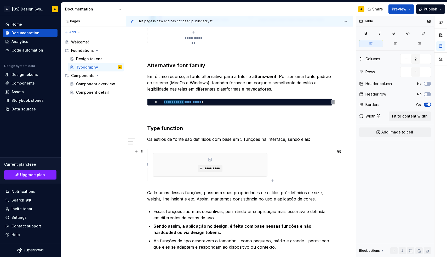
click at [276, 170] on td at bounding box center [335, 165] width 125 height 32
click at [402, 131] on span "Add image to cell" at bounding box center [398, 132] width 32 height 5
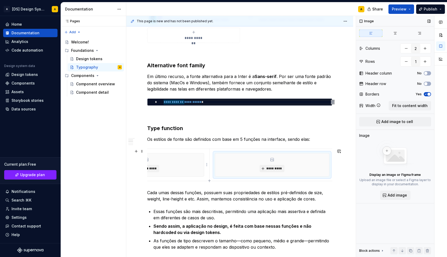
click at [195, 170] on div "*********" at bounding box center [147, 164] width 114 height 23
click at [203, 194] on p "Cada umas dessas funções, possuem suas propriedades de estilos pré-definidos de…" at bounding box center [239, 195] width 185 height 13
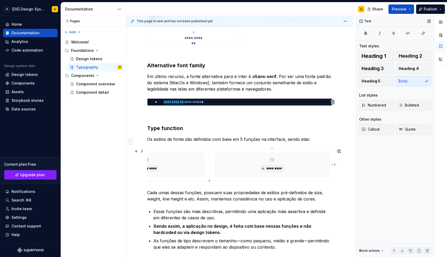
click at [215, 170] on div "*********" at bounding box center [272, 164] width 114 height 23
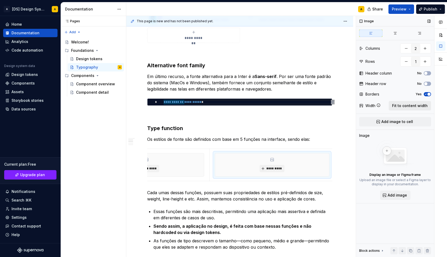
click at [402, 108] on button "Fit to content width" at bounding box center [410, 105] width 42 height 9
click at [196, 170] on div "*********" at bounding box center [147, 164] width 114 height 23
click at [397, 105] on span "Fit to content width" at bounding box center [410, 105] width 36 height 5
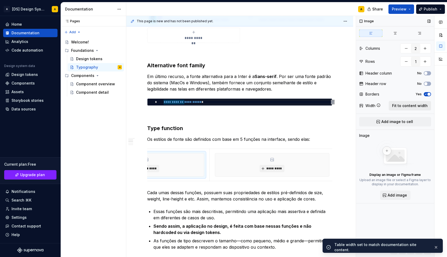
scroll to position [0, 4]
click at [275, 166] on div "*********" at bounding box center [331, 164] width 114 height 23
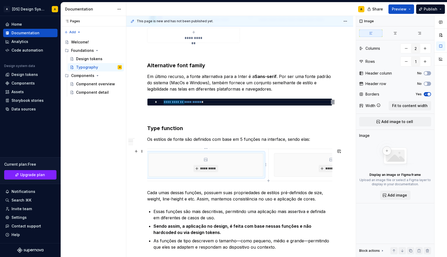
click at [232, 164] on div "*********" at bounding box center [206, 164] width 114 height 23
click at [256, 167] on div "*********" at bounding box center [206, 164] width 114 height 23
click at [270, 180] on td "*********" at bounding box center [332, 165] width 126 height 32
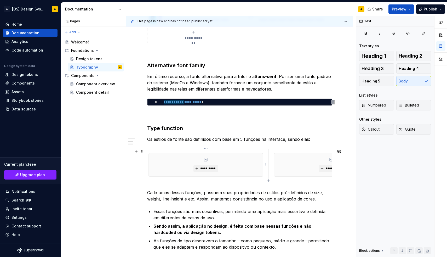
click at [253, 165] on div "*********" at bounding box center [206, 164] width 114 height 23
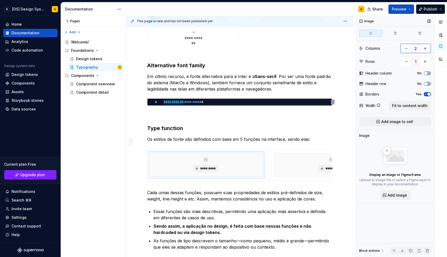
click at [425, 49] on button "button" at bounding box center [425, 48] width 9 height 9
click at [251, 171] on div "*********" at bounding box center [206, 164] width 114 height 23
click at [406, 105] on span "Fit to content width" at bounding box center [410, 105] width 36 height 5
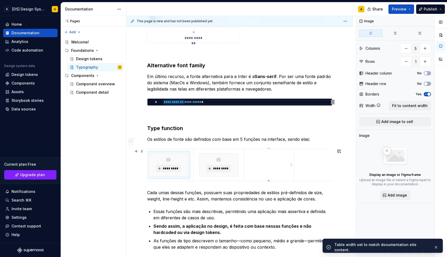
scroll to position [0, 0]
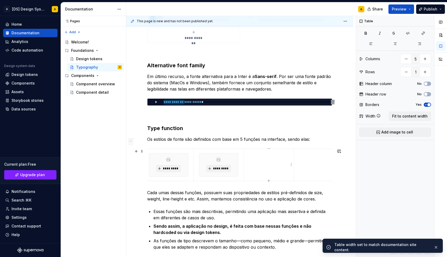
click at [251, 170] on td at bounding box center [269, 165] width 50 height 32
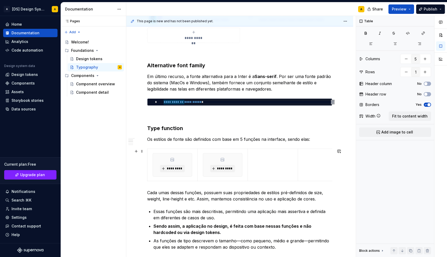
scroll to position [0, 0]
click at [404, 115] on span "Fit to content width" at bounding box center [410, 116] width 36 height 5
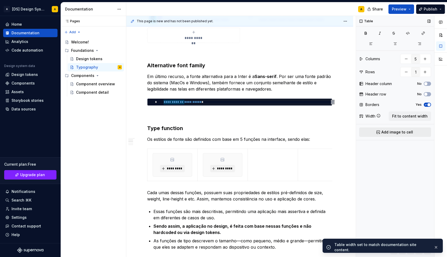
click at [391, 135] on button "Add image to cell" at bounding box center [395, 131] width 72 height 9
click at [312, 160] on td at bounding box center [323, 165] width 50 height 32
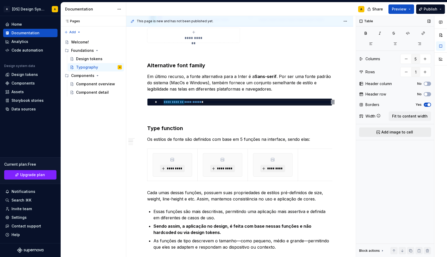
click at [393, 132] on span "Add image to cell" at bounding box center [398, 132] width 32 height 5
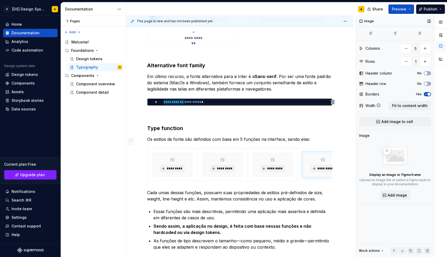
scroll to position [0, 63]
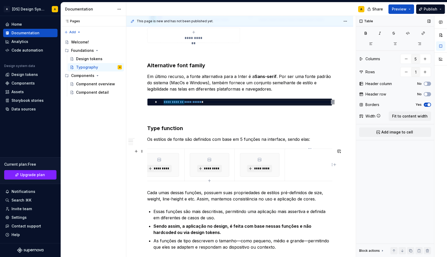
click at [297, 162] on td at bounding box center [310, 165] width 50 height 32
click at [388, 131] on span "Add image to cell" at bounding box center [398, 132] width 32 height 5
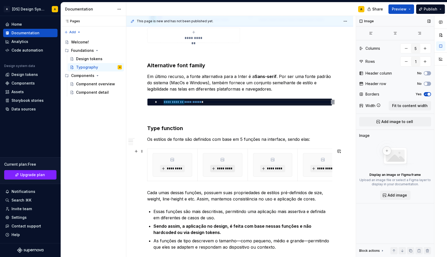
scroll to position [0, 0]
click at [173, 167] on span "*********" at bounding box center [175, 168] width 16 height 4
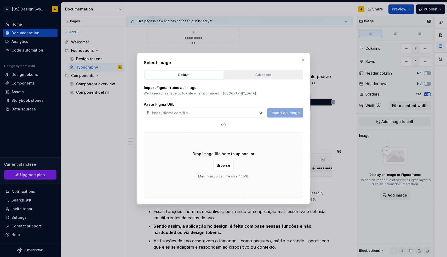
click at [247, 76] on div "Advanced" at bounding box center [263, 74] width 75 height 5
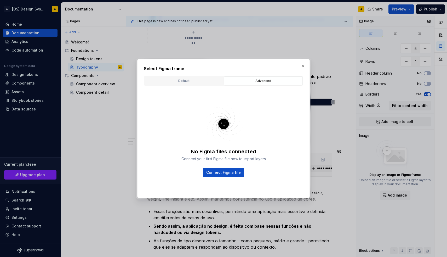
click at [204, 85] on div "Default Advanced" at bounding box center [224, 81] width 160 height 10
click at [198, 80] on div "Default" at bounding box center [183, 80] width 75 height 5
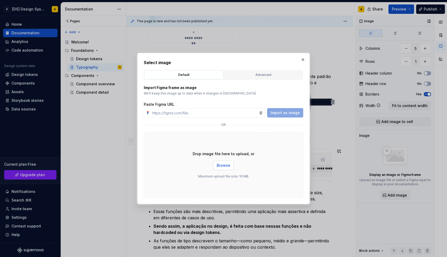
click at [223, 166] on span "Browse" at bounding box center [224, 165] width 14 height 5
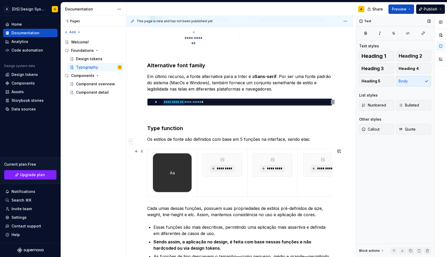
click at [210, 184] on td "*********" at bounding box center [223, 173] width 50 height 48
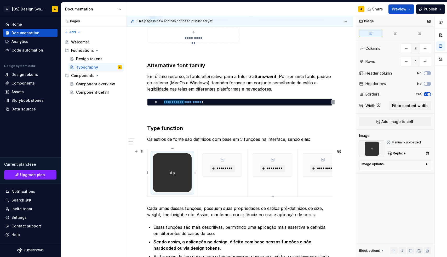
click at [192, 187] on div at bounding box center [172, 172] width 39 height 39
click at [423, 164] on div "Image options" at bounding box center [393, 165] width 63 height 6
click at [415, 171] on icon "button" at bounding box center [414, 172] width 4 height 4
click at [373, 188] on textarea at bounding box center [395, 190] width 67 height 9
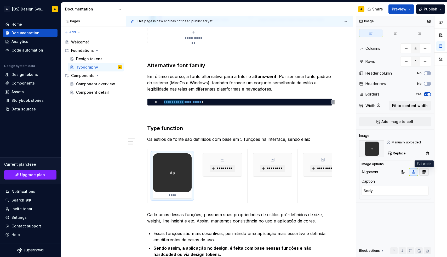
click at [425, 173] on icon "button" at bounding box center [424, 172] width 4 height 4
click at [226, 173] on div "*********" at bounding box center [222, 164] width 39 height 23
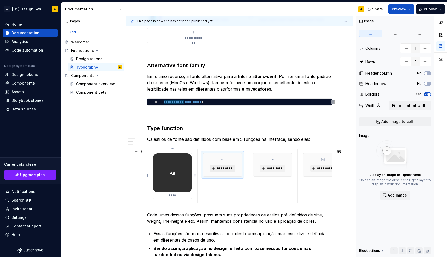
click at [227, 168] on span "*********" at bounding box center [225, 168] width 16 height 4
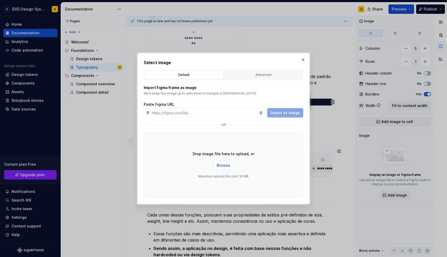
click at [224, 166] on span "Browse" at bounding box center [224, 165] width 14 height 5
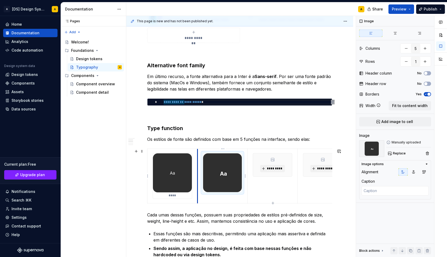
scroll to position [0, 0]
click at [425, 171] on icon "button" at bounding box center [424, 172] width 4 height 4
click at [396, 186] on textarea at bounding box center [395, 190] width 67 height 9
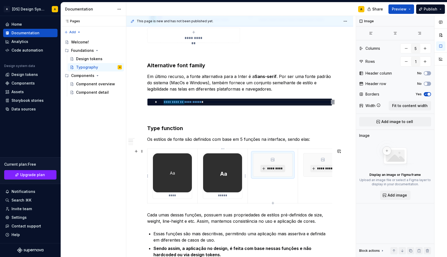
click at [267, 168] on button "*********" at bounding box center [273, 168] width 25 height 7
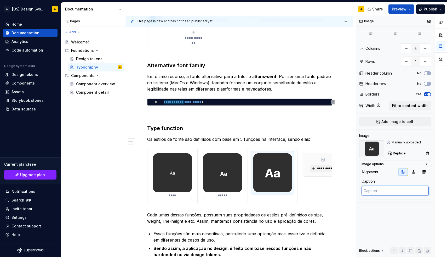
click at [381, 189] on textarea at bounding box center [395, 190] width 67 height 9
click at [422, 175] on button "button" at bounding box center [424, 171] width 9 height 7
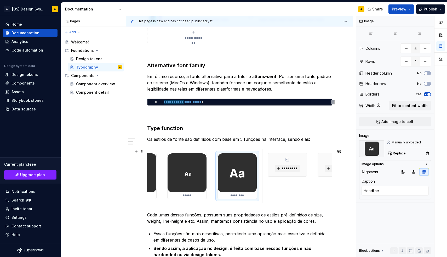
scroll to position [0, 50]
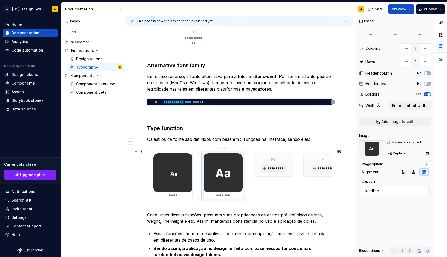
click at [271, 168] on span "*********" at bounding box center [276, 168] width 16 height 4
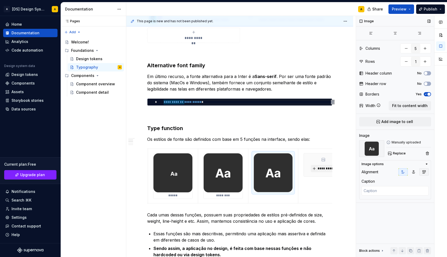
click at [425, 172] on icon "button" at bounding box center [424, 172] width 3 height 3
click at [400, 189] on textarea at bounding box center [395, 190] width 67 height 9
click at [324, 166] on button "*********" at bounding box center [323, 168] width 25 height 7
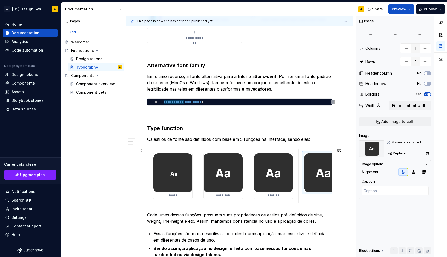
scroll to position [0, 59]
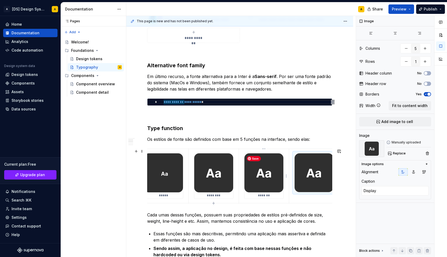
click at [264, 174] on img at bounding box center [264, 172] width 39 height 39
click at [402, 153] on span "Replace" at bounding box center [399, 153] width 13 height 4
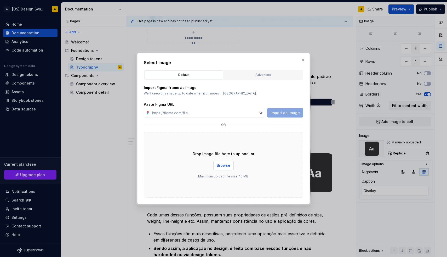
click at [232, 166] on button "Browse" at bounding box center [223, 165] width 20 height 9
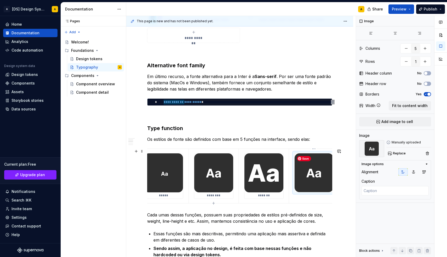
click at [311, 175] on img at bounding box center [314, 172] width 39 height 39
click at [393, 154] on button "Replace" at bounding box center [398, 153] width 22 height 7
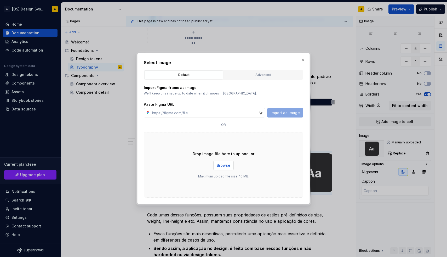
click at [224, 167] on span "Browse" at bounding box center [224, 165] width 14 height 5
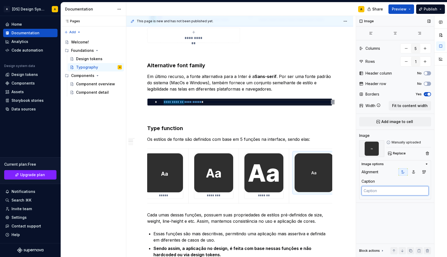
click at [374, 194] on textarea at bounding box center [395, 190] width 67 height 9
click at [378, 210] on div "Image Columns 5 Rows 1 Header column No Header row No Borders Yes Width Fit to …" at bounding box center [395, 136] width 78 height 241
click at [424, 172] on icon "button" at bounding box center [424, 172] width 3 height 3
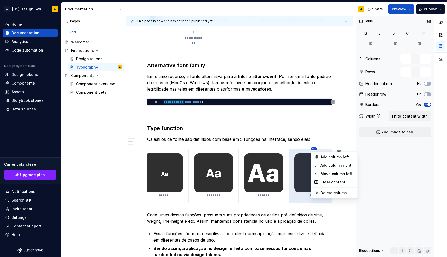
click at [303, 174] on html "A [DS] Design System A Home Documentation Analytics Code automation Design syst…" at bounding box center [223, 128] width 447 height 257
click at [330, 174] on div "Move column left" at bounding box center [338, 173] width 34 height 5
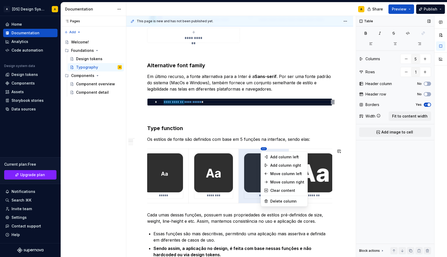
click at [265, 148] on html "A [DS] Design System A Home Documentation Analytics Code automation Design syst…" at bounding box center [223, 128] width 447 height 257
click at [275, 172] on div "Move column left" at bounding box center [288, 173] width 34 height 5
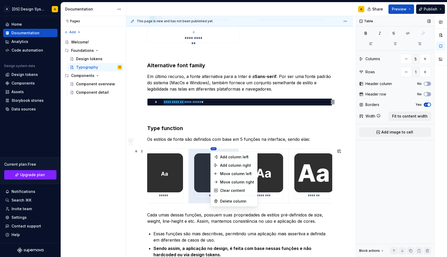
click at [214, 149] on html "A [DS] Design System A Home Documentation Analytics Code automation Design syst…" at bounding box center [223, 128] width 447 height 257
click at [224, 173] on div "Move column left" at bounding box center [237, 173] width 34 height 5
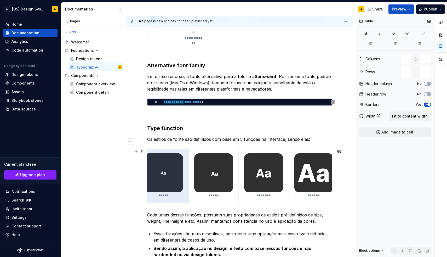
scroll to position [0, 54]
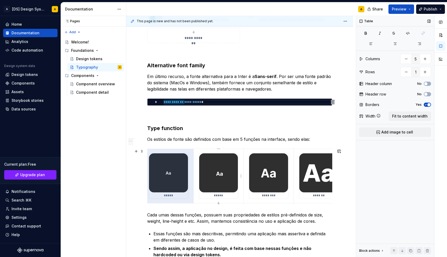
click at [211, 199] on div "*****" at bounding box center [219, 176] width 40 height 46
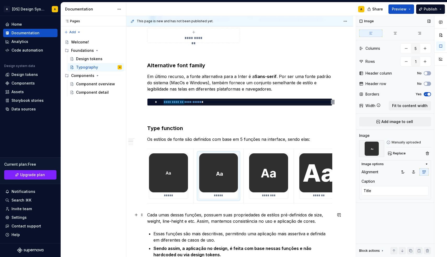
click at [199, 215] on p "Cada umas dessas funções, possuem suas propriedades de estilos pré-definidos de…" at bounding box center [239, 218] width 185 height 13
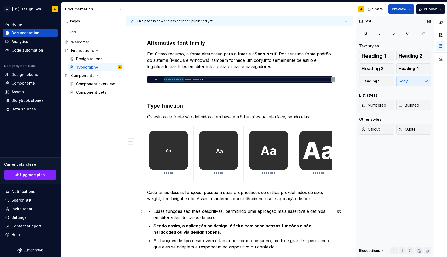
scroll to position [252, 0]
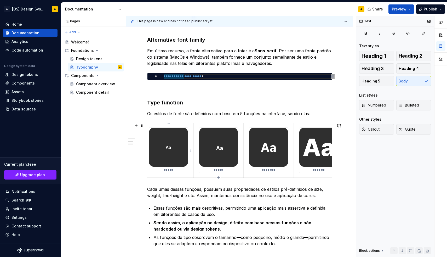
click at [190, 133] on td "*****" at bounding box center [168, 150] width 50 height 54
click at [168, 121] on div "**********" at bounding box center [239, 216] width 185 height 733
click at [188, 127] on div "*****" at bounding box center [169, 150] width 40 height 46
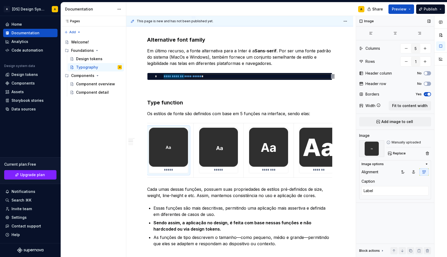
click at [429, 94] on span "button" at bounding box center [429, 94] width 3 height 3
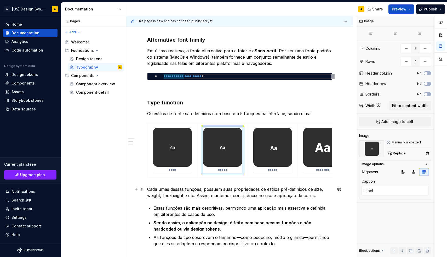
click at [198, 192] on p "Cada umas dessas funções, possuem suas propriedades de estilos pré-definidos de…" at bounding box center [239, 192] width 185 height 13
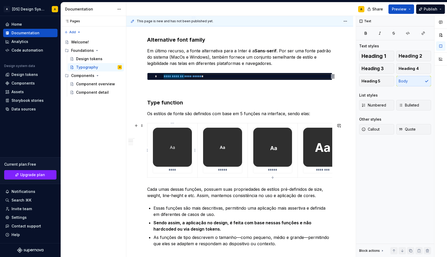
click at [192, 165] on div "****" at bounding box center [173, 150] width 40 height 46
click at [205, 193] on p "Cada umas dessas funções, possuem suas propriedades de estilos pré-definidos de…" at bounding box center [239, 192] width 185 height 13
click at [205, 173] on div "*****" at bounding box center [223, 150] width 40 height 46
click at [195, 127] on td "****" at bounding box center [173, 150] width 50 height 54
click at [173, 122] on div "**********" at bounding box center [239, 216] width 185 height 733
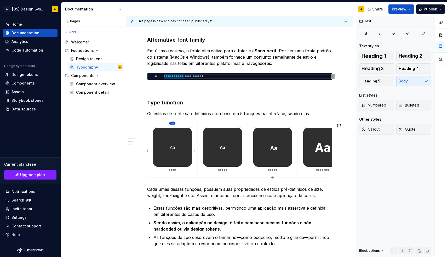
click at [172, 122] on html "A [DS] Design System A Home Documentation Analytics Code automation Design syst…" at bounding box center [223, 128] width 447 height 257
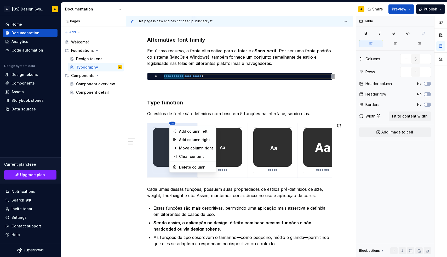
click at [172, 122] on html "A [DS] Design System A Home Documentation Analytics Code automation Design syst…" at bounding box center [223, 128] width 447 height 257
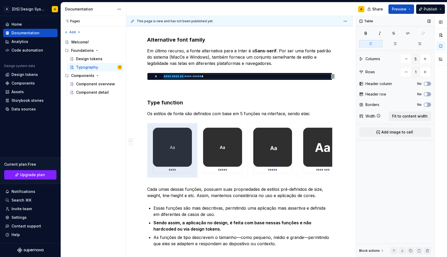
click at [424, 105] on div "No" at bounding box center [425, 105] width 14 height 4
click at [428, 105] on span "button" at bounding box center [426, 104] width 3 height 3
click at [427, 104] on icon "button" at bounding box center [426, 104] width 4 height 3
click at [260, 201] on div "**********" at bounding box center [239, 216] width 185 height 733
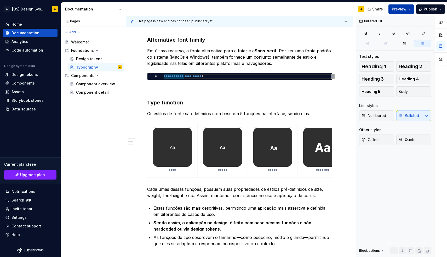
click at [408, 6] on button "Preview" at bounding box center [402, 8] width 26 height 9
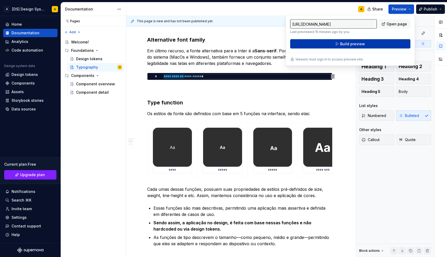
click at [351, 47] on button "Build preview" at bounding box center [350, 43] width 120 height 9
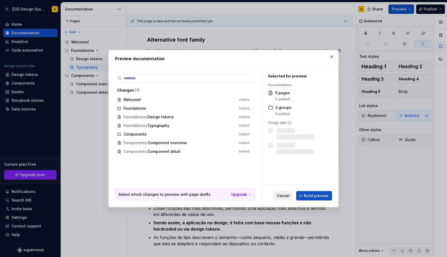
click at [285, 194] on span "Cancel" at bounding box center [283, 195] width 13 height 5
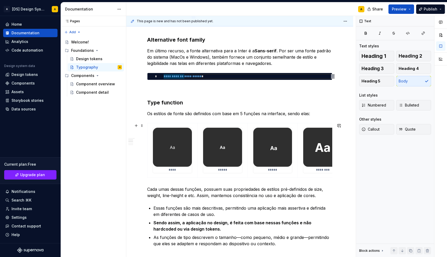
click at [166, 179] on div "**** ***** ***** ******** *******" at bounding box center [239, 151] width 185 height 57
click at [413, 8] on button "Preview" at bounding box center [402, 8] width 26 height 9
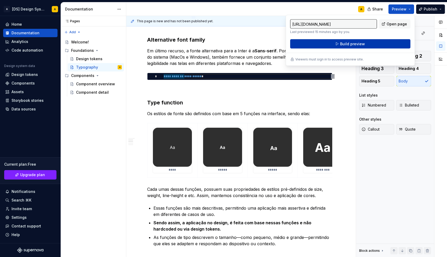
click at [365, 46] on button "Build preview" at bounding box center [350, 43] width 120 height 9
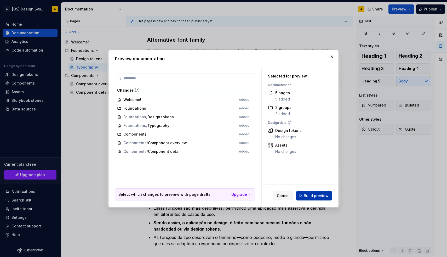
click at [309, 197] on span "Build preview" at bounding box center [316, 195] width 25 height 5
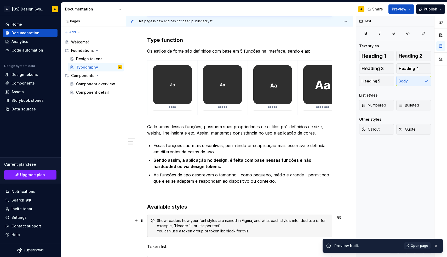
scroll to position [322, 0]
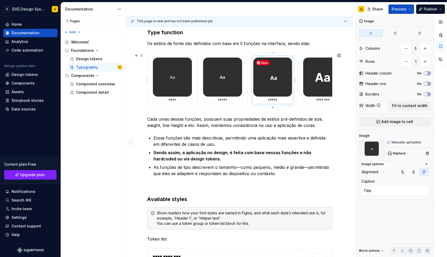
click at [277, 95] on img at bounding box center [273, 77] width 39 height 39
click at [413, 173] on icon "button" at bounding box center [414, 172] width 4 height 4
click at [231, 94] on img at bounding box center [222, 77] width 39 height 39
click at [413, 172] on icon "button" at bounding box center [414, 172] width 4 height 4
click at [165, 85] on img at bounding box center [172, 77] width 39 height 39
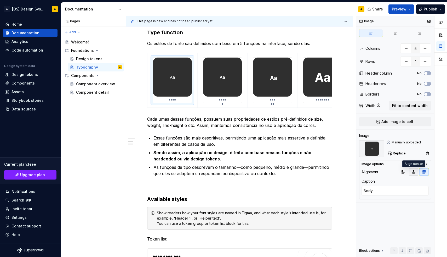
click at [411, 173] on button "button" at bounding box center [413, 171] width 9 height 7
click at [311, 82] on img at bounding box center [322, 77] width 39 height 39
click at [410, 172] on button "button" at bounding box center [413, 171] width 9 height 7
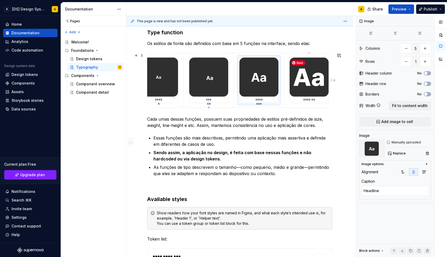
scroll to position [0, 63]
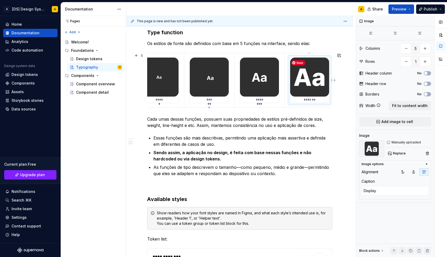
click at [303, 88] on img at bounding box center [309, 77] width 39 height 39
click at [415, 173] on icon "button" at bounding box center [414, 172] width 3 height 3
click at [309, 99] on p "*******" at bounding box center [310, 100] width 11 height 4
click at [312, 100] on p "*******" at bounding box center [310, 100] width 11 height 4
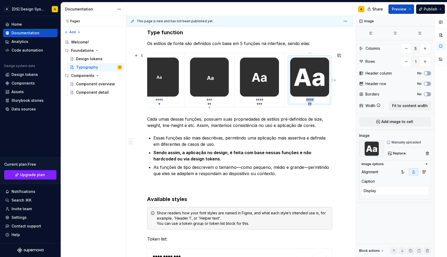
click at [312, 100] on p "*******" at bounding box center [310, 100] width 11 height 4
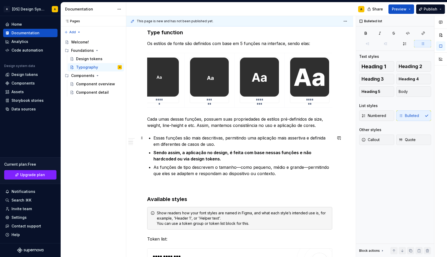
click at [205, 138] on p "Essas funções são mais descritivas, permitindo uma aplicação mais assertiva e d…" at bounding box center [243, 141] width 179 height 13
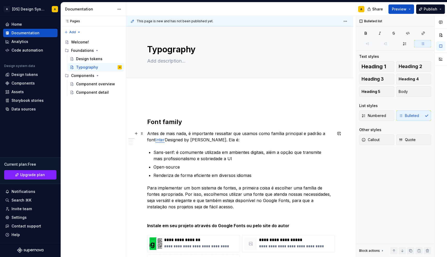
scroll to position [0, 0]
click at [159, 85] on span "Add tab" at bounding box center [160, 84] width 12 height 4
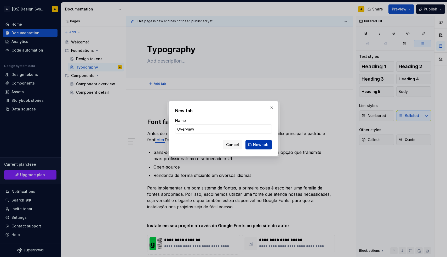
click at [253, 142] on button "New tab" at bounding box center [259, 144] width 26 height 9
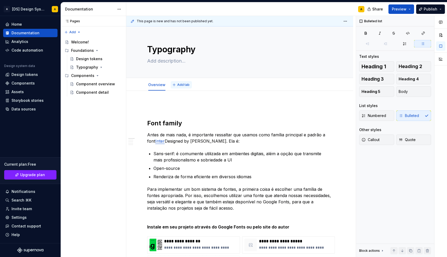
click at [180, 86] on span "Add tab" at bounding box center [183, 85] width 12 height 4
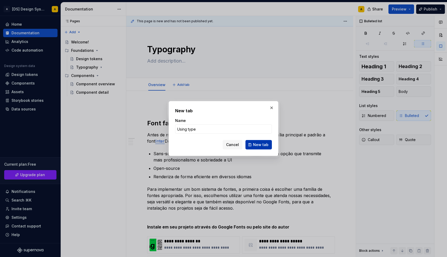
click at [254, 143] on span "New tab" at bounding box center [260, 144] width 15 height 5
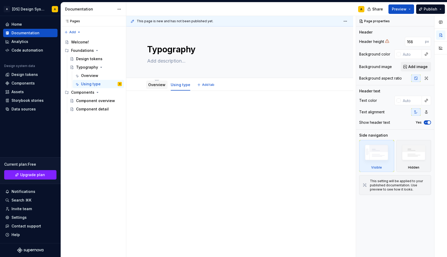
click at [152, 87] on link "Overview" at bounding box center [156, 84] width 17 height 4
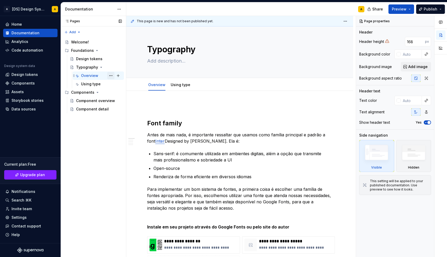
click at [110, 76] on button "Page tree" at bounding box center [110, 75] width 7 height 7
click at [110, 76] on div "Pages Pages Add Accessibility guide for tree Page tree. Navigate the tree with …" at bounding box center [93, 136] width 65 height 241
click at [410, 6] on button "Preview" at bounding box center [402, 8] width 26 height 9
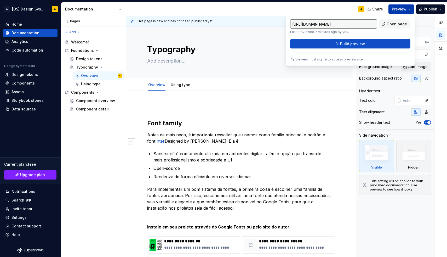
click at [410, 6] on button "Preview" at bounding box center [402, 8] width 26 height 9
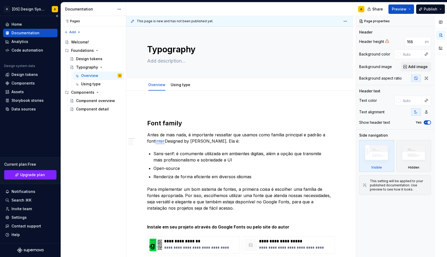
click at [26, 163] on div "Current plan : Free" at bounding box center [30, 164] width 52 height 5
click at [29, 177] on link "Upgrade plan" at bounding box center [30, 174] width 52 height 9
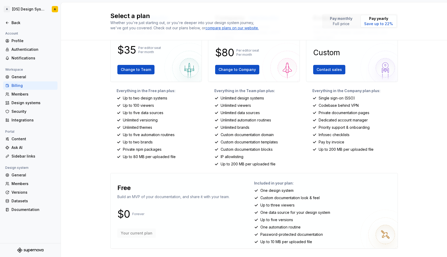
scroll to position [40, 0]
click at [30, 156] on div "Sidebar links" at bounding box center [34, 156] width 44 height 5
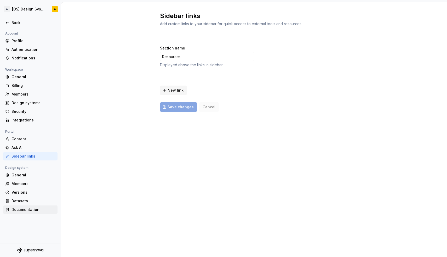
click at [23, 208] on div "Documentation" at bounding box center [34, 209] width 44 height 5
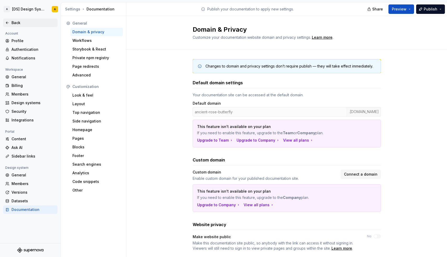
click at [6, 22] on icon at bounding box center [7, 23] width 4 height 4
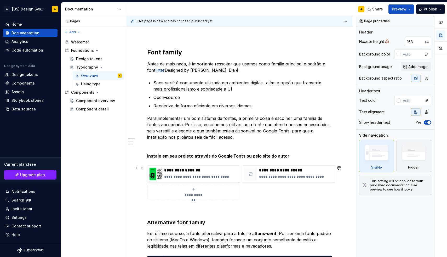
scroll to position [71, 0]
click at [186, 168] on p "**********" at bounding box center [201, 169] width 74 height 5
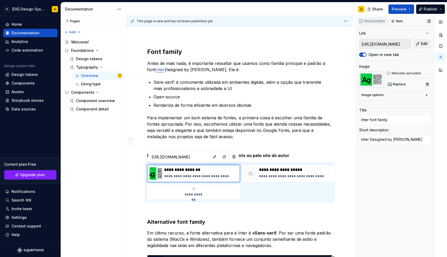
click at [379, 23] on span "Shortcut links" at bounding box center [374, 21] width 21 height 4
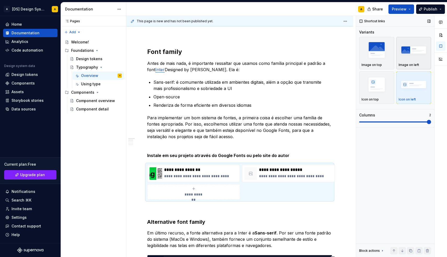
click at [402, 58] on img "button" at bounding box center [414, 49] width 30 height 19
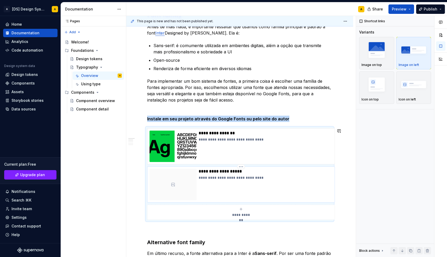
scroll to position [109, 0]
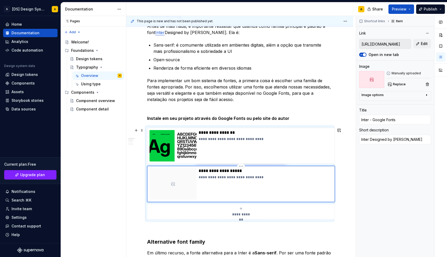
click at [218, 188] on div "**********" at bounding box center [266, 183] width 134 height 31
click at [407, 9] on span "Preview" at bounding box center [399, 9] width 15 height 5
click at [243, 167] on html "A [DS] Design System A Home Documentation Analytics Code automation Design syst…" at bounding box center [223, 128] width 447 height 257
drag, startPoint x: 230, startPoint y: 177, endPoint x: 240, endPoint y: 133, distance: 45.8
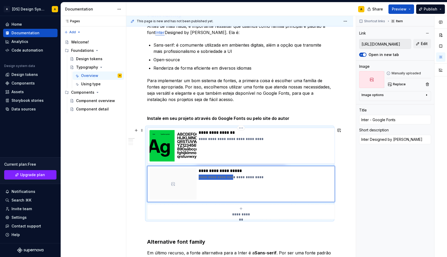
click at [240, 133] on div "**********" at bounding box center [239, 174] width 185 height 92
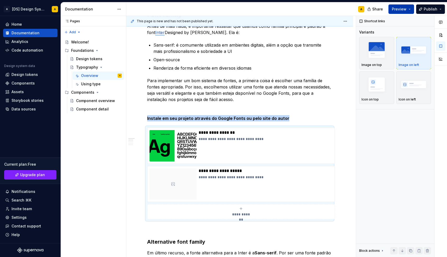
click at [410, 5] on button "Preview" at bounding box center [402, 8] width 26 height 9
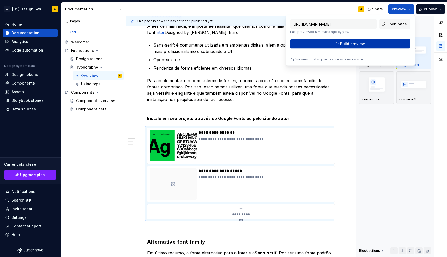
click at [361, 43] on span "Build preview" at bounding box center [352, 43] width 25 height 5
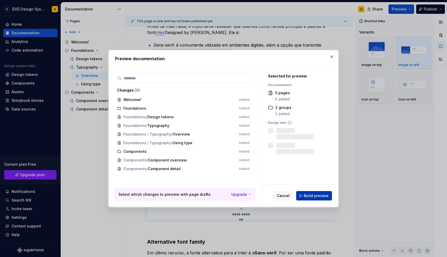
click at [313, 194] on span "Build preview" at bounding box center [316, 195] width 25 height 5
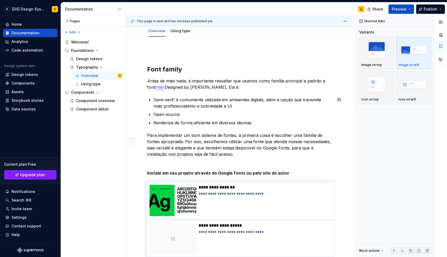
scroll to position [51, 0]
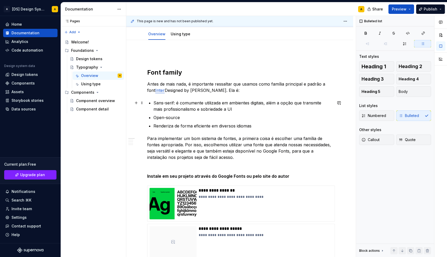
click at [185, 102] on p "Sans-serif: é comumente utilizada em ambientes digitais, além a opção que trans…" at bounding box center [243, 106] width 179 height 13
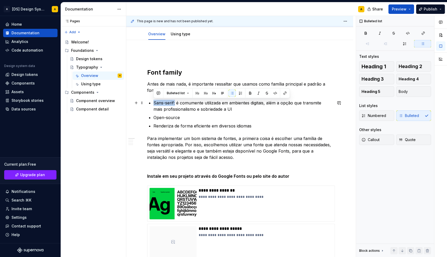
drag, startPoint x: 175, startPoint y: 102, endPoint x: 153, endPoint y: 103, distance: 22.3
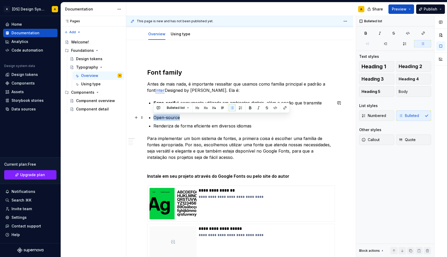
drag, startPoint x: 182, startPoint y: 117, endPoint x: 154, endPoint y: 116, distance: 28.5
click at [154, 116] on p "Open-source" at bounding box center [243, 117] width 179 height 6
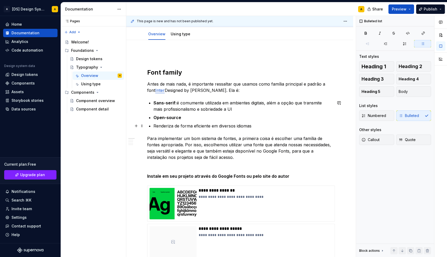
click at [161, 128] on p "Renderiza de forma eficiente em diversos idiomas" at bounding box center [243, 126] width 179 height 6
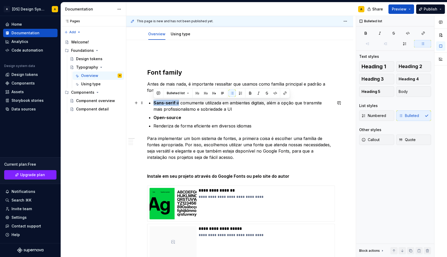
drag, startPoint x: 177, startPoint y: 102, endPoint x: 149, endPoint y: 102, distance: 27.5
click at [154, 102] on p "Sans-serif: é comumente utilizada em ambientes digitais, além a opção que trans…" at bounding box center [243, 106] width 179 height 13
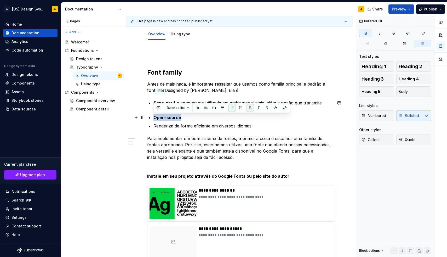
drag, startPoint x: 185, startPoint y: 118, endPoint x: 151, endPoint y: 117, distance: 33.5
click at [171, 120] on p "Open-source" at bounding box center [243, 117] width 179 height 6
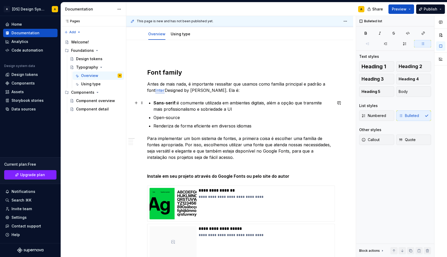
click at [165, 102] on strong "Sans-serif:" at bounding box center [165, 102] width 23 height 5
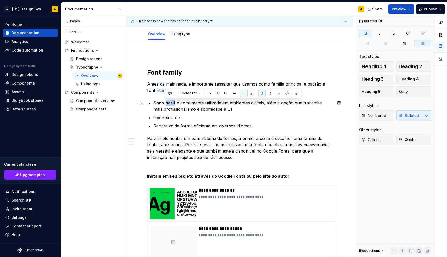
click at [165, 102] on strong "Sans-serif:" at bounding box center [165, 102] width 23 height 5
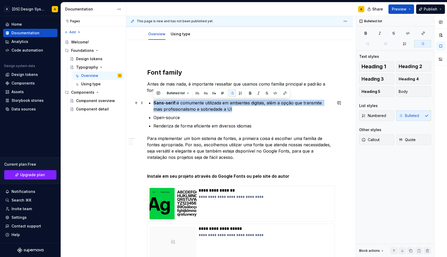
click at [165, 102] on strong "Sans-serif:" at bounding box center [165, 102] width 23 height 5
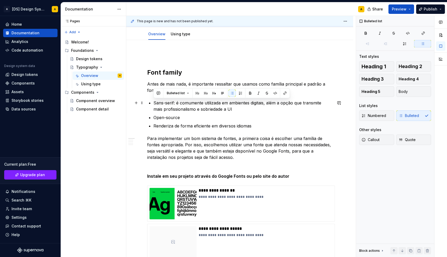
click at [171, 101] on p "Sans-serif: é comumente utilizada em ambientes digitais, além a opção que trans…" at bounding box center [243, 106] width 179 height 13
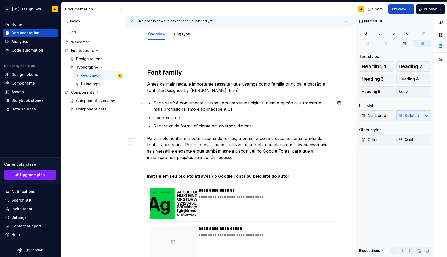
click at [182, 108] on p "Sans-serif: é comumente utilizada em ambientes digitais, além a opção que trans…" at bounding box center [243, 106] width 179 height 13
click at [175, 103] on p "Sans-serif: é comumente utilizada em ambientes digitais, além a opção que trans…" at bounding box center [243, 106] width 179 height 13
click at [205, 105] on p "Sans-serif é comumente utilizada em ambientes digitais, além a opção que transm…" at bounding box center [243, 106] width 179 height 13
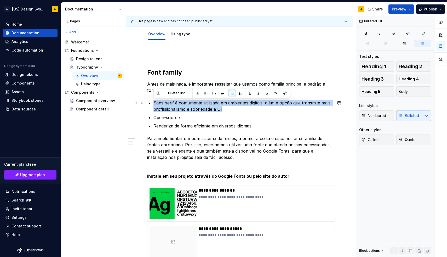
click at [205, 105] on p "Sans-serif é comumente utilizada em ambientes digitais, além a opção que transm…" at bounding box center [243, 106] width 179 height 13
copy p "Sans-serif é comumente utilizada em ambientes digitais, além a opção que transm…"
click at [177, 107] on p "Sans-serif é comumente utilizada em ambientes digitais, além a opção que transm…" at bounding box center [243, 106] width 179 height 13
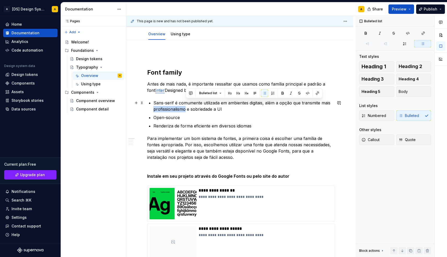
click at [177, 107] on p "Sans-serif é comumente utilizada em ambientes digitais, além a opção que transm…" at bounding box center [243, 106] width 179 height 13
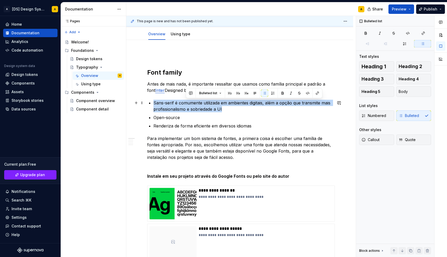
click at [177, 107] on p "Sans-serif é comumente utilizada em ambientes digitais, além a opção que transm…" at bounding box center [243, 106] width 179 height 13
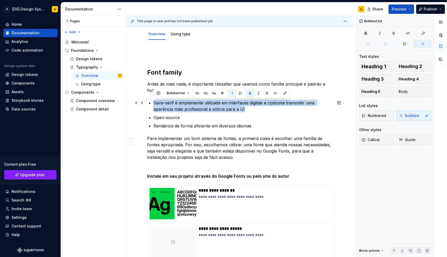
click at [191, 109] on p "Sans-serif é amplamente utilizada em interfaces digitais e costuma transmitir u…" at bounding box center [243, 106] width 179 height 13
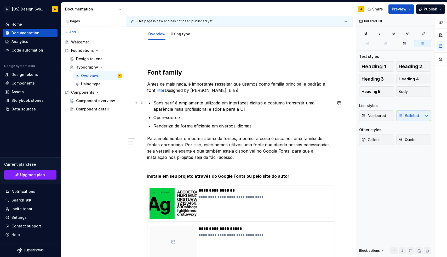
click at [191, 109] on p "Sans-serif é amplamente utilizada em interfaces digitais e costuma transmitir u…" at bounding box center [243, 106] width 179 height 13
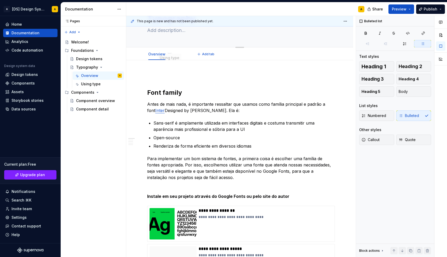
scroll to position [0, 0]
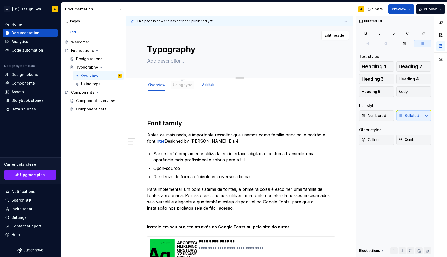
drag, startPoint x: 181, startPoint y: 34, endPoint x: 188, endPoint y: 72, distance: 38.6
click at [197, 81] on div "Overview Using type Add tab" at bounding box center [240, 85] width 192 height 12
click at [204, 81] on button "Add tab" at bounding box center [206, 84] width 21 height 7
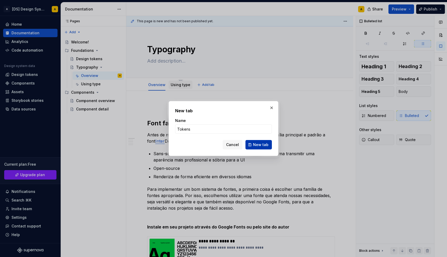
click at [254, 145] on button "New tab" at bounding box center [259, 144] width 26 height 9
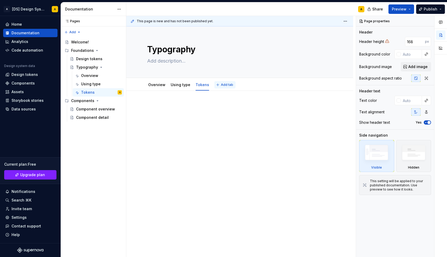
click at [218, 85] on button "Add tab" at bounding box center [225, 84] width 21 height 7
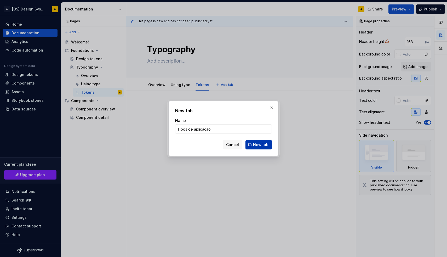
click at [260, 143] on span "New tab" at bounding box center [260, 144] width 15 height 5
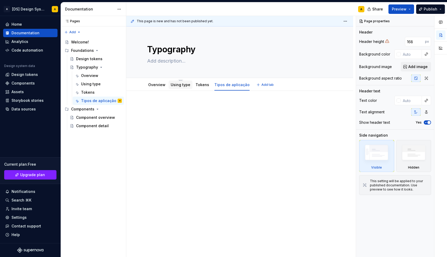
click at [181, 85] on link "Using type" at bounding box center [181, 84] width 20 height 4
click at [179, 80] on html "A [DS] Design System A Home Documentation Analytics Code automation Design syst…" at bounding box center [223, 128] width 447 height 257
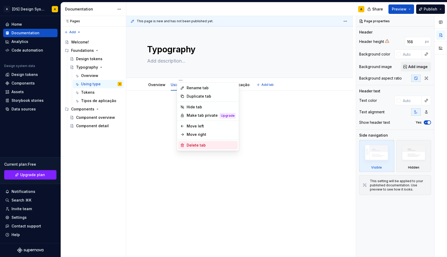
click at [196, 145] on div "Delete tab" at bounding box center [211, 145] width 49 height 5
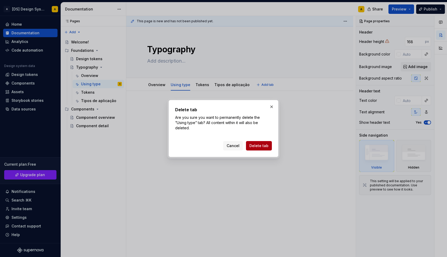
click at [252, 143] on span "Delete tab" at bounding box center [259, 145] width 19 height 5
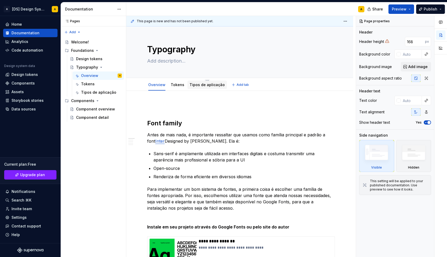
click at [208, 83] on link "Tipos de aplicação" at bounding box center [207, 84] width 35 height 4
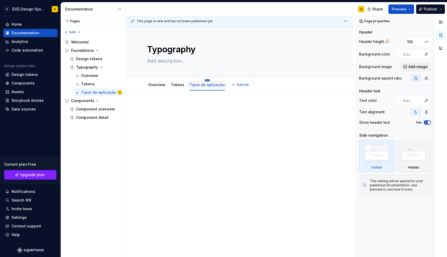
click at [204, 80] on html "A [DS] Design System A Home Documentation Analytics Code automation Design syst…" at bounding box center [223, 128] width 447 height 257
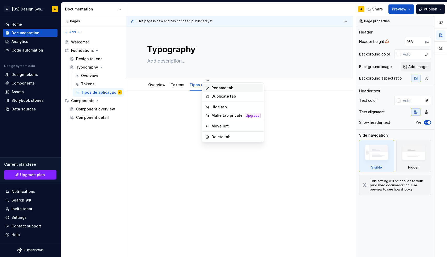
click at [217, 87] on div "Rename tab" at bounding box center [236, 87] width 49 height 5
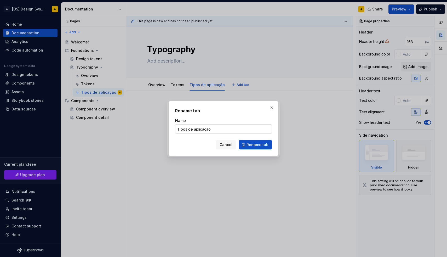
click at [196, 128] on input "Tipos de aplicação" at bounding box center [223, 128] width 97 height 9
click at [252, 142] on span "Rename tab" at bounding box center [258, 144] width 22 height 5
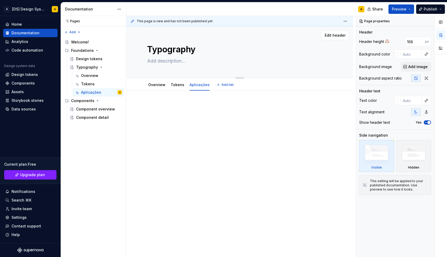
click at [175, 62] on textarea at bounding box center [238, 61] width 185 height 8
paste textarea "Use tipografia para tornar o conteúdo legível e bonito"
click at [175, 58] on textarea "Use tipografia para tornar o conteúdo legível e bonito" at bounding box center [238, 61] width 185 height 8
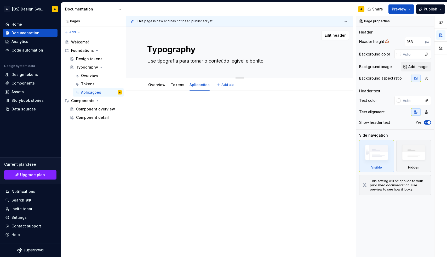
paste textarea "A tipografia é uma parte importante de um sistema de design que traz consistênc…"
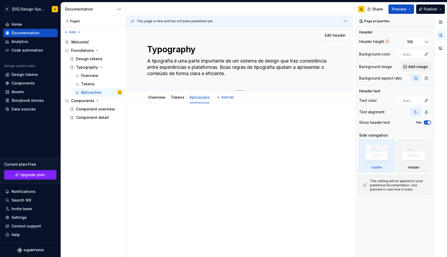
drag, startPoint x: 232, startPoint y: 73, endPoint x: 222, endPoint y: 69, distance: 9.9
click at [222, 69] on textarea "A tipografia é uma parte importante de um sistema de design que traz consistênc…" at bounding box center [238, 67] width 185 height 21
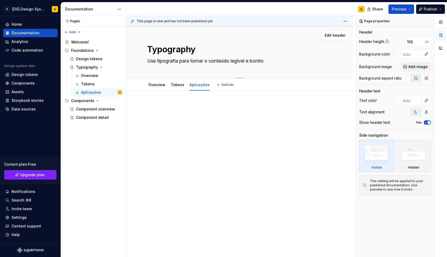
click at [269, 61] on textarea "Use tipografia para tornar o conteúdo legível e bonito" at bounding box center [238, 61] width 185 height 8
paste textarea "Boas regras de tipografia ajudam a apresentar o conteúdo de forma clara e efici…"
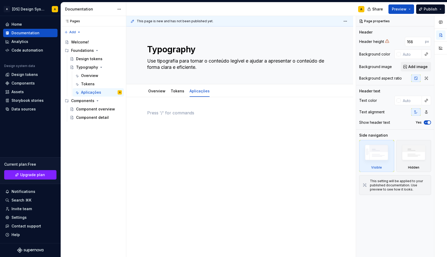
click at [200, 127] on div at bounding box center [239, 120] width 185 height 20
click at [195, 51] on textarea "Typography" at bounding box center [238, 49] width 185 height 13
click at [178, 135] on div at bounding box center [239, 123] width 185 height 26
click at [195, 91] on link "Aplicações" at bounding box center [200, 91] width 20 height 4
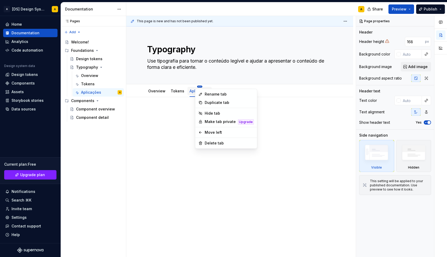
click at [198, 87] on html "A [DS] Design System A Home Documentation Analytics Code automation Design syst…" at bounding box center [223, 128] width 447 height 257
click at [206, 94] on div "Rename tab" at bounding box center [229, 94] width 49 height 5
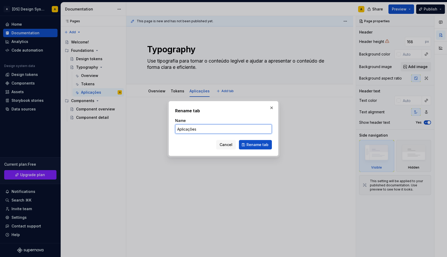
click at [177, 128] on input "Aplicações" at bounding box center [223, 128] width 97 height 9
click at [250, 141] on button "Rename tab" at bounding box center [255, 144] width 33 height 9
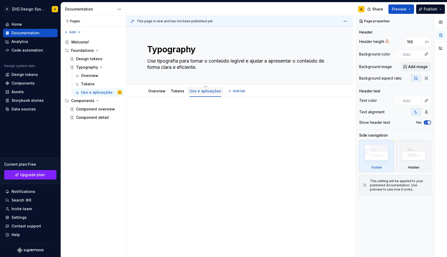
click at [201, 92] on link "Uso e aplicações" at bounding box center [206, 91] width 32 height 4
click at [203, 86] on html "A [DS] Design System A Home Documentation Analytics Code automation Design syst…" at bounding box center [223, 128] width 447 height 257
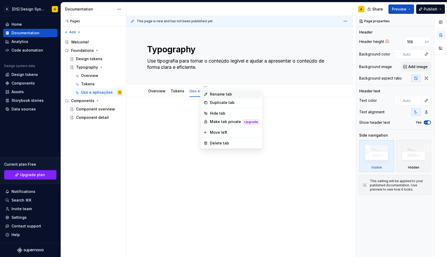
click at [211, 94] on div "Rename tab" at bounding box center [234, 94] width 49 height 5
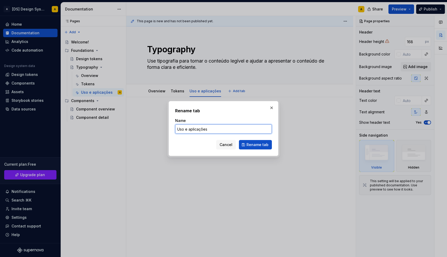
drag, startPoint x: 190, startPoint y: 128, endPoint x: 172, endPoint y: 128, distance: 17.8
click at [172, 128] on div "Rename tab Name Uso e aplicações Cancel Rename tab" at bounding box center [224, 128] width 110 height 55
click at [245, 143] on button "Rename tab" at bounding box center [255, 144] width 33 height 9
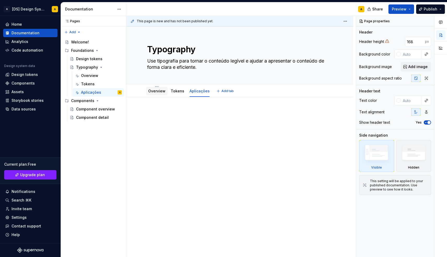
click at [165, 92] on link "Overview" at bounding box center [156, 91] width 17 height 4
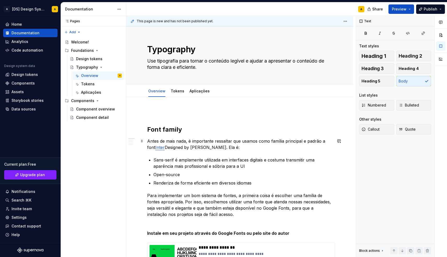
click at [243, 146] on p "Antes de mais nada, é importante ressaltar que usamos como família principal e …" at bounding box center [239, 144] width 185 height 13
click at [193, 132] on h2 "Font family" at bounding box center [239, 129] width 185 height 8
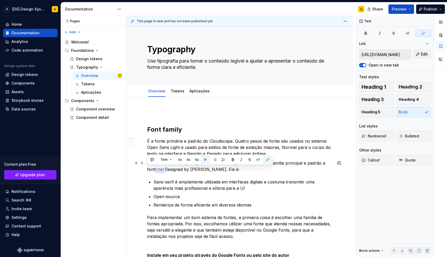
drag, startPoint x: 222, startPoint y: 171, endPoint x: 145, endPoint y: 170, distance: 76.1
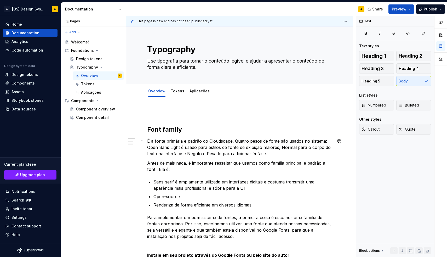
click at [148, 141] on p "É a fonte primária e padrão do Cloudscape. Quatro pesos de fonte são usados no …" at bounding box center [239, 147] width 185 height 19
paste div
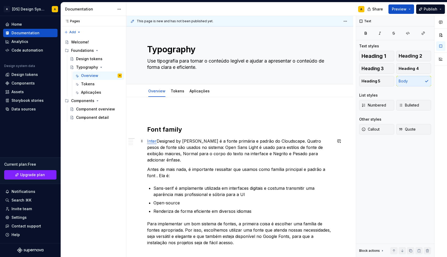
click at [290, 140] on p "Inter Designed by [PERSON_NAME] é a fonte primária e padrão do Cloudscape. Quat…" at bounding box center [239, 150] width 185 height 25
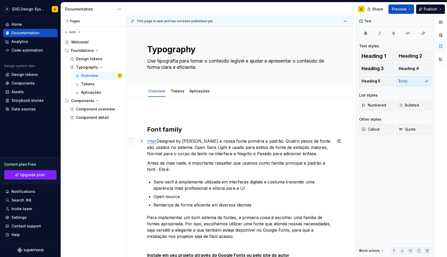
click at [281, 150] on p "Inter Designed by [PERSON_NAME] é nossa fonte primária e padrão. Quatro pesos d…" at bounding box center [239, 147] width 185 height 19
drag, startPoint x: 195, startPoint y: 146, endPoint x: 316, endPoint y: 151, distance: 121.2
click at [316, 151] on p "Inter Designed by [PERSON_NAME] é nossa fonte primária e padrão. Quatro pesos d…" at bounding box center [239, 147] width 185 height 19
click at [186, 170] on p "Antes de mais nada, é importante ressaltar que usamos como família principal e …" at bounding box center [239, 166] width 185 height 13
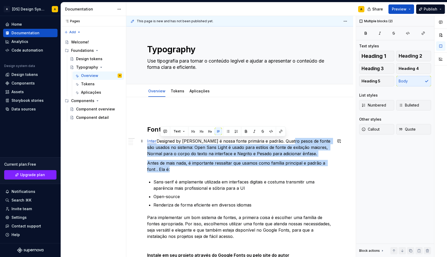
drag, startPoint x: 182, startPoint y: 170, endPoint x: 288, endPoint y: 141, distance: 110.1
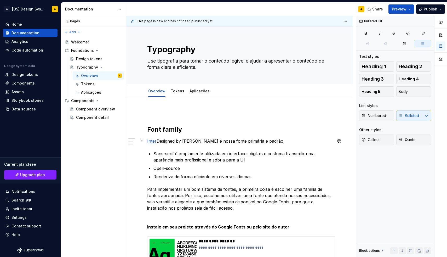
click at [293, 141] on p "Inter Designed by [PERSON_NAME] é nossa fonte primária e padrão." at bounding box center [239, 141] width 185 height 6
click at [263, 156] on p "Sans-serif é amplamente utilizada em interfaces digitais e costuma transmitir u…" at bounding box center [243, 156] width 179 height 13
click at [175, 154] on p "Sans-serif é amplamente utilizada em interfaces digitais e costuma transmitir u…" at bounding box center [243, 156] width 179 height 13
click at [233, 160] on p "Sans-serif: amplamente utilizada em interfaces digitais e costuma transmitir um…" at bounding box center [243, 156] width 179 height 13
click at [218, 155] on p "Sans-serif: amplamente utilizada em interfaces digitais e costuma transmitir um…" at bounding box center [243, 156] width 179 height 13
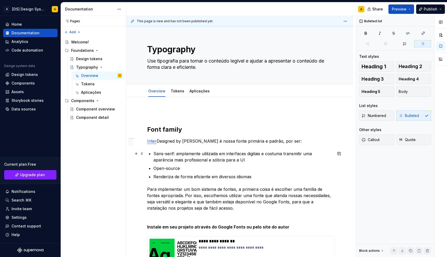
click at [237, 162] on p "Sans-serif: amplamente utilizada em interfaces digitais e costuma transmitir um…" at bounding box center [243, 156] width 179 height 13
click at [194, 168] on p "Open-source" at bounding box center [243, 168] width 179 height 6
click at [234, 161] on p "Sans-serif: amplamente utilizada em interfaces digitais e costuma transmitir um…" at bounding box center [243, 156] width 179 height 13
click at [209, 169] on p "Open-source" at bounding box center [243, 168] width 179 height 6
click at [261, 176] on p "Renderiza de forma eficiente em diversos idiomas" at bounding box center [243, 176] width 179 height 6
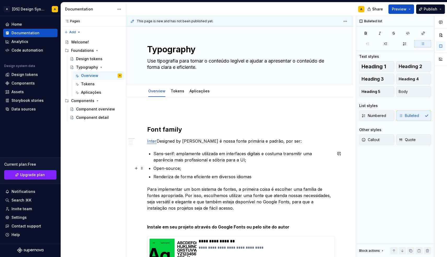
click at [193, 169] on p "Open-source;" at bounding box center [243, 168] width 179 height 6
click at [261, 178] on p "Renderiza de forma eficiente em diversos idiomas" at bounding box center [243, 176] width 179 height 6
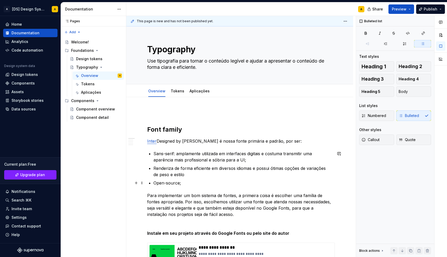
click at [186, 179] on ul "Sans-serif: amplamente utilizada em interfaces digitais e costuma transmitir um…" at bounding box center [243, 168] width 179 height 36
click at [188, 184] on p "Open-source;" at bounding box center [243, 183] width 179 height 6
click at [155, 184] on p "Open-source;" at bounding box center [243, 183] width 179 height 6
click at [179, 182] on p "Open-source;" at bounding box center [243, 183] width 179 height 6
click at [180, 184] on p "Open-source e disponível via Google Fonts;" at bounding box center [243, 183] width 179 height 6
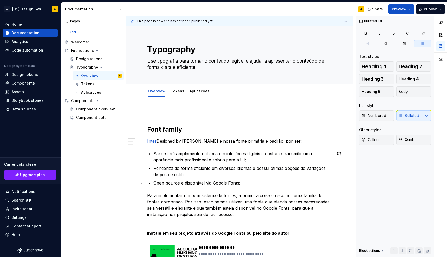
click at [206, 183] on p "Open-source e disponível via Google Fonts;" at bounding box center [243, 183] width 179 height 6
click at [209, 184] on p "Open-source e disponível via Google Fonts;" at bounding box center [243, 183] width 179 height 6
click at [211, 183] on p "Open-source e disponível como Web Google Fonts;" at bounding box center [243, 183] width 179 height 6
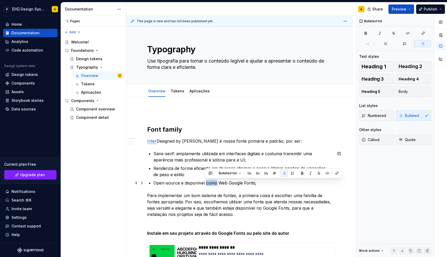
click at [211, 183] on p "Open-source e disponível como Web Google Fonts;" at bounding box center [243, 183] width 179 height 6
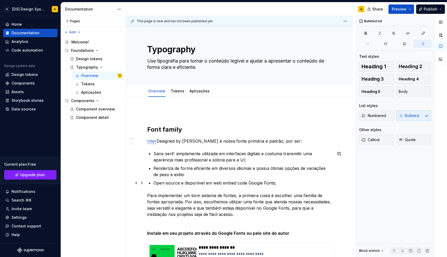
click at [249, 183] on p "Open-source e disponível em web embed code Google Fonts;" at bounding box center [243, 183] width 179 height 6
click at [190, 182] on p "Open-source e disponível em web embed code via Google Fonts;" at bounding box center [243, 183] width 179 height 6
click at [183, 176] on p "Renderiza de forma eficiente em diversos idiomas e possui ótimas opções de vari…" at bounding box center [243, 171] width 179 height 13
click at [297, 181] on p "Open-source e disponível em web embed code via Google Fonts;" at bounding box center [243, 183] width 179 height 6
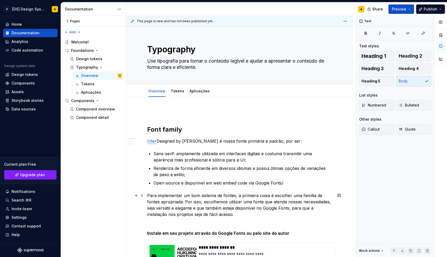
click at [198, 197] on p "Para implementar um bom sistema de fontes, a primeira coisa é escolher uma famí…" at bounding box center [239, 204] width 185 height 25
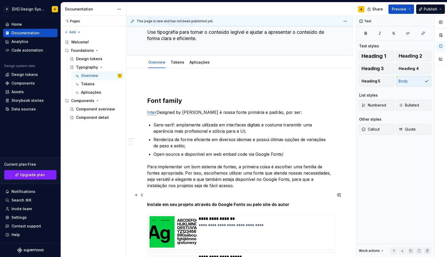
scroll to position [30, 0]
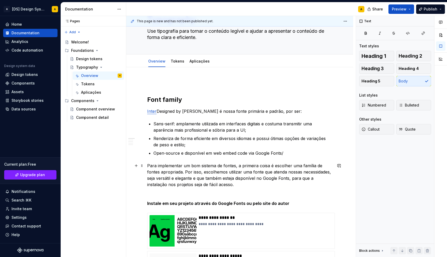
click at [185, 172] on p "Para implementar um bom sistema de fontes, a primeira coisa é escolher uma famí…" at bounding box center [239, 174] width 185 height 25
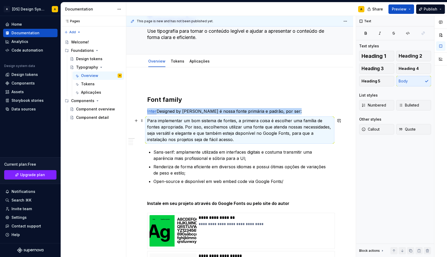
click at [169, 128] on p "Para implementar um bom sistema de fontes, a primeira coisa é escolher uma famí…" at bounding box center [239, 129] width 185 height 25
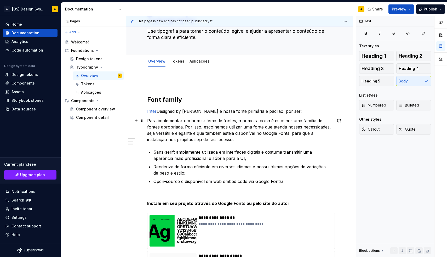
click at [260, 121] on p "Para implementar um bom sistema de fontes, a primeira coisa é escolher uma famí…" at bounding box center [239, 129] width 185 height 25
click at [244, 131] on p "Para implementar um bom sistema de fontes, a primeira ação é escolher uma famíl…" at bounding box center [239, 129] width 185 height 25
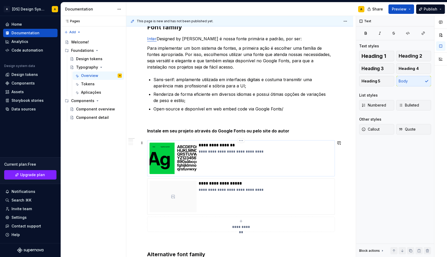
scroll to position [103, 0]
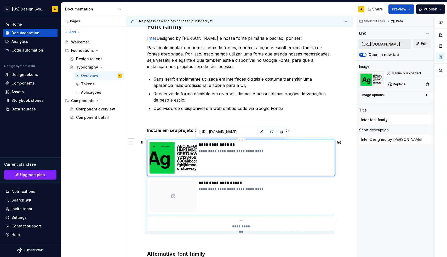
click at [247, 155] on div "**********" at bounding box center [266, 157] width 134 height 31
type textarea "*"
click at [380, 23] on span "Shortcut links" at bounding box center [374, 21] width 21 height 4
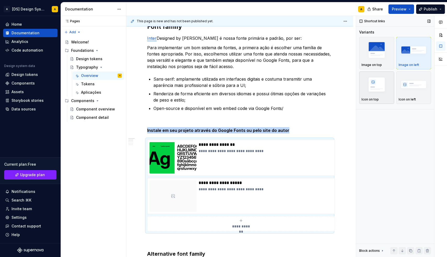
click at [375, 86] on img "button" at bounding box center [377, 84] width 30 height 19
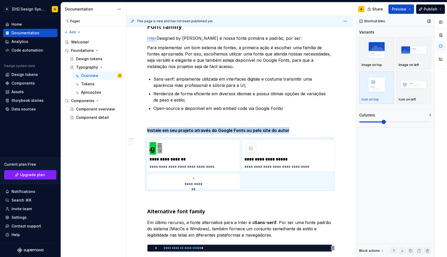
click at [381, 120] on span at bounding box center [395, 122] width 72 height 4
click at [371, 53] on img "button" at bounding box center [377, 49] width 30 height 19
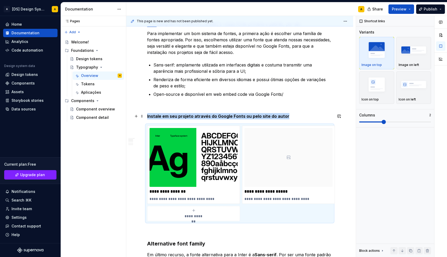
scroll to position [120, 0]
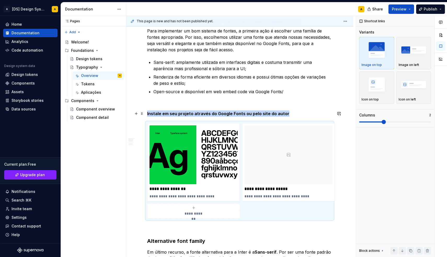
click at [172, 114] on strong "Instale em seu projeto através do Google Fonts ou pelo site do autor" at bounding box center [218, 113] width 142 height 5
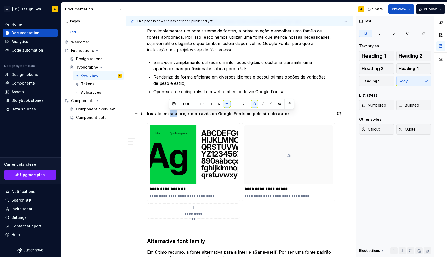
click at [172, 114] on strong "Instale em seu projeto através do Google Fonts ou pelo site do autor" at bounding box center [218, 113] width 142 height 5
click at [194, 115] on strong "Instale em seu projeto através do Google Fonts ou pelo site do autor" at bounding box center [218, 113] width 142 height 5
click at [244, 114] on strong "Instale em seu projeto através do Google Fonts ou pelo site do autor" at bounding box center [218, 113] width 142 height 5
click at [250, 114] on strong "Instale em seu projeto através do Google Fonts ou pelo site do autor" at bounding box center [218, 113] width 142 height 5
click at [314, 114] on p "Instale em seu projeto através do Google Fonts ou diretamente pelo site do autor" at bounding box center [239, 113] width 185 height 6
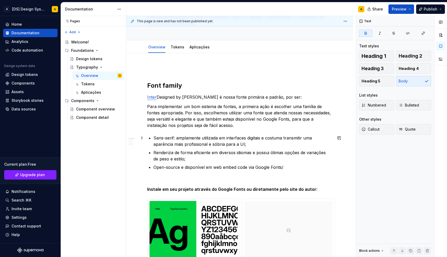
scroll to position [44, 0]
click at [160, 71] on p at bounding box center [239, 69] width 185 height 6
click at [149, 84] on h2 "Font family" at bounding box center [239, 86] width 185 height 8
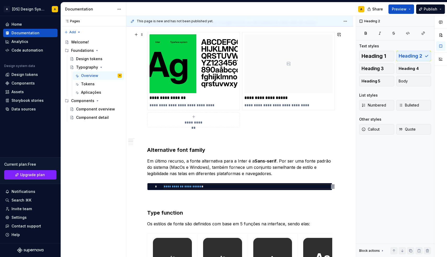
scroll to position [195, 0]
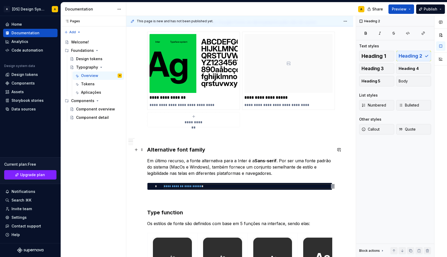
click at [157, 149] on h3 "Alternative font family" at bounding box center [239, 149] width 185 height 7
click at [406, 56] on span "Heading 2" at bounding box center [411, 55] width 24 height 5
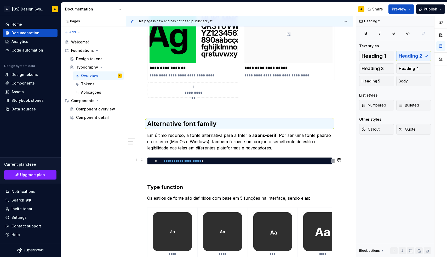
scroll to position [226, 0]
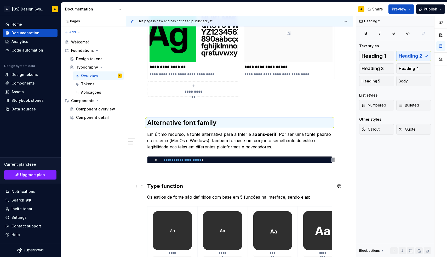
click at [194, 188] on h3 "Type function" at bounding box center [239, 185] width 185 height 7
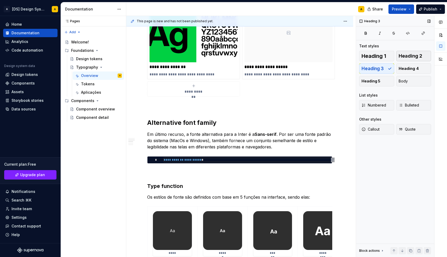
click at [410, 57] on span "Heading 2" at bounding box center [411, 55] width 24 height 5
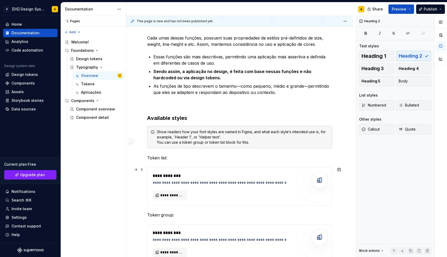
scroll to position [465, 0]
click at [191, 120] on h3 "Available styles" at bounding box center [239, 117] width 185 height 7
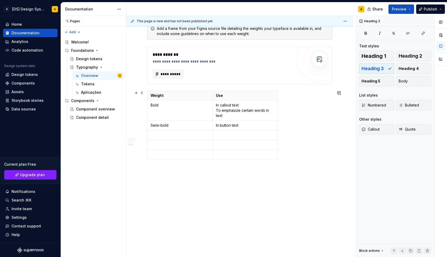
scroll to position [722, 0]
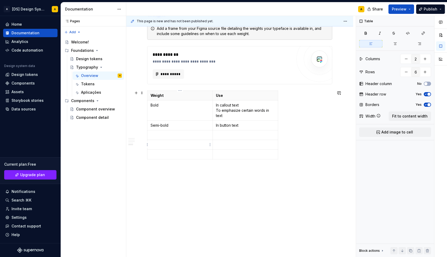
drag, startPoint x: 198, startPoint y: 177, endPoint x: 172, endPoint y: 143, distance: 43.2
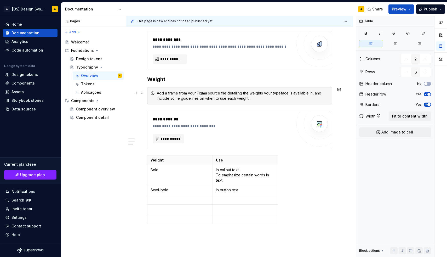
scroll to position [656, 0]
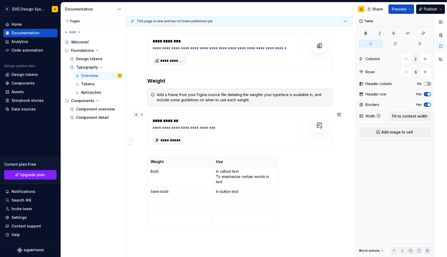
click at [140, 115] on button "button" at bounding box center [136, 114] width 7 height 7
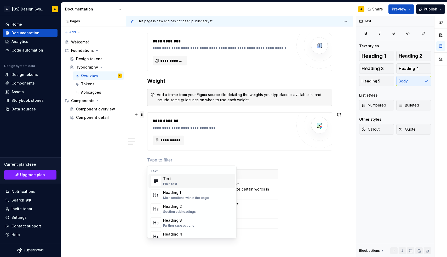
click at [142, 115] on span at bounding box center [142, 114] width 4 height 7
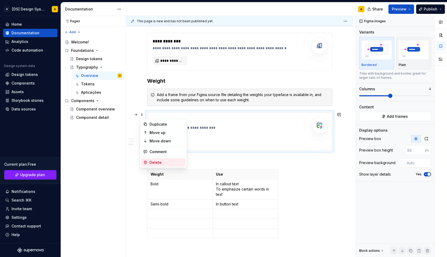
click at [153, 159] on div "Delete" at bounding box center [163, 162] width 44 height 8
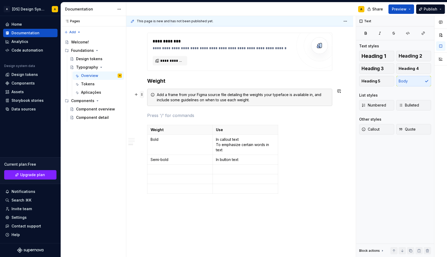
click at [142, 94] on span at bounding box center [142, 94] width 4 height 7
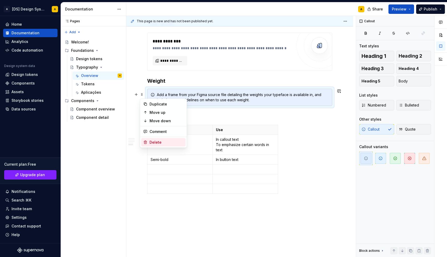
click at [153, 140] on div "Delete" at bounding box center [167, 142] width 34 height 5
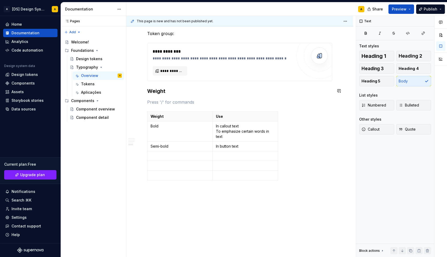
scroll to position [644, 0]
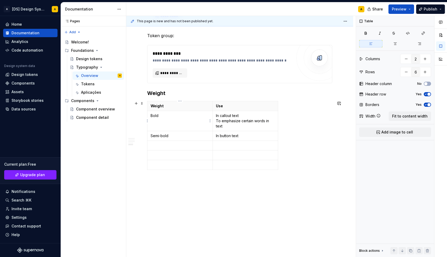
click at [187, 119] on td "Bold" at bounding box center [180, 121] width 65 height 20
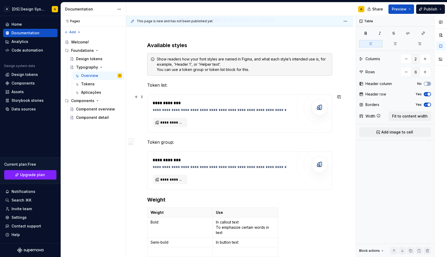
scroll to position [531, 0]
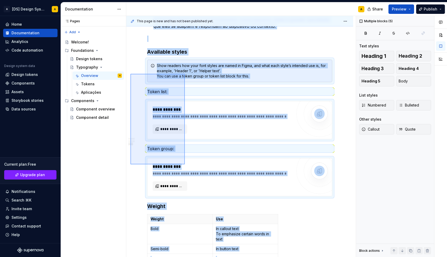
drag, startPoint x: 131, startPoint y: 74, endPoint x: 185, endPoint y: 165, distance: 106.5
click at [185, 165] on div "**********" at bounding box center [241, 136] width 230 height 241
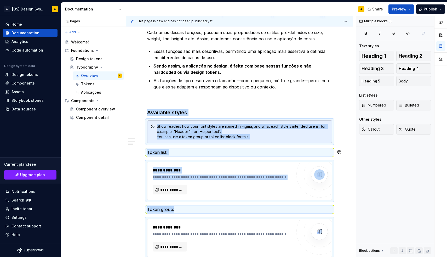
scroll to position [440, 0]
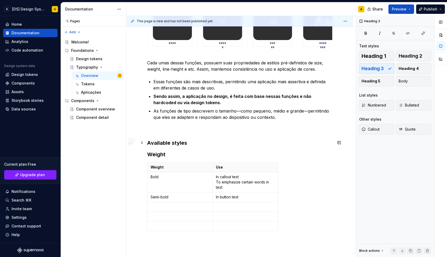
click at [165, 141] on h3 "Available styles" at bounding box center [239, 142] width 185 height 7
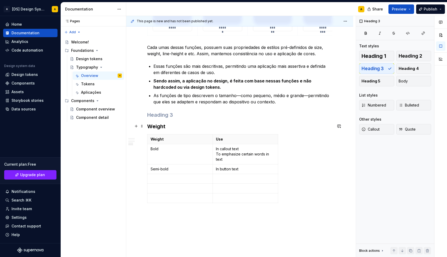
scroll to position [456, 0]
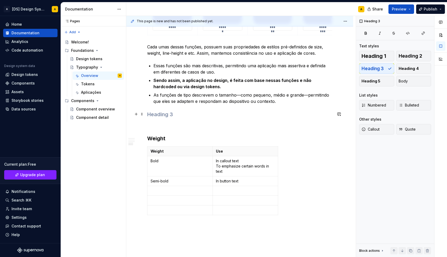
click at [157, 115] on h3 at bounding box center [239, 114] width 185 height 7
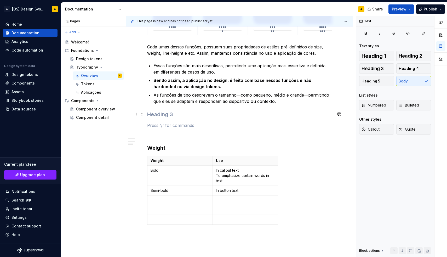
click at [153, 113] on h3 at bounding box center [239, 114] width 185 height 7
click at [148, 114] on h3 "Typescale" at bounding box center [239, 114] width 185 height 7
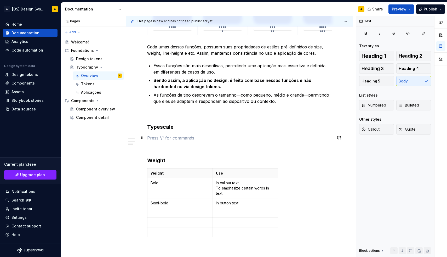
click at [162, 135] on p at bounding box center [239, 138] width 185 height 6
click at [177, 116] on p at bounding box center [239, 114] width 185 height 6
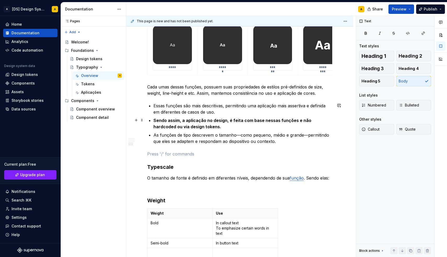
scroll to position [416, 0]
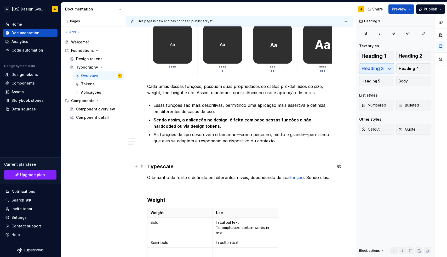
click at [158, 165] on h3 "Typescale" at bounding box center [239, 166] width 185 height 7
click at [404, 58] on span "Heading 2" at bounding box center [411, 55] width 24 height 5
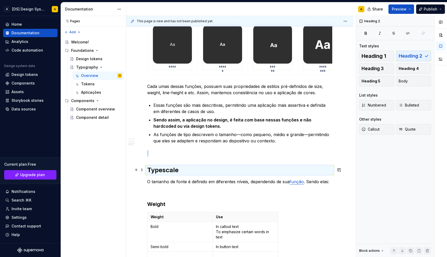
click at [193, 171] on h2 "Typescale" at bounding box center [239, 170] width 185 height 8
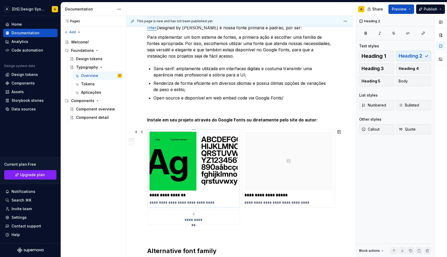
scroll to position [96, 0]
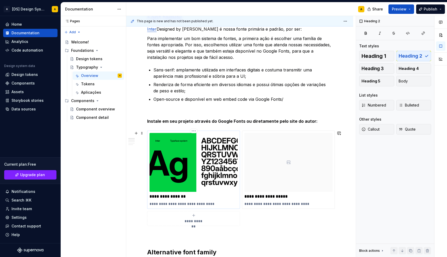
click at [179, 197] on p "**********" at bounding box center [194, 196] width 88 height 5
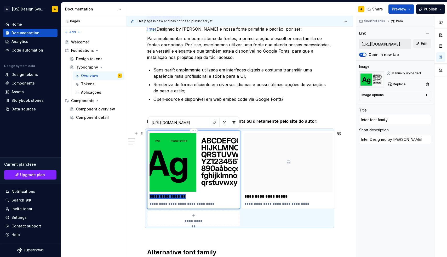
click at [179, 197] on p "**********" at bounding box center [194, 196] width 88 height 5
click at [198, 160] on img at bounding box center [194, 162] width 88 height 59
click at [385, 46] on input "[URL][DOMAIN_NAME]" at bounding box center [386, 43] width 52 height 9
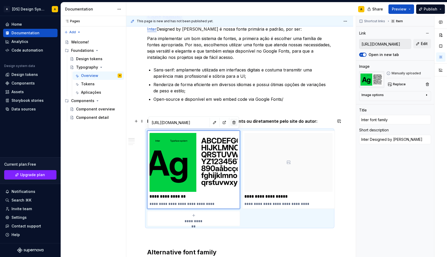
click at [233, 122] on button "button" at bounding box center [233, 122] width 7 height 7
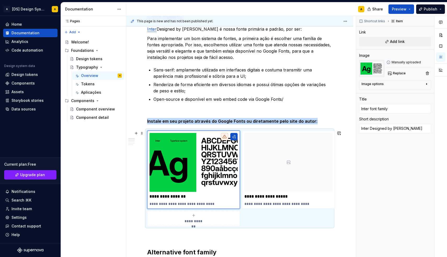
click at [207, 219] on div "**********" at bounding box center [194, 218] width 88 height 10
type textarea "*"
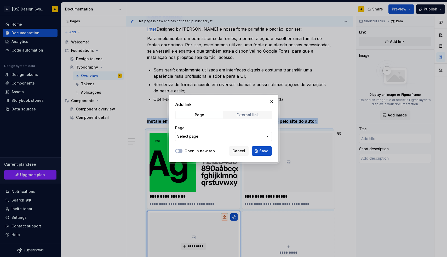
click at [243, 114] on div "External link" at bounding box center [248, 115] width 22 height 4
click at [217, 135] on input "URL" at bounding box center [223, 136] width 97 height 9
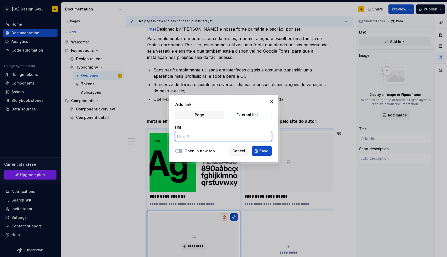
paste input "[URL][DOMAIN_NAME]"
type input "[URL][DOMAIN_NAME]"
click at [202, 150] on label "Open in new tab" at bounding box center [200, 150] width 30 height 5
click at [183, 150] on button "Open in new tab" at bounding box center [178, 151] width 7 height 4
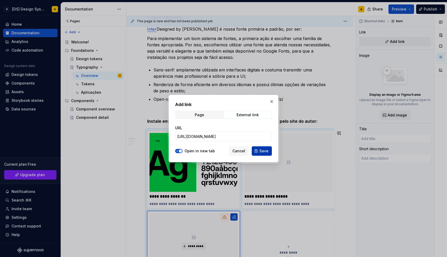
click at [259, 151] on button "Save" at bounding box center [262, 150] width 20 height 9
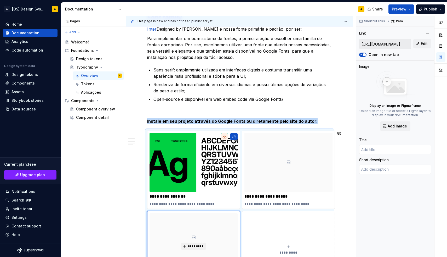
scroll to position [136, 0]
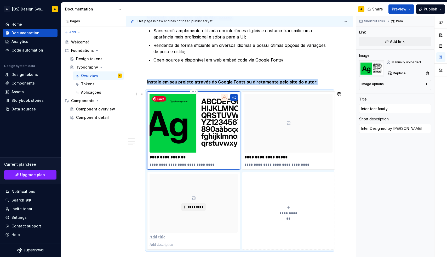
click at [205, 129] on img at bounding box center [194, 123] width 88 height 59
click at [195, 91] on html "A [DS] Design System A Home Documentation Analytics Code automation Design syst…" at bounding box center [223, 128] width 447 height 257
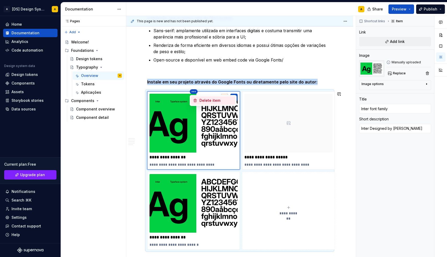
click at [200, 99] on div "Delete item" at bounding box center [217, 100] width 34 height 5
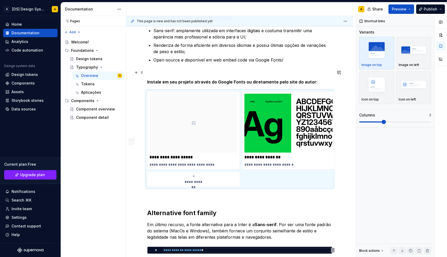
click at [182, 73] on p at bounding box center [239, 72] width 185 height 6
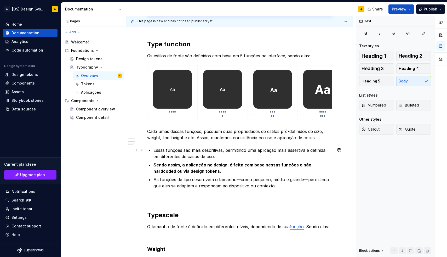
scroll to position [372, 0]
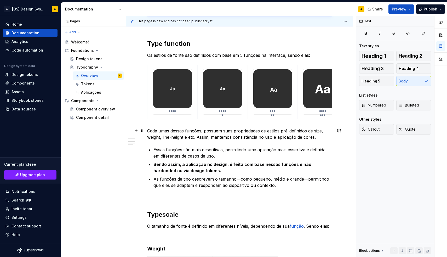
click at [307, 136] on p "Cada umas dessas funções, possuem suas propriedades de estilos pré-definidos de…" at bounding box center [239, 134] width 185 height 13
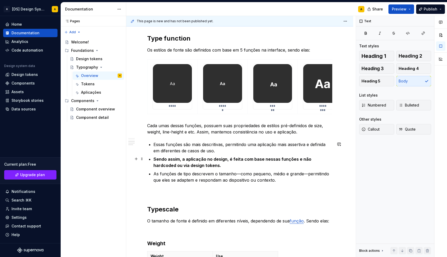
scroll to position [378, 0]
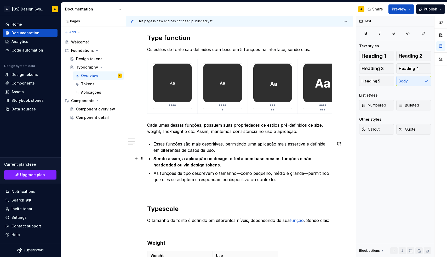
click at [192, 162] on p "Sendo assim, a aplicação no design, é feita com base nessas funções e não hardc…" at bounding box center [243, 161] width 179 height 13
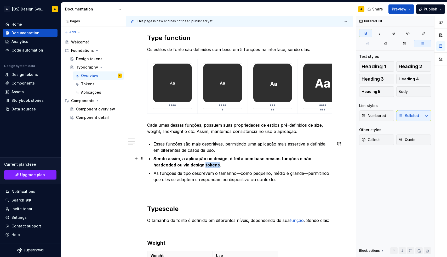
click at [192, 162] on p "Sendo assim, a aplicação no design, é feita com base nessas funções e não hardc…" at bounding box center [243, 161] width 179 height 13
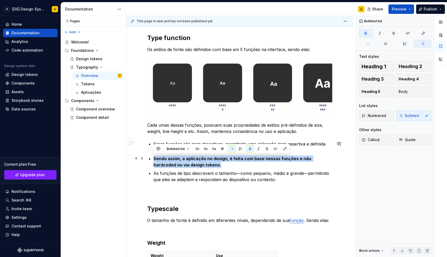
click at [192, 162] on p "Sendo assim, a aplicação no design, é feita com base nessas funções e não hardc…" at bounding box center [243, 161] width 179 height 13
click at [207, 163] on p "Sendo assim, a aplicação no design, é feita com base nessas funções e não hardc…" at bounding box center [243, 161] width 179 height 13
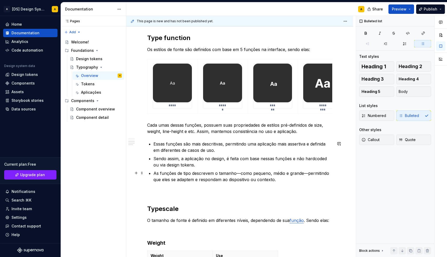
click at [190, 177] on p "As funções de tipo descrevem o tamanho—como pequeno, médio e grande—permitindo …" at bounding box center [243, 176] width 179 height 13
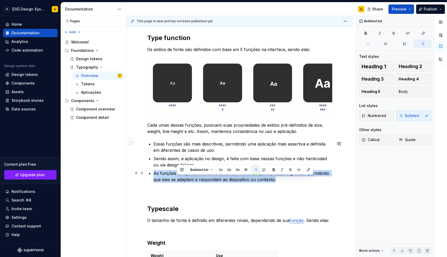
click at [190, 177] on p "As funções de tipo descrevem o tamanho—como pequeno, médio e grande—permitindo …" at bounding box center [243, 176] width 179 height 13
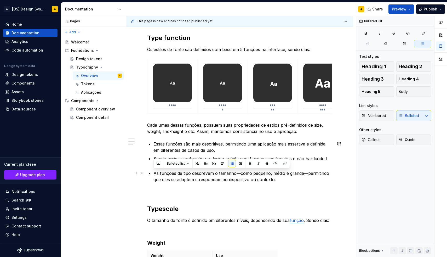
click at [190, 185] on div "**********" at bounding box center [239, 33] width 185 height 602
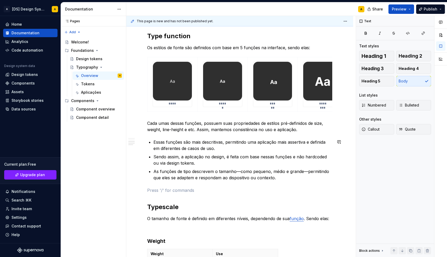
scroll to position [380, 0]
click at [235, 172] on p "As funções de tipo descrevem o tamanho—como pequeno, médio e grande—permitindo …" at bounding box center [243, 174] width 179 height 13
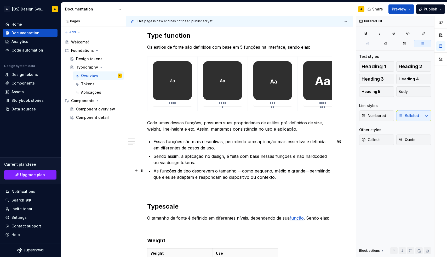
click at [242, 171] on p "As funções de tipo descrevem o tamanho —como pequeno, médio e grande—permitindo…" at bounding box center [243, 174] width 179 height 13
click at [305, 171] on p "As funções de tipo descrevem o tamanho — como pequeno, médio e grande—permitind…" at bounding box center [243, 174] width 179 height 13
click at [311, 171] on p "As funções de tipo descrevem o tamanho — como pequeno, médio e grande —permitin…" at bounding box center [243, 174] width 179 height 13
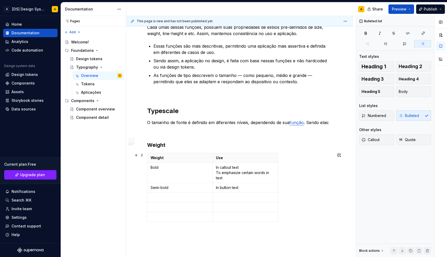
scroll to position [477, 0]
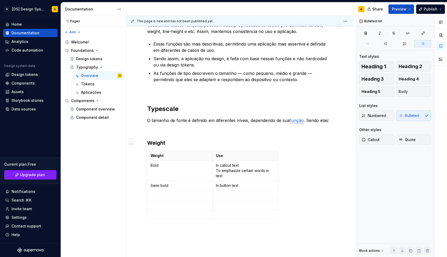
type textarea "*"
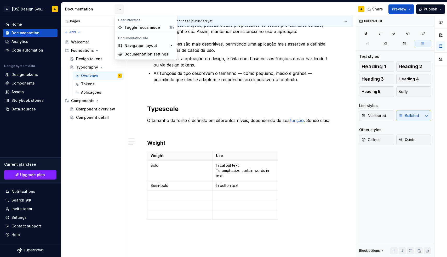
click at [119, 10] on html "A [DS] Design System A Home Documentation Analytics Code automation Design syst…" at bounding box center [223, 128] width 447 height 257
click at [132, 52] on div "Documentation settings" at bounding box center [149, 54] width 50 height 5
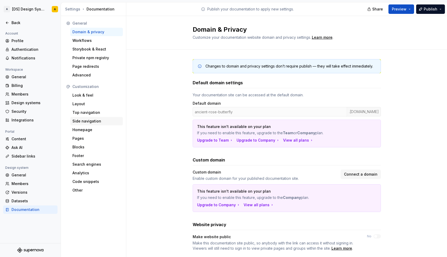
click at [87, 120] on div "Side navigation" at bounding box center [96, 121] width 48 height 5
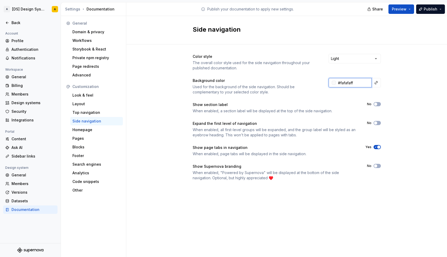
click at [349, 81] on input "#fafafaff" at bounding box center [354, 82] width 36 height 9
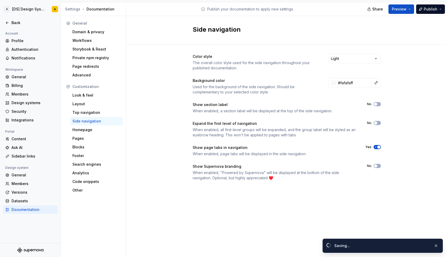
click at [383, 86] on div "Color style The overall color style used for the side navigation throughout you…" at bounding box center [286, 122] width 321 height 156
click at [355, 85] on input "#fafafaff" at bounding box center [354, 82] width 36 height 9
type input "#"
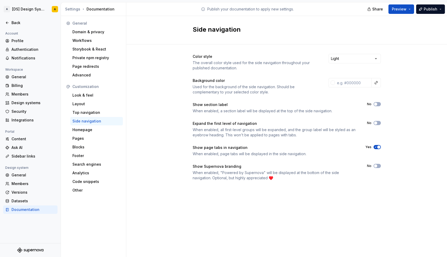
click at [400, 85] on div "Color style The overall color style used for the side navigation throughout you…" at bounding box center [286, 122] width 321 height 156
click at [411, 9] on button "Preview" at bounding box center [402, 8] width 26 height 9
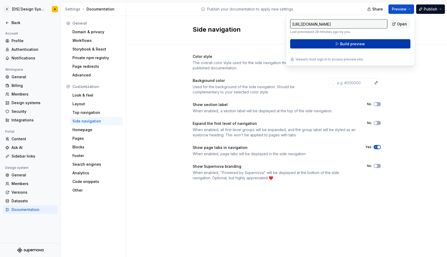
click at [372, 43] on button "Build preview" at bounding box center [350, 43] width 120 height 9
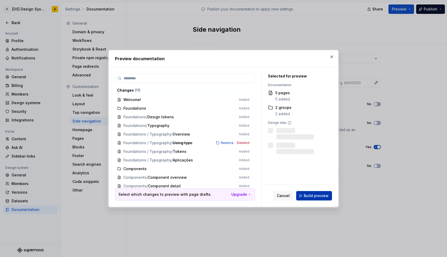
click at [319, 192] on button "Build preview" at bounding box center [314, 195] width 36 height 9
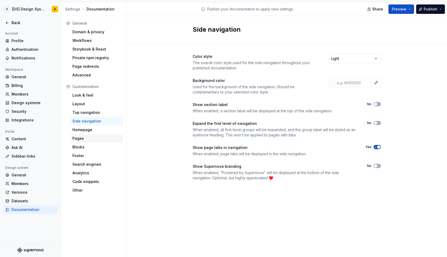
click at [82, 140] on div "Pages" at bounding box center [96, 138] width 48 height 5
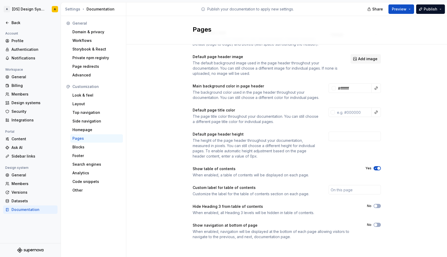
scroll to position [29, 0]
click at [89, 123] on div "Side navigation" at bounding box center [96, 121] width 48 height 5
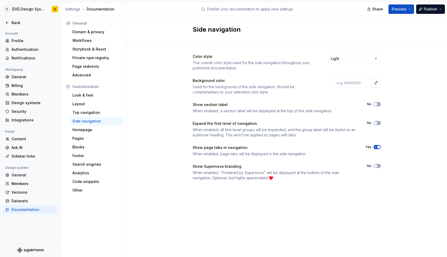
click at [381, 146] on div "Color style The overall color style used for the side navigation throughout you…" at bounding box center [286, 122] width 321 height 156
click at [378, 147] on span "button" at bounding box center [379, 146] width 3 height 3
click at [16, 25] on div "Back" at bounding box center [34, 22] width 44 height 5
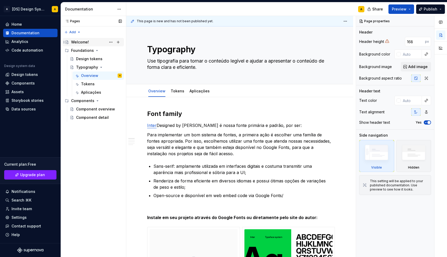
click at [79, 43] on div "Welcome!" at bounding box center [80, 42] width 18 height 5
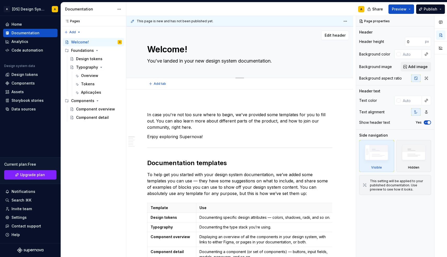
click at [163, 62] on textarea "You’ve landed in your new design system documentation." at bounding box center [238, 61] width 185 height 8
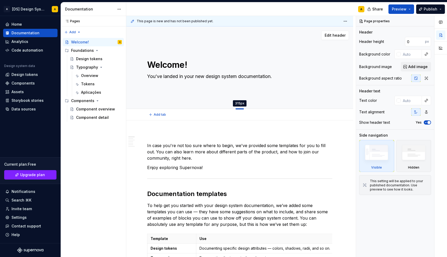
drag, startPoint x: 239, startPoint y: 78, endPoint x: 241, endPoint y: 110, distance: 32.0
type textarea "*"
type input "320"
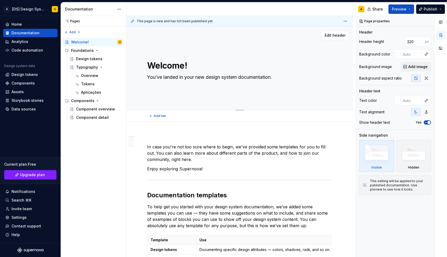
click at [220, 78] on textarea "You’ve landed in your new design system documentation." at bounding box center [238, 77] width 185 height 8
click at [182, 69] on textarea "Welcome!" at bounding box center [238, 65] width 185 height 13
click at [187, 67] on textarea "Welcome!" at bounding box center [238, 65] width 185 height 13
click at [201, 76] on textarea "You’ve landed in your new design system documentation." at bounding box center [238, 77] width 185 height 8
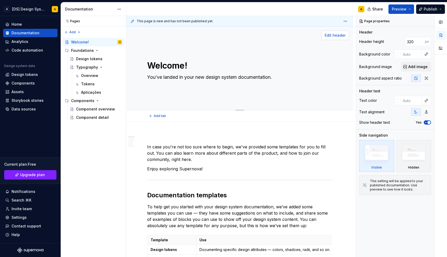
click at [336, 37] on span "Edit header" at bounding box center [335, 35] width 21 height 5
click at [427, 78] on icon "button" at bounding box center [427, 78] width 4 height 4
click at [416, 80] on icon "button" at bounding box center [416, 78] width 3 height 3
click at [427, 111] on icon "button" at bounding box center [426, 112] width 3 height 3
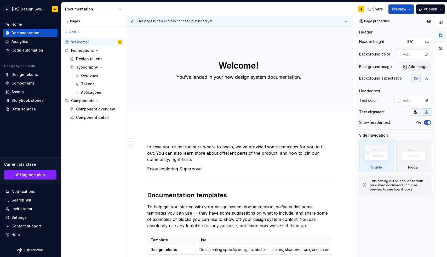
click at [416, 111] on icon "button" at bounding box center [416, 112] width 4 height 4
click at [425, 123] on icon "button" at bounding box center [426, 122] width 4 height 3
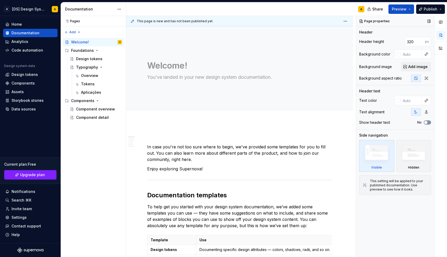
click at [425, 123] on span "button" at bounding box center [426, 122] width 3 height 3
click at [409, 154] on img at bounding box center [414, 153] width 30 height 23
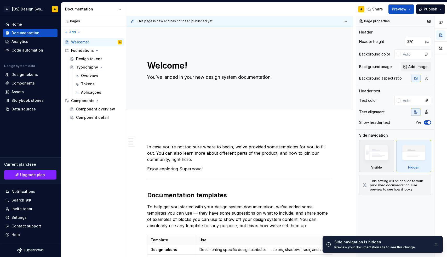
click at [375, 157] on img at bounding box center [377, 153] width 30 height 23
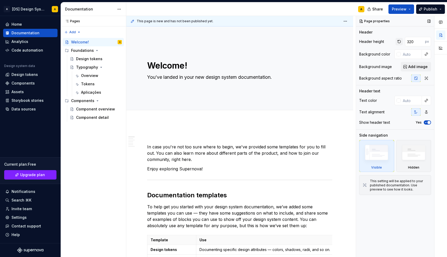
click at [400, 41] on button "button" at bounding box center [399, 41] width 7 height 7
type textarea "*"
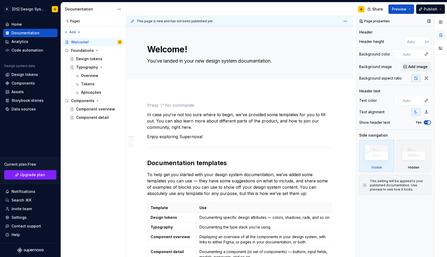
click at [172, 63] on textarea "You’ve landed in your new design system documentation." at bounding box center [238, 61] width 185 height 8
click at [336, 37] on span "Edit header" at bounding box center [335, 35] width 21 height 5
click at [395, 9] on span "Preview" at bounding box center [399, 9] width 15 height 5
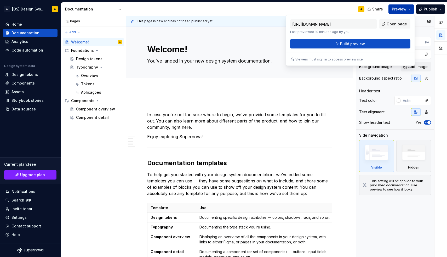
click at [404, 11] on span "Preview" at bounding box center [399, 9] width 15 height 5
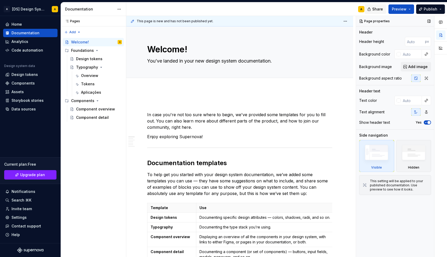
click at [381, 11] on span "Share" at bounding box center [378, 9] width 11 height 5
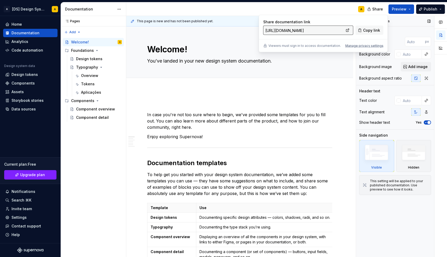
click at [315, 29] on input "https://ancient-rose-butterfly.preview.supernova-docs.io/latest" at bounding box center [303, 30] width 81 height 9
click at [316, 30] on input "https://ancient-rose-butterfly.preview.supernova-docs.io/latest" at bounding box center [303, 30] width 81 height 9
drag, startPoint x: 316, startPoint y: 30, endPoint x: 306, endPoint y: 31, distance: 10.5
click at [306, 31] on input "https://ancient-rose-butterfly.preview.supernova-docs.io/latest" at bounding box center [303, 30] width 81 height 9
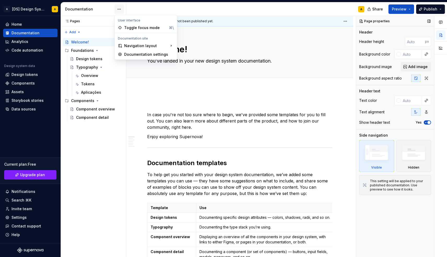
click at [118, 10] on html "A [DS] Design System A Home Documentation Analytics Code automation Design syst…" at bounding box center [223, 128] width 447 height 257
click at [129, 29] on div "Toggle focus mode" at bounding box center [145, 27] width 43 height 5
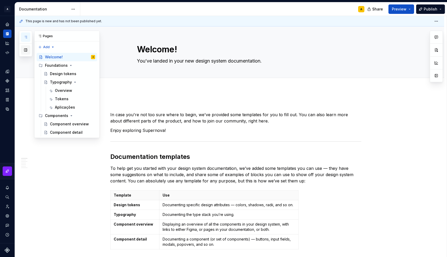
click at [27, 48] on button "button" at bounding box center [25, 49] width 9 height 9
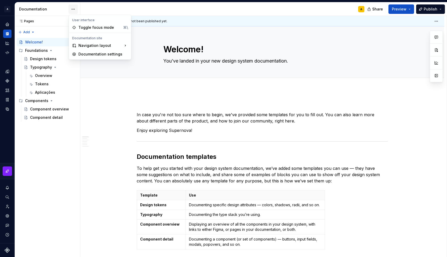
click at [73, 9] on html "A [DS] Design System A Design system data Documentation A Share Preview Publish…" at bounding box center [223, 128] width 447 height 257
click at [95, 54] on div "Documentation settings" at bounding box center [103, 54] width 50 height 5
type textarea "*"
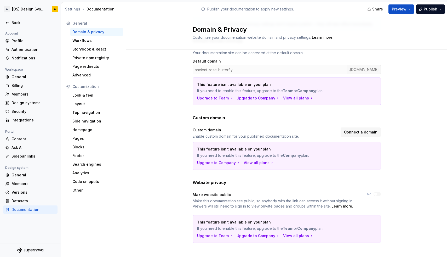
scroll to position [40, 0]
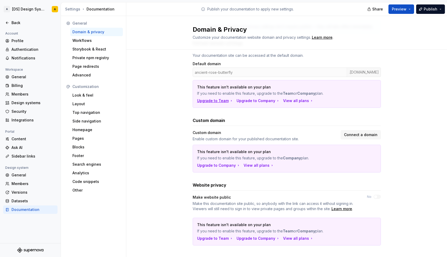
click at [207, 100] on div "Upgrade to Team" at bounding box center [215, 100] width 36 height 5
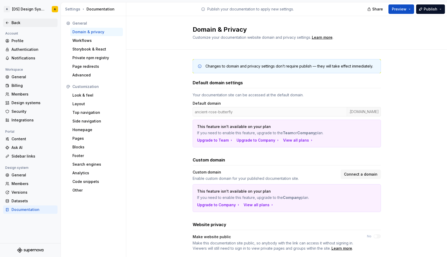
click at [12, 23] on div "Back" at bounding box center [34, 22] width 44 height 5
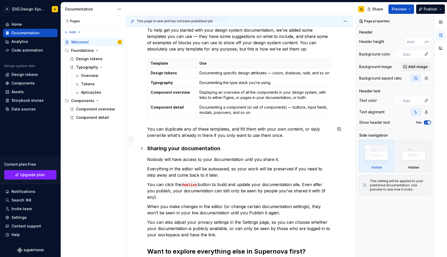
scroll to position [165, 0]
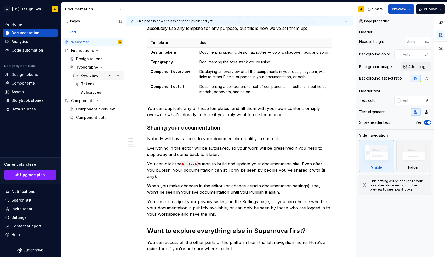
click at [94, 75] on div "Overview" at bounding box center [89, 75] width 17 height 5
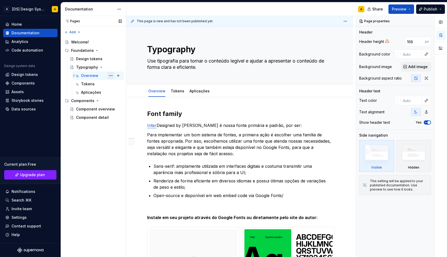
click at [110, 77] on button "Page tree" at bounding box center [110, 75] width 7 height 7
click at [110, 77] on div "Pages Pages Add Accessibility guide for tree Page tree. Navigate the tree with …" at bounding box center [93, 136] width 65 height 241
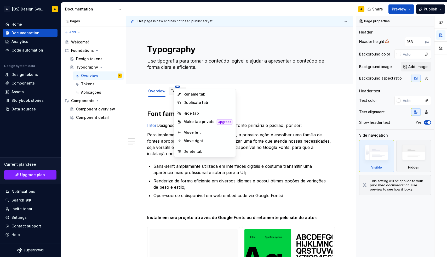
click at [177, 86] on html "A [DS] Design System A Home Documentation Analytics Code automation Design syst…" at bounding box center [223, 128] width 447 height 257
click at [200, 141] on div "Move right" at bounding box center [208, 140] width 49 height 5
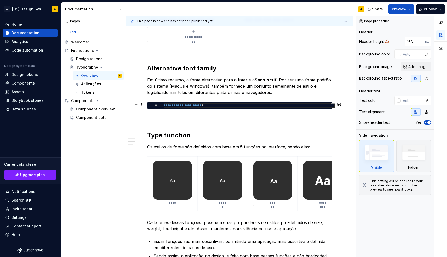
scroll to position [274, 0]
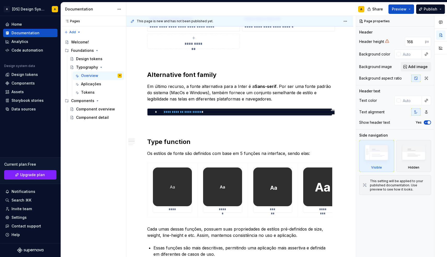
type textarea "*"
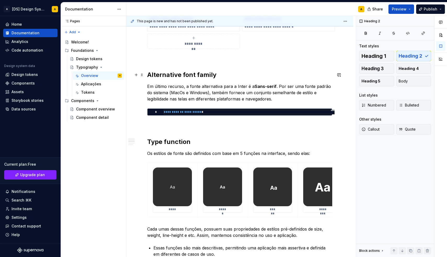
click at [226, 77] on h2 "Alternative font family" at bounding box center [239, 75] width 185 height 8
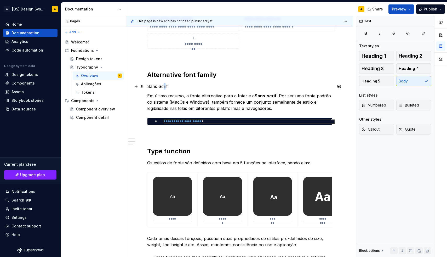
click at [164, 84] on p "Sans Serif" at bounding box center [239, 86] width 185 height 6
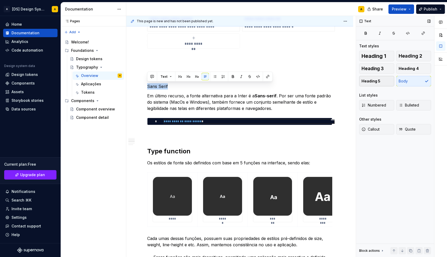
click at [384, 80] on button "Heading 5" at bounding box center [376, 81] width 35 height 10
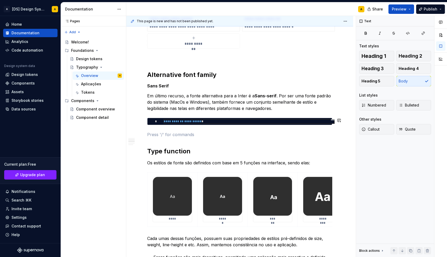
click at [172, 129] on div "**********" at bounding box center [239, 141] width 185 height 611
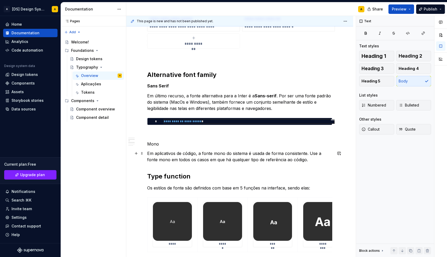
click at [170, 153] on p "Em aplicativos de código, a fonte mono do sistema é usada de forma consistente.…" at bounding box center [239, 156] width 185 height 13
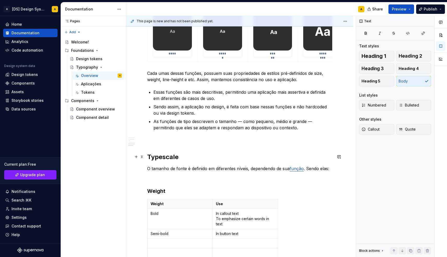
scroll to position [464, 0]
click at [184, 168] on p "O tamanho de fonte é definido em diferentes níveis, dependendo de sua função . …" at bounding box center [239, 168] width 185 height 6
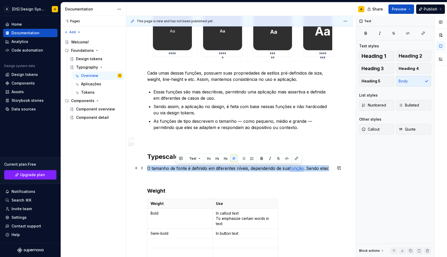
click at [184, 168] on p "O tamanho de fonte é definido em diferentes níveis, dependendo de sua função . …" at bounding box center [239, 168] width 185 height 6
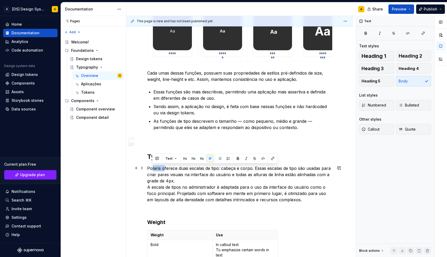
drag, startPoint x: 164, startPoint y: 168, endPoint x: 153, endPoint y: 168, distance: 10.7
click at [153, 168] on p "Polaris oferece duas escalas de tipo: cabeça e corpo. Essas escalas de tipo são…" at bounding box center [239, 184] width 185 height 38
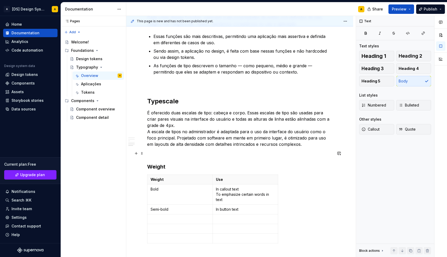
scroll to position [521, 0]
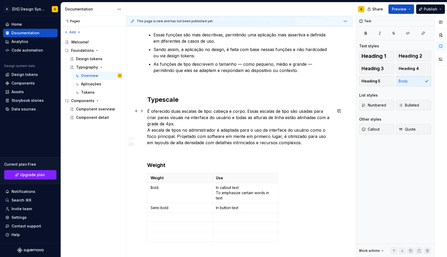
click at [166, 125] on p "É oferecido duas escalas de tipo: cabeça e corpo. Essas escalas de tipo são usa…" at bounding box center [239, 127] width 185 height 38
click at [317, 118] on p "É oferecido duas escalas de tipo: cabeça e corpo. Essas escalas de tipo são usa…" at bounding box center [239, 127] width 185 height 38
click at [170, 125] on p "É oferecido duas escalas de tipo: cabeça e corpo. Essas escalas de tipo são usa…" at bounding box center [239, 127] width 185 height 38
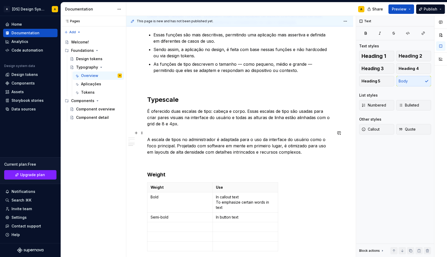
click at [228, 147] on p "A escala de tipos no administrador é adaptada para o uso da interface do usuári…" at bounding box center [239, 142] width 185 height 25
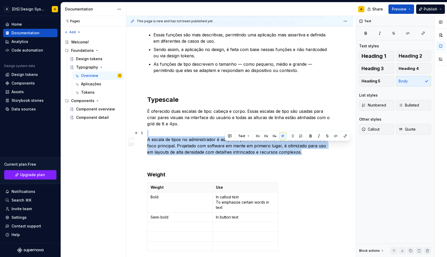
click at [228, 147] on p "A escala de tipos no administrador é adaptada para o uso da interface do usuári…" at bounding box center [239, 142] width 185 height 25
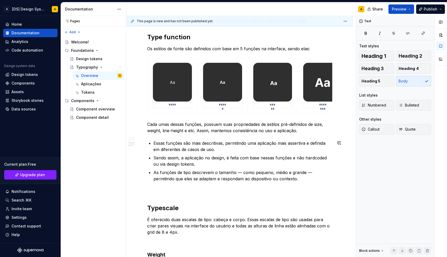
scroll to position [410, 0]
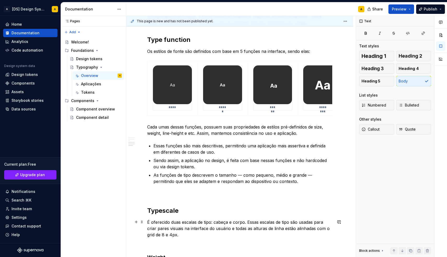
click at [168, 234] on p "É oferecido duas escalas de tipo: cabeça e corpo. Essas escalas de tipo são usa…" at bounding box center [239, 228] width 185 height 19
click at [176, 42] on h2 "Type function" at bounding box center [239, 40] width 185 height 8
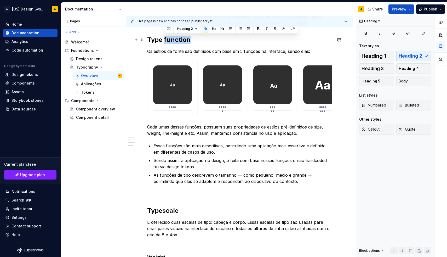
click at [176, 42] on h2 "Type function" at bounding box center [239, 40] width 185 height 8
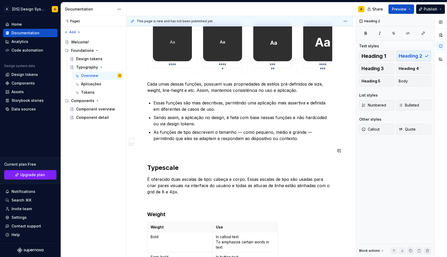
scroll to position [462, 0]
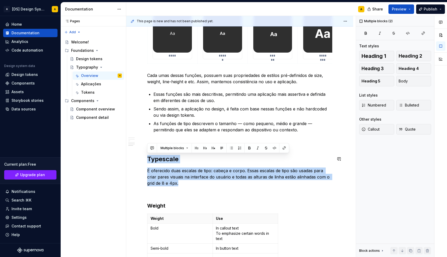
drag, startPoint x: 176, startPoint y: 184, endPoint x: 146, endPoint y: 148, distance: 47.5
click at [146, 148] on div "**********" at bounding box center [239, 7] width 227 height 745
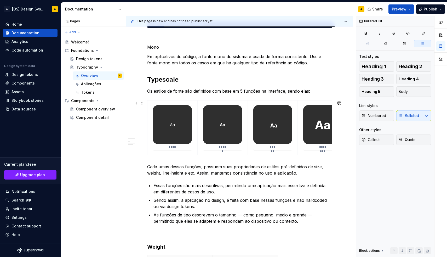
scroll to position [370, 0]
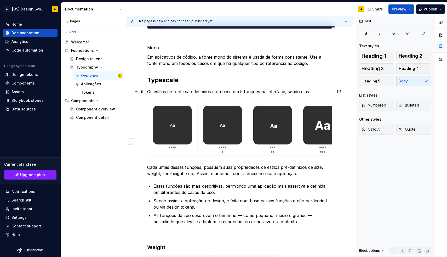
click at [240, 92] on p "Os estilos de fonte são definidos com base em 5 funções na interface, sendo ela…" at bounding box center [239, 91] width 185 height 6
click at [285, 93] on p "Os estilos de fonte são definidos com base em 5 funções na interface, sendo ela…" at bounding box center [239, 91] width 185 height 6
click at [262, 92] on p "Os estilos de fonte são definidos com base em 5 funções na interface, sendo ela…" at bounding box center [239, 91] width 185 height 6
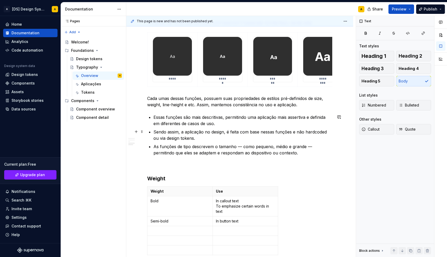
scroll to position [440, 0]
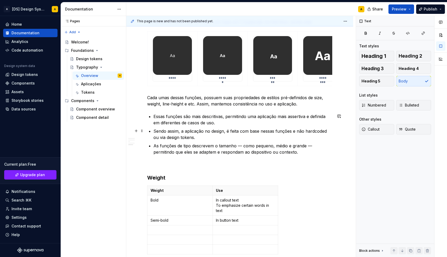
click at [282, 131] on p "Sendo assim, a aplicação no design, é feita com base nessas funções e não hardc…" at bounding box center [243, 134] width 179 height 13
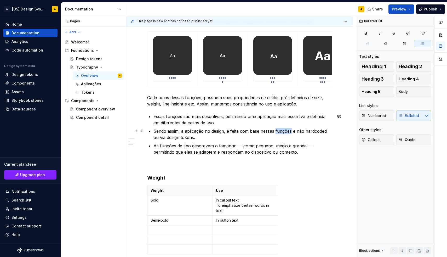
click at [282, 131] on p "Sendo assim, a aplicação no design, é feita com base nessas funções e não hardc…" at bounding box center [243, 134] width 179 height 13
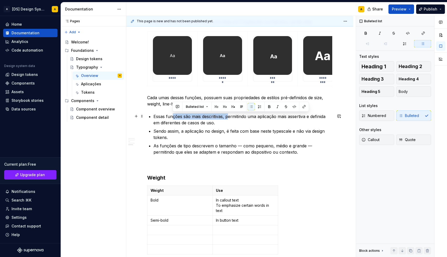
drag, startPoint x: 228, startPoint y: 117, endPoint x: 173, endPoint y: 117, distance: 54.4
click at [173, 117] on p "Essas funções são mais descritivas, permitindo uma aplicação mais assertiva e d…" at bounding box center [243, 119] width 179 height 13
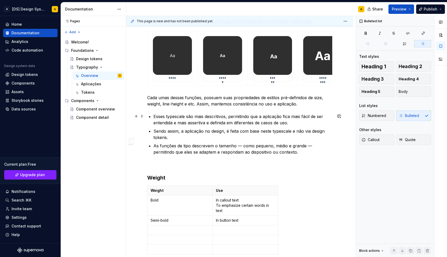
click at [303, 115] on p "Esses typescale são mais descritivos, permitindo que a aplicação fica mais fáci…" at bounding box center [243, 119] width 179 height 13
click at [174, 137] on p "Sendo assim, a aplicação no design, é feita com base neste typescale e não via …" at bounding box center [243, 134] width 179 height 13
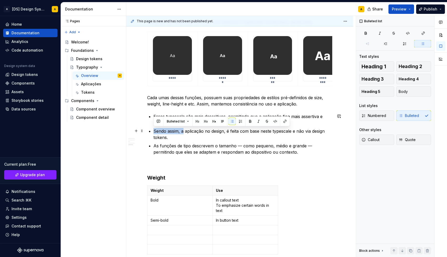
drag, startPoint x: 184, startPoint y: 131, endPoint x: 155, endPoint y: 132, distance: 29.3
click at [155, 132] on p "Sendo assim, a aplicação no design, é feita com base neste typescale e não via …" at bounding box center [243, 134] width 179 height 13
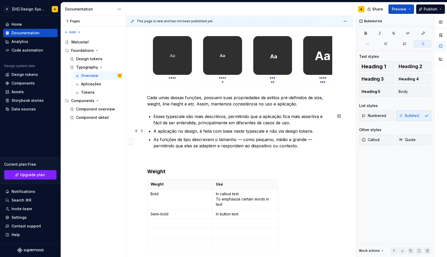
click at [199, 132] on p "A aplicação no design, é feita com base neste typescale e não via design tokens." at bounding box center [243, 131] width 179 height 6
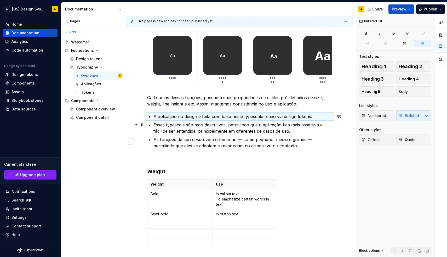
click at [167, 123] on p "Esses typescale são mais descritivos, permitindo que a aplicação fica mais asse…" at bounding box center [243, 128] width 179 height 13
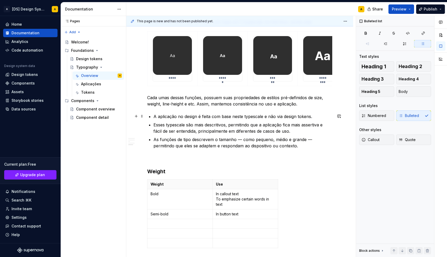
click at [196, 117] on p "A aplicação no design é feita com base neste typescale e não via design tokens." at bounding box center [243, 116] width 179 height 6
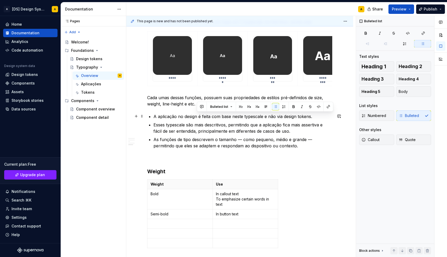
click at [189, 116] on p "A aplicação no design é feita com base neste typescale e não via design tokens." at bounding box center [243, 116] width 179 height 6
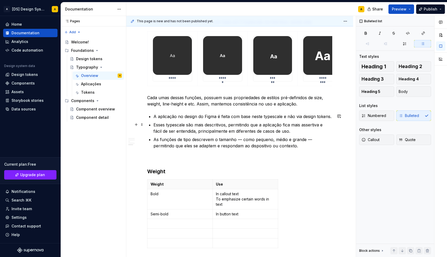
drag, startPoint x: 259, startPoint y: 122, endPoint x: 259, endPoint y: 164, distance: 41.6
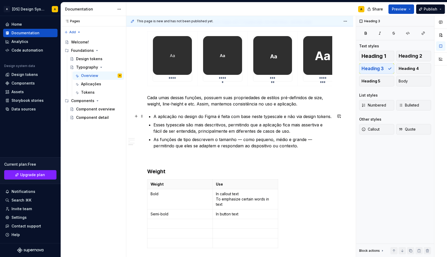
click at [261, 117] on p "A aplicação no design do Figma é feita com base neste typescale e não via desig…" at bounding box center [243, 116] width 179 height 6
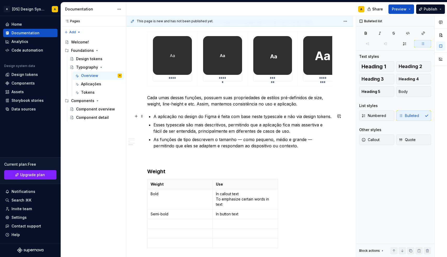
click at [257, 117] on p "A aplicação no design do Figma é feita com base neste typescale e não via desig…" at bounding box center [243, 116] width 179 height 6
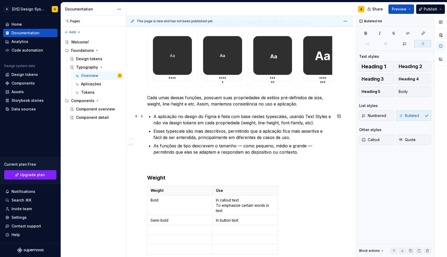
click at [158, 117] on p "A aplicação no design do Figma é feita com base nestes typescales, usando Text …" at bounding box center [243, 119] width 179 height 13
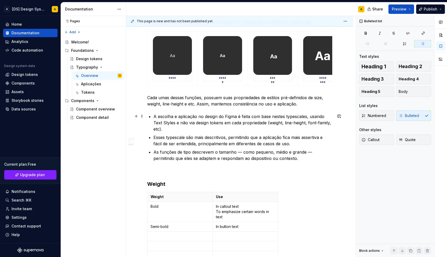
click at [221, 117] on p "A escolha e aplicação no design do Figma é feita com base nestes typescales, us…" at bounding box center [243, 122] width 179 height 19
click at [278, 117] on p "A escolha e aplicação no design no Figma é feita com base nestes typescales, us…" at bounding box center [243, 122] width 179 height 19
click at [310, 117] on p "A escolha e aplicação no design no Figma é feita com base nestes typescales, us…" at bounding box center [243, 122] width 179 height 19
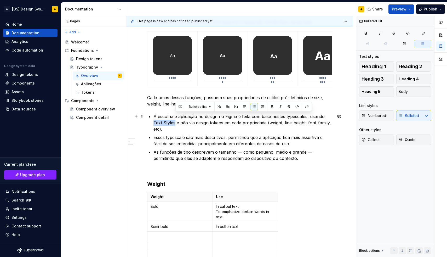
drag, startPoint x: 175, startPoint y: 124, endPoint x: 153, endPoint y: 123, distance: 21.5
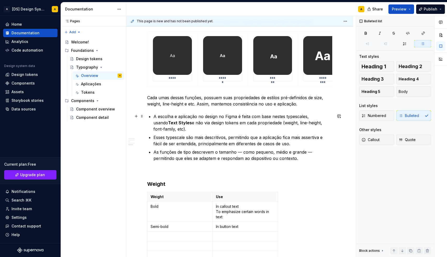
click at [183, 124] on p "A escolha e aplicação no design no Figma é feita com base nestes typescales, us…" at bounding box center [243, 122] width 179 height 19
click at [193, 123] on p "A escolha e aplicação no design no Figma é feita com base nestes typescales, us…" at bounding box center [243, 122] width 179 height 19
click at [278, 122] on p "A escolha e aplicação no design no Figma é feita com base nestes typescales, us…" at bounding box center [243, 122] width 179 height 19
type textarea "*"
